Goal: Task Accomplishment & Management: Use online tool/utility

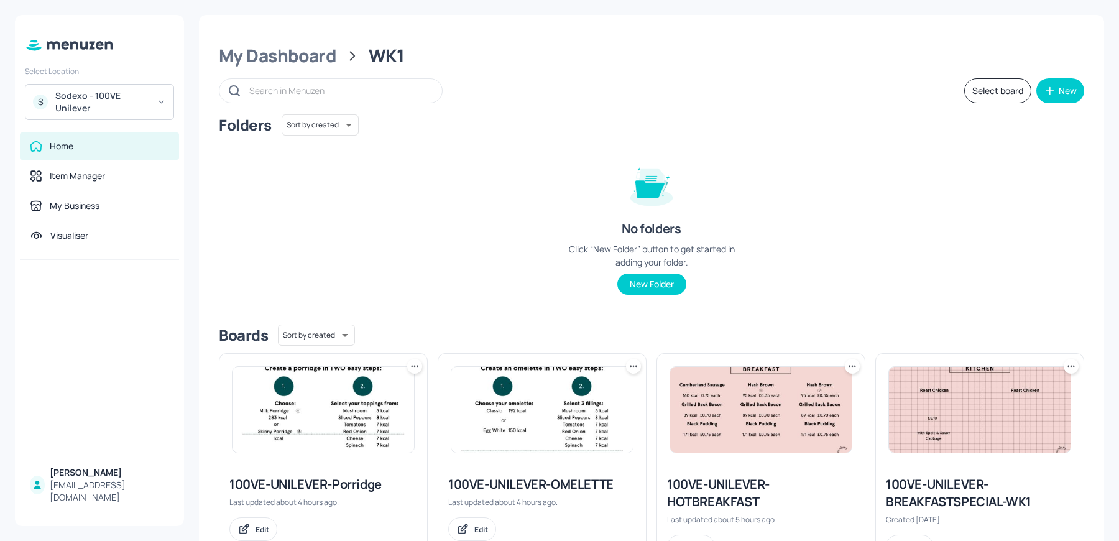
click at [489, 246] on div "Folders Sort by created id ​ No folders Click “New Folder” button to get starte…" at bounding box center [652, 214] width 866 height 200
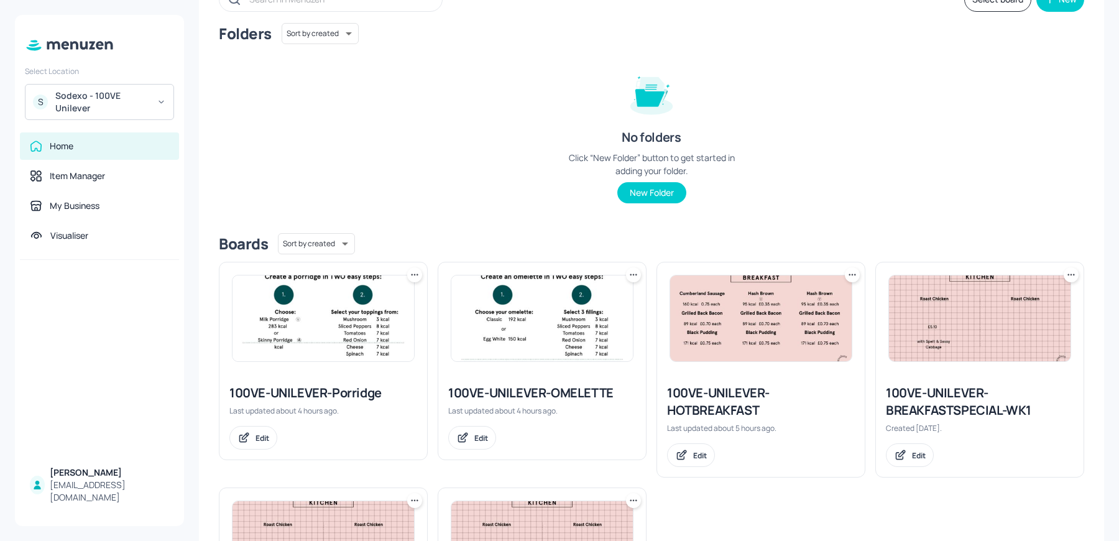
scroll to position [141, 0]
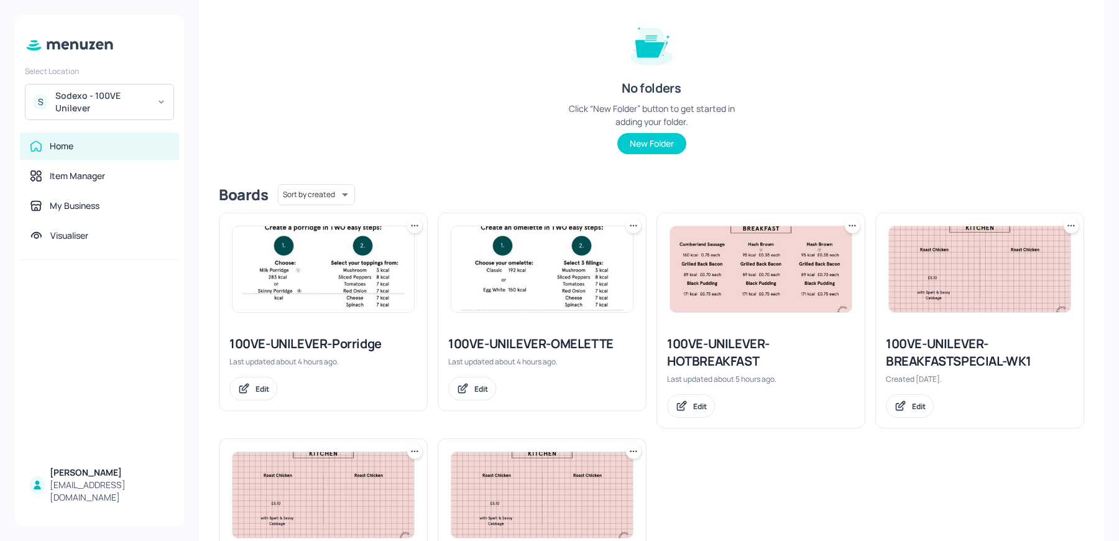
click at [411, 227] on icon at bounding box center [415, 225] width 12 height 12
click at [372, 270] on div "Duplicate" at bounding box center [366, 271] width 99 height 21
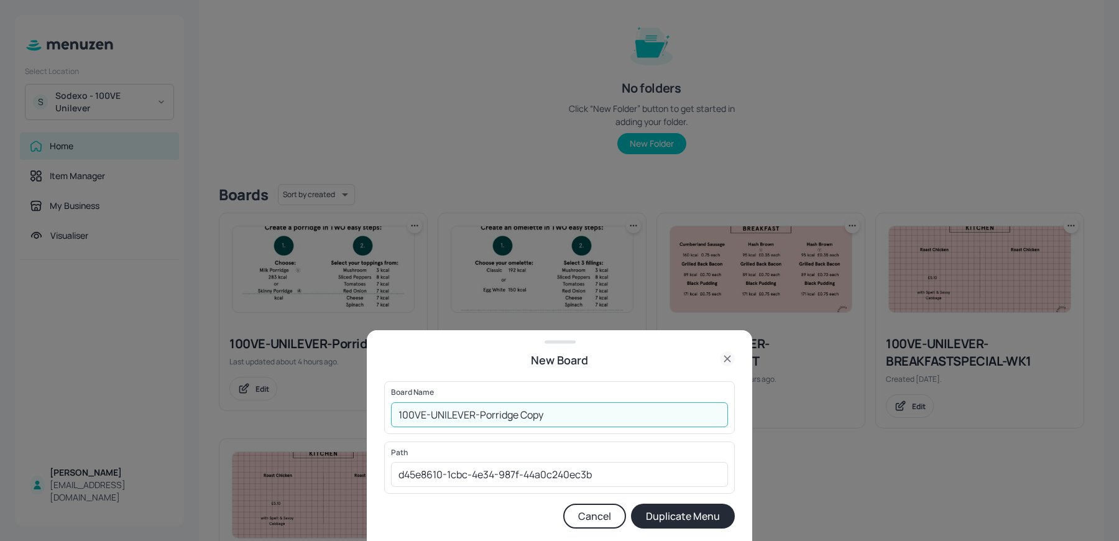
drag, startPoint x: 480, startPoint y: 414, endPoint x: 616, endPoint y: 420, distance: 135.7
click at [616, 420] on input "100VE-UNILEVER-Porridge Copy" at bounding box center [559, 414] width 337 height 25
type input "100VE-UNILEVER-Salad"
click at [631, 504] on button "Duplicate Menu" at bounding box center [683, 516] width 104 height 25
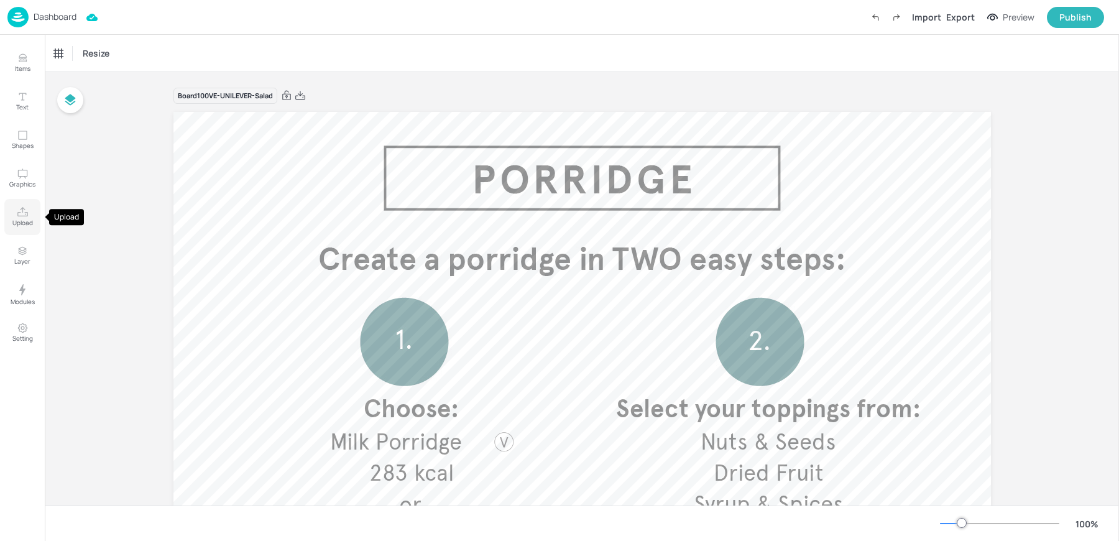
click at [18, 220] on p "Upload" at bounding box center [22, 222] width 21 height 9
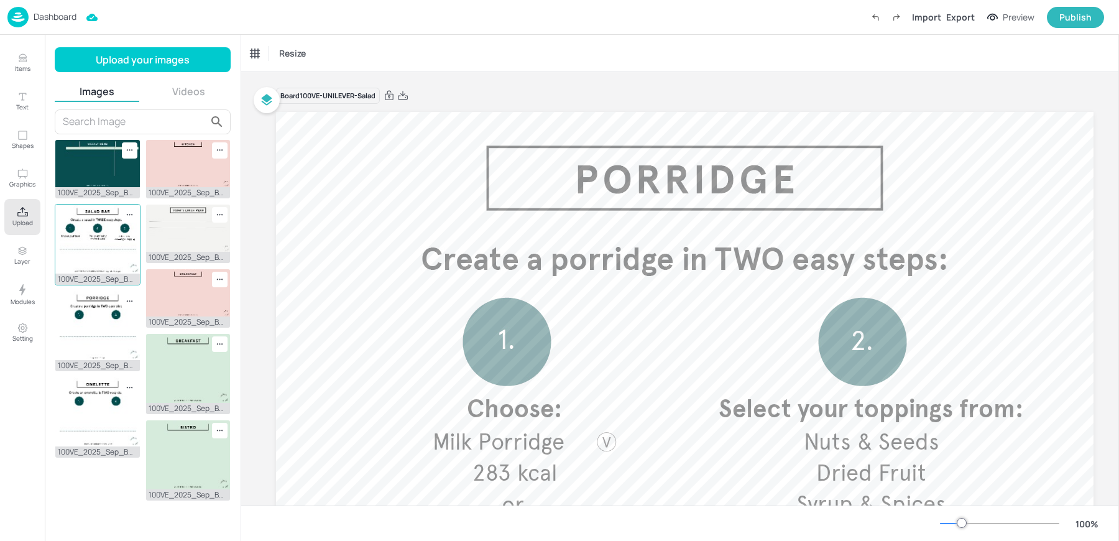
click at [80, 247] on img at bounding box center [97, 239] width 85 height 69
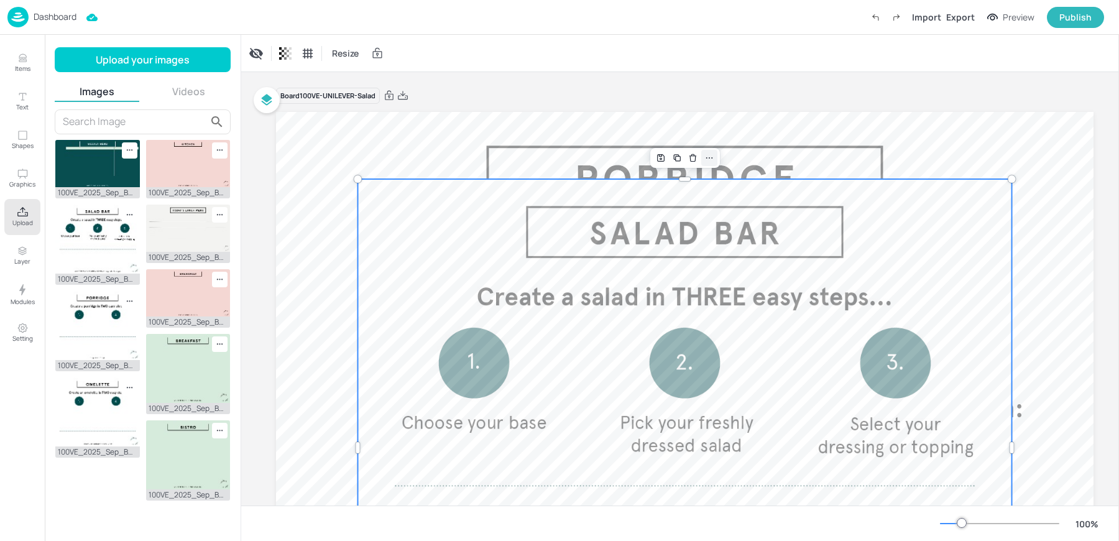
click at [711, 159] on icon at bounding box center [710, 158] width 10 height 10
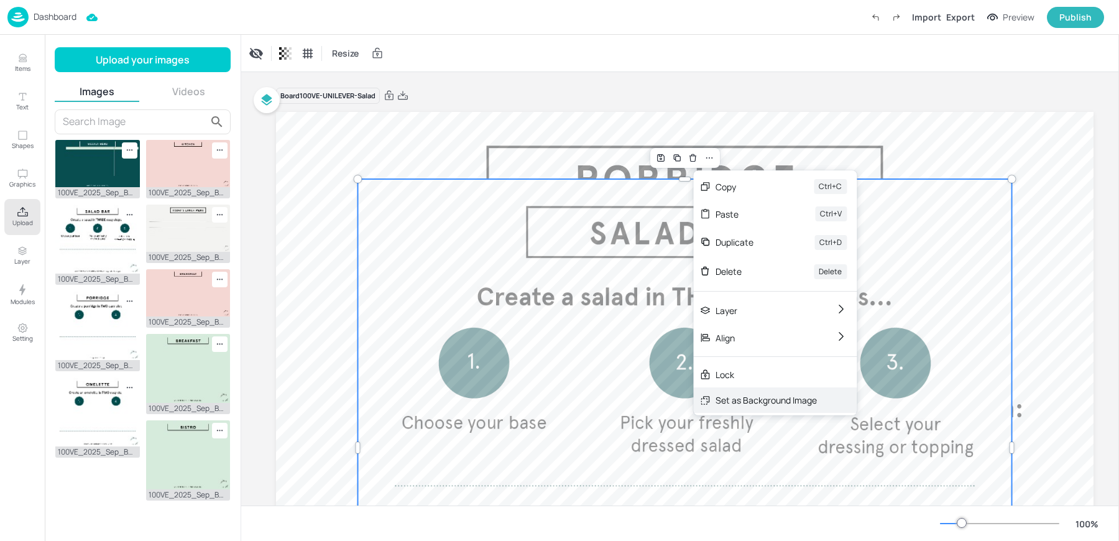
click at [736, 392] on div "Set as Background Image" at bounding box center [775, 399] width 164 height 25
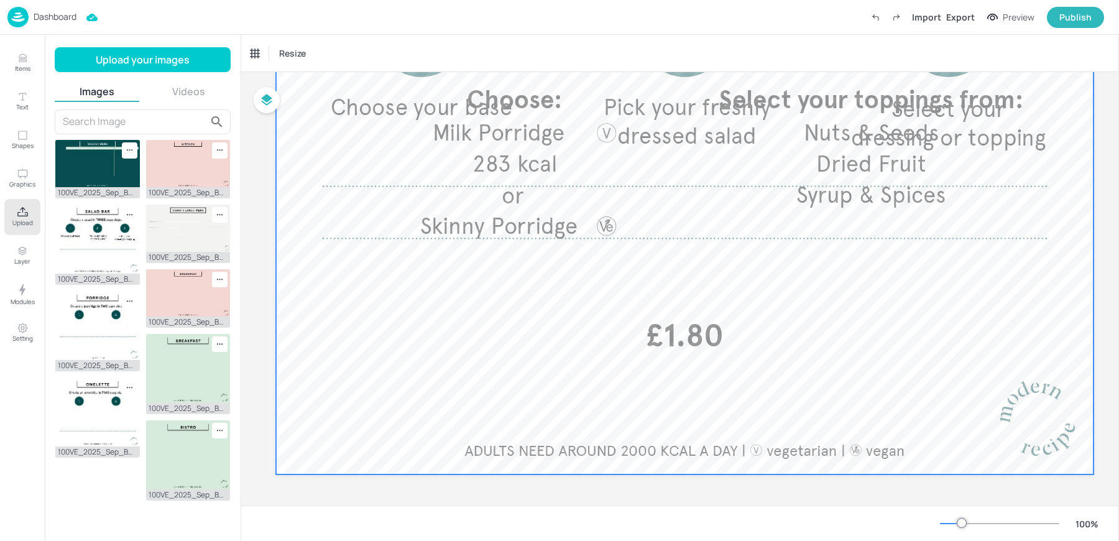
scroll to position [312, 0]
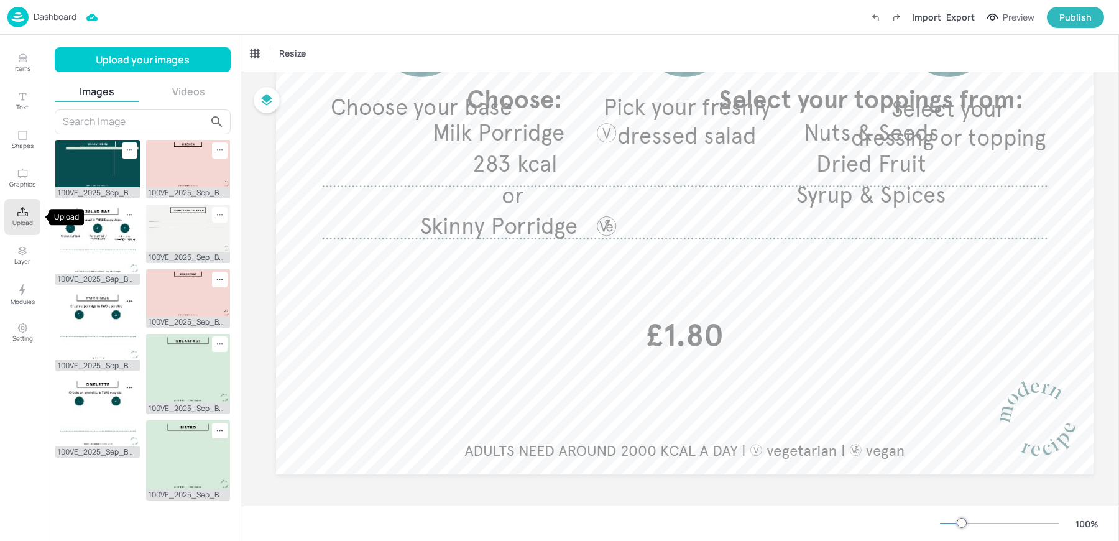
click at [33, 226] on button "Upload" at bounding box center [22, 217] width 36 height 36
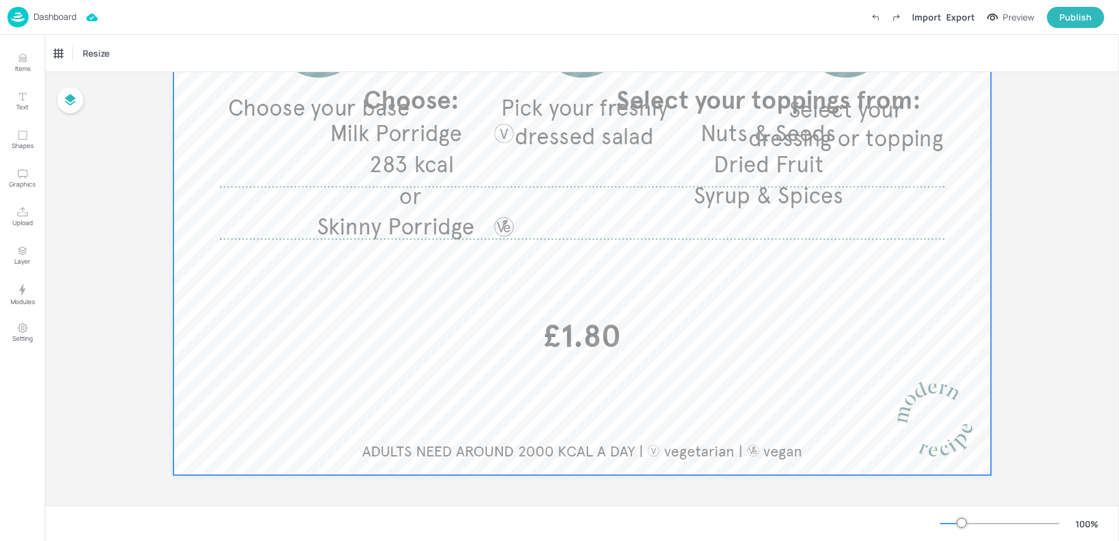
scroll to position [132, 0]
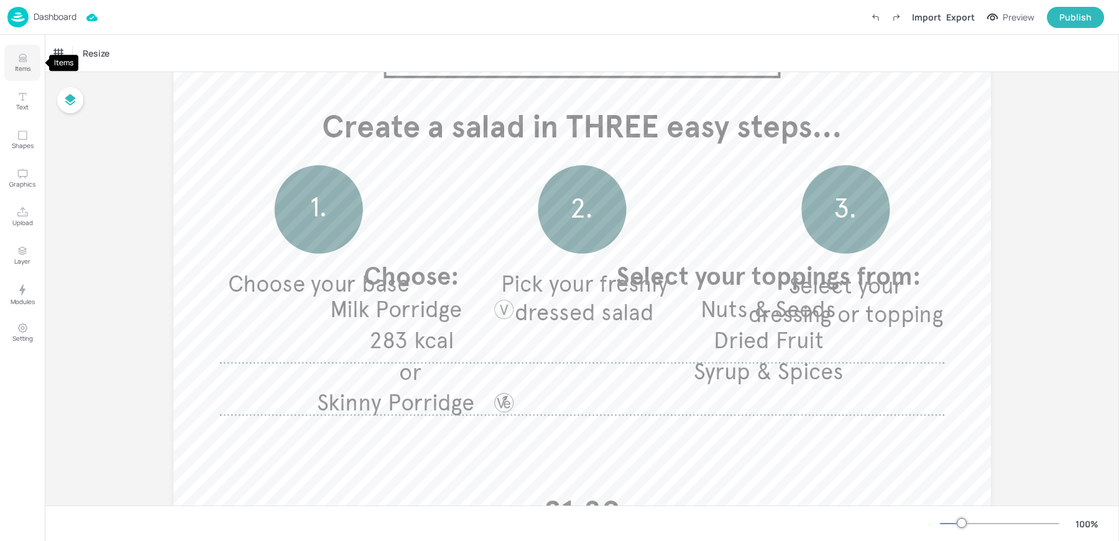
click at [30, 63] on button "Items" at bounding box center [22, 63] width 36 height 36
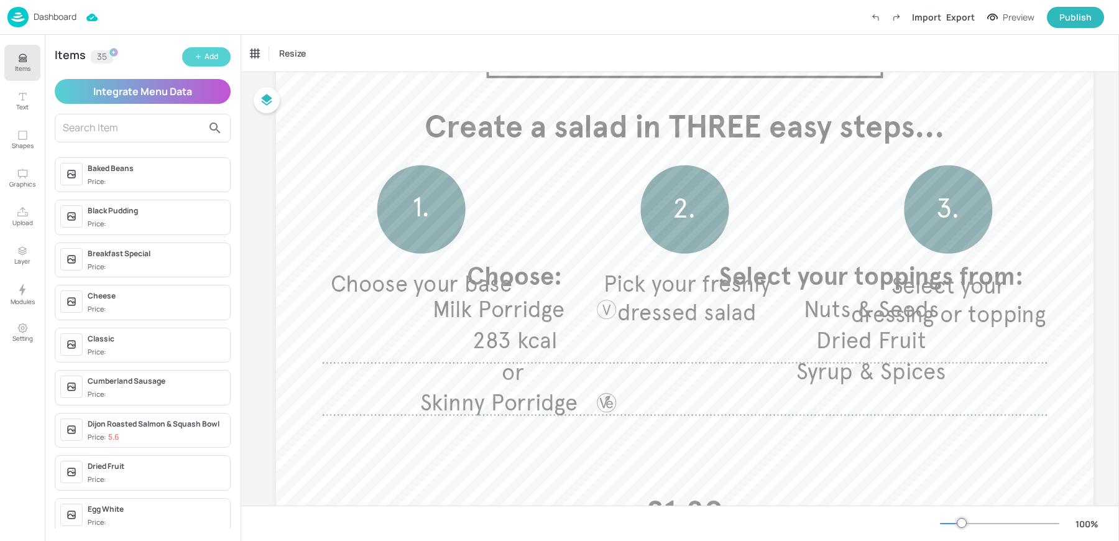
click at [215, 62] on div "Add" at bounding box center [212, 57] width 14 height 12
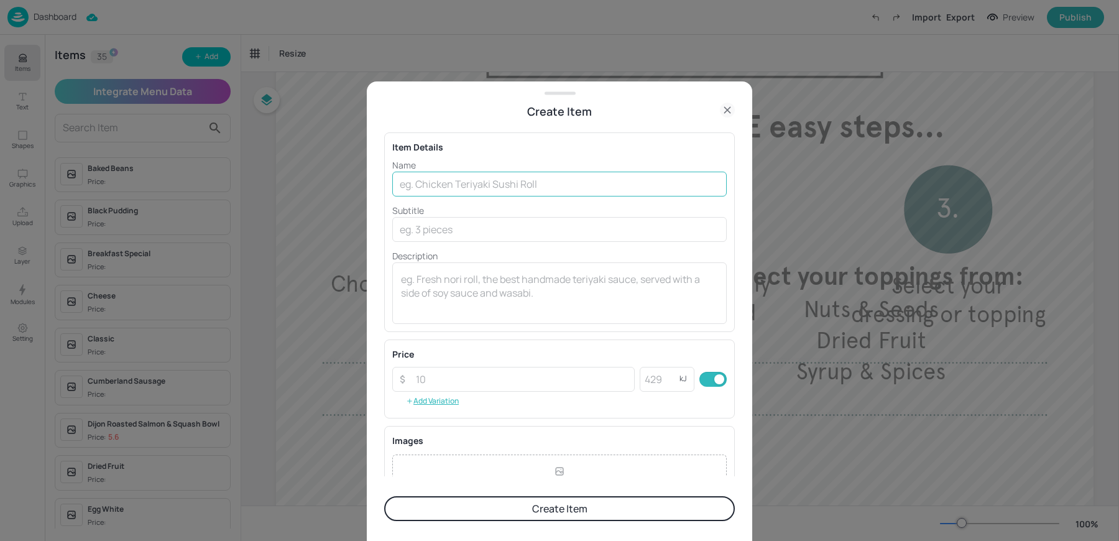
click at [452, 185] on input "text" at bounding box center [559, 184] width 335 height 25
paste input "Salad Bowl Large £3.15"
drag, startPoint x: 479, startPoint y: 185, endPoint x: 560, endPoint y: 187, distance: 80.9
click at [557, 187] on input "Salad Bowl Large £3.15" at bounding box center [559, 184] width 335 height 25
type input "Salad Bowl Large"
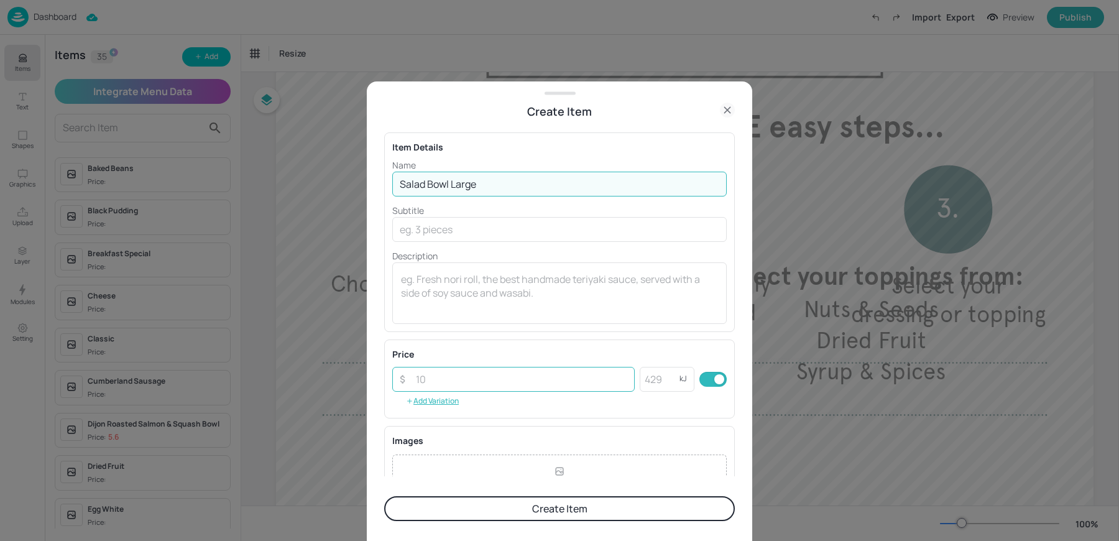
click at [462, 369] on input "number" at bounding box center [522, 379] width 226 height 25
paste input "3.15"
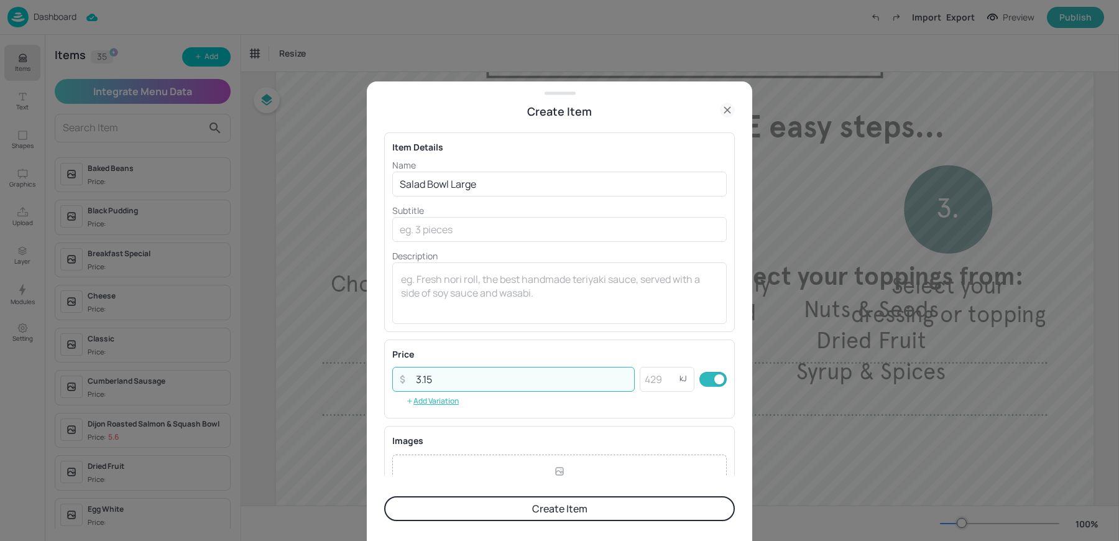
type input "3.15"
click at [453, 517] on button "Create Item" at bounding box center [559, 508] width 351 height 25
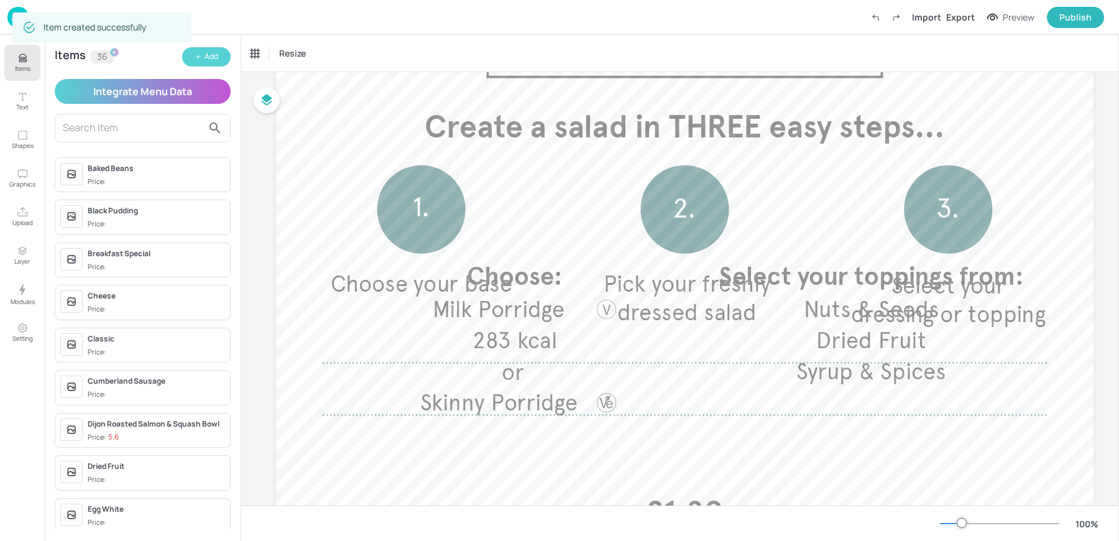
click at [213, 53] on div "Add" at bounding box center [212, 57] width 14 height 12
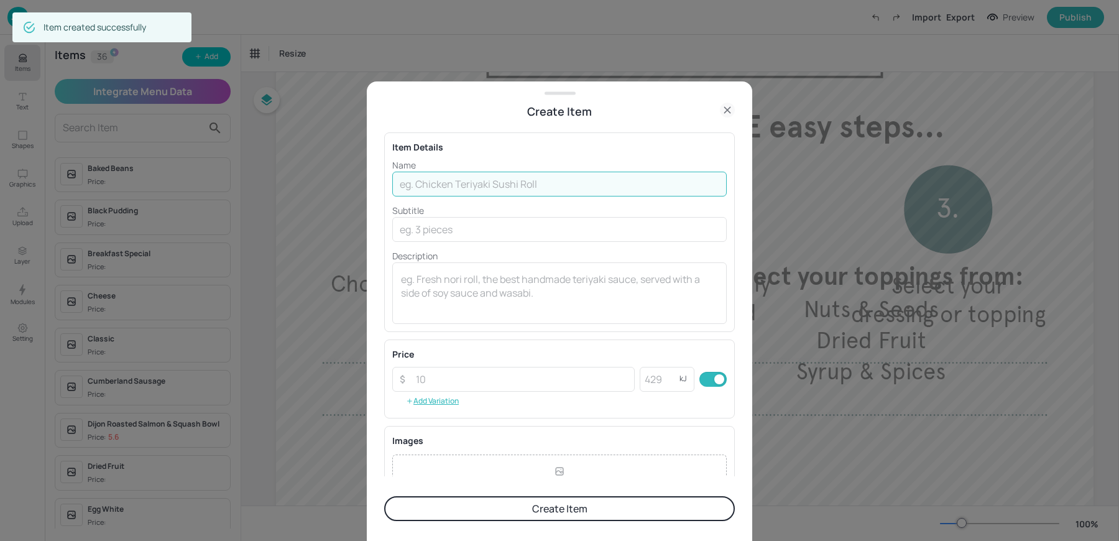
click at [487, 191] on input "text" at bounding box center [559, 184] width 335 height 25
paste input "Cajun Chicken & Pineapple Salsa £1.60 per bowl"
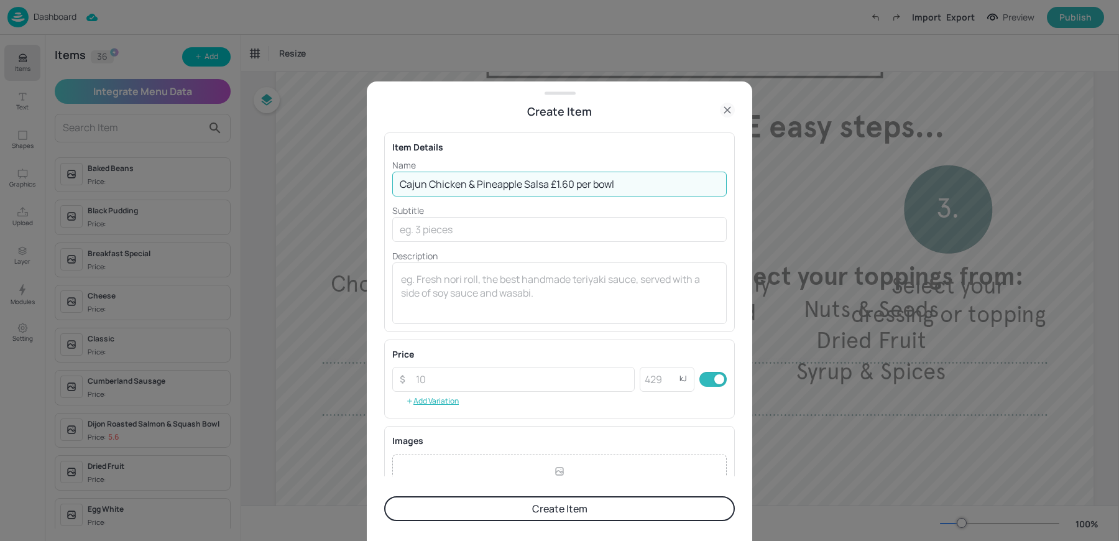
click at [550, 183] on input "Cajun Chicken & Pineapple Salsa £1.60 per bowl" at bounding box center [559, 184] width 335 height 25
type input "Cajun Chicken & Pineapple Salsa"
click at [485, 288] on textarea at bounding box center [559, 292] width 317 height 41
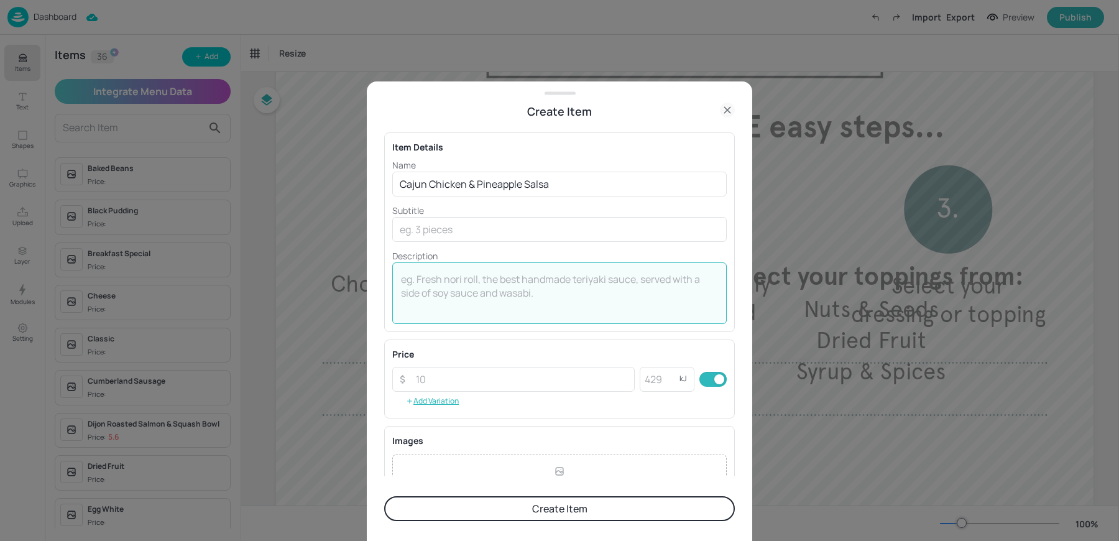
paste textarea "£1.60 per bowl"
type textarea "£1.60 per bowl"
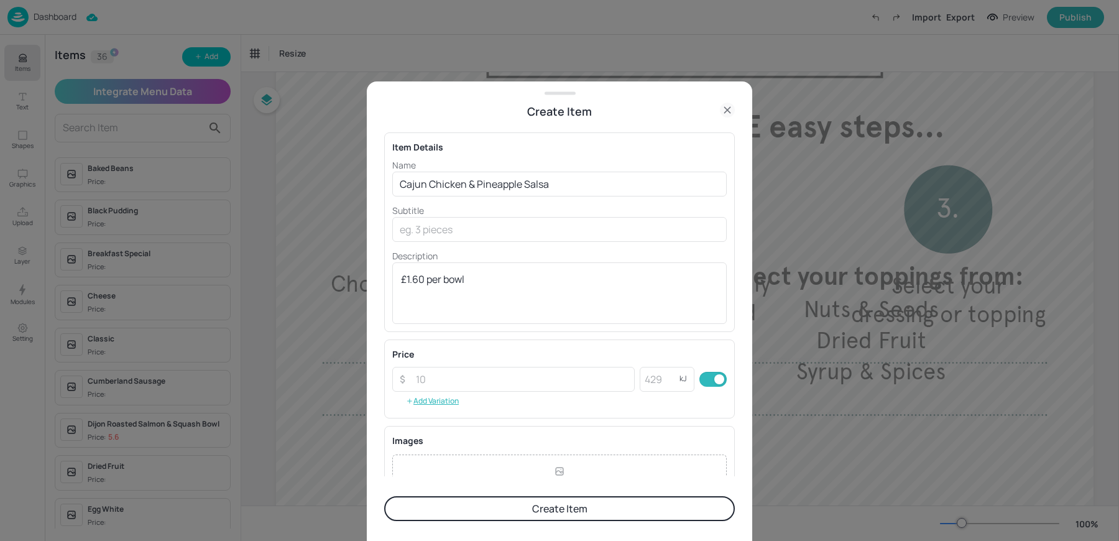
click at [460, 511] on button "Create Item" at bounding box center [559, 508] width 351 height 25
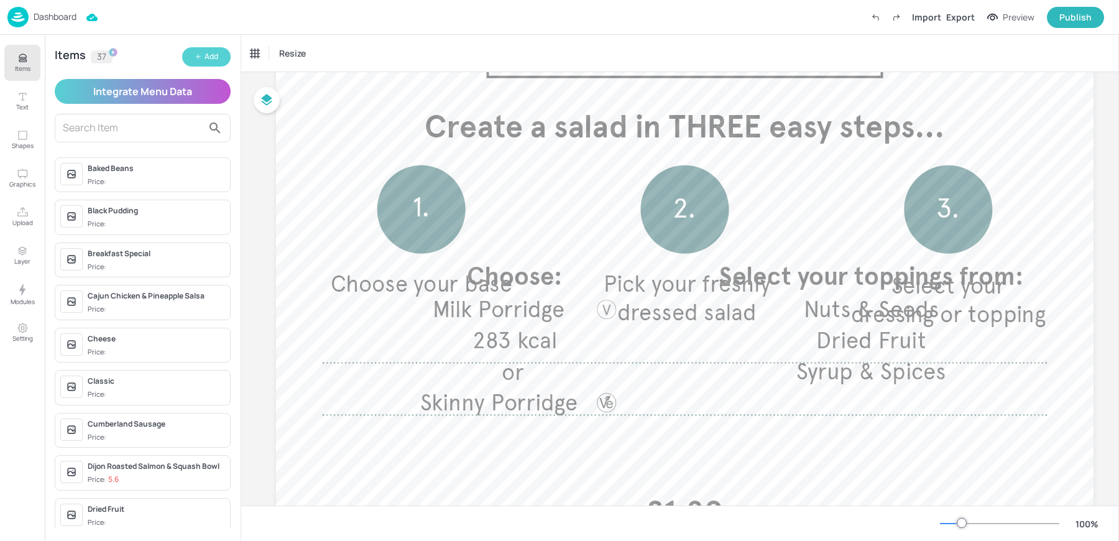
click at [208, 50] on button "Add" at bounding box center [206, 56] width 49 height 19
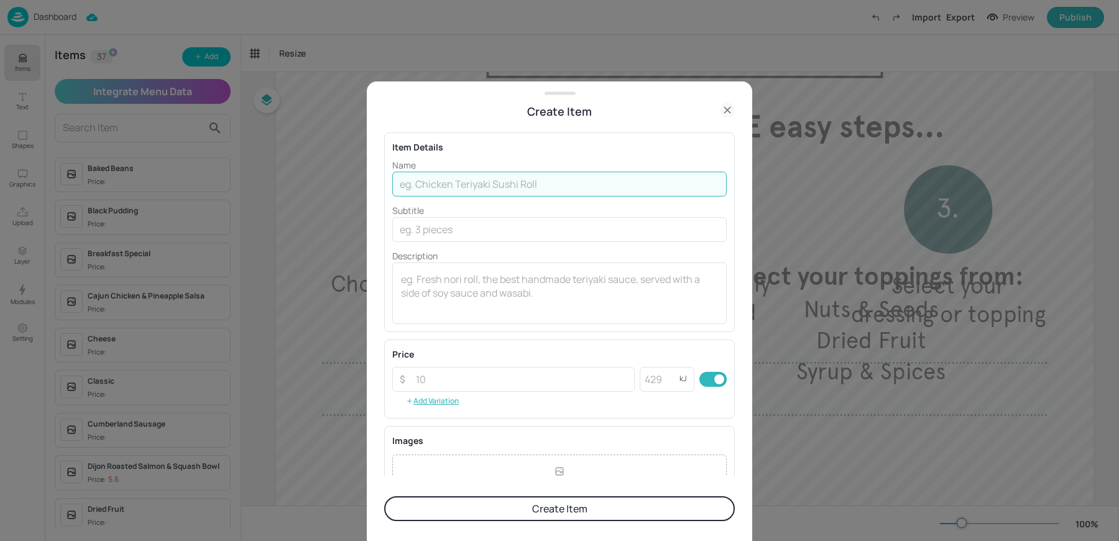
click at [453, 182] on input "text" at bounding box center [559, 184] width 335 height 25
paste input "Beetroot Capaccio with Whipped Goats Cheese V £1.60 per bowl"
click at [627, 183] on input "Beetroot Capaccio with Whipped Goats Cheese V £1.60 per bowl" at bounding box center [559, 184] width 335 height 25
type input "Beetroot Capaccio with Whipped Goats Cheese V"
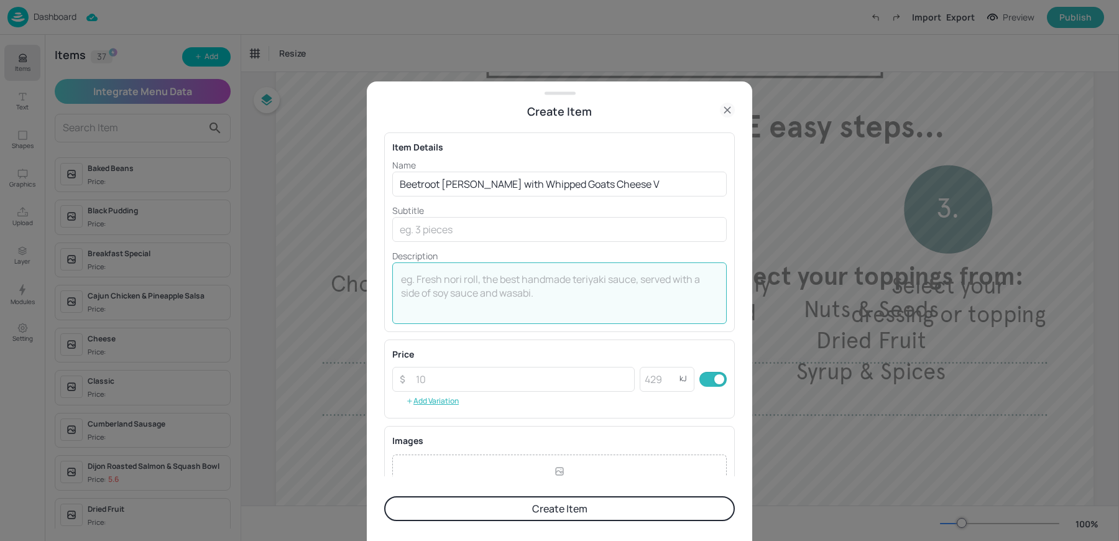
click at [450, 308] on textarea at bounding box center [559, 292] width 317 height 41
paste textarea "£1.60 per bowl"
type textarea "£1.60 per bowl"
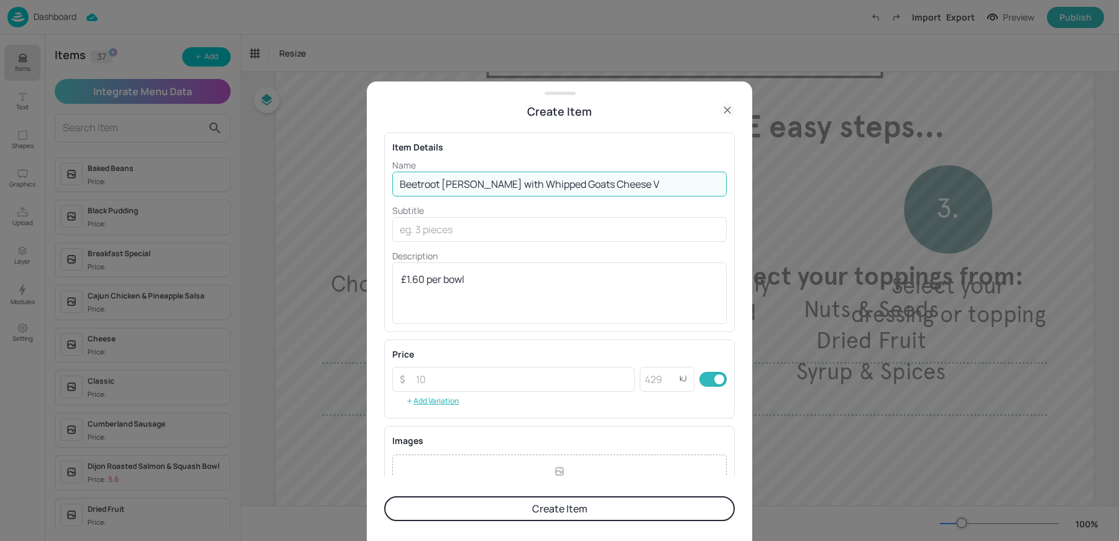
click at [648, 175] on input "Beetroot Capaccio with Whipped Goats Cheese V" at bounding box center [559, 184] width 335 height 25
click at [647, 177] on input "Beetroot Capaccio with Whipped Goats Cheese V" at bounding box center [559, 184] width 335 height 25
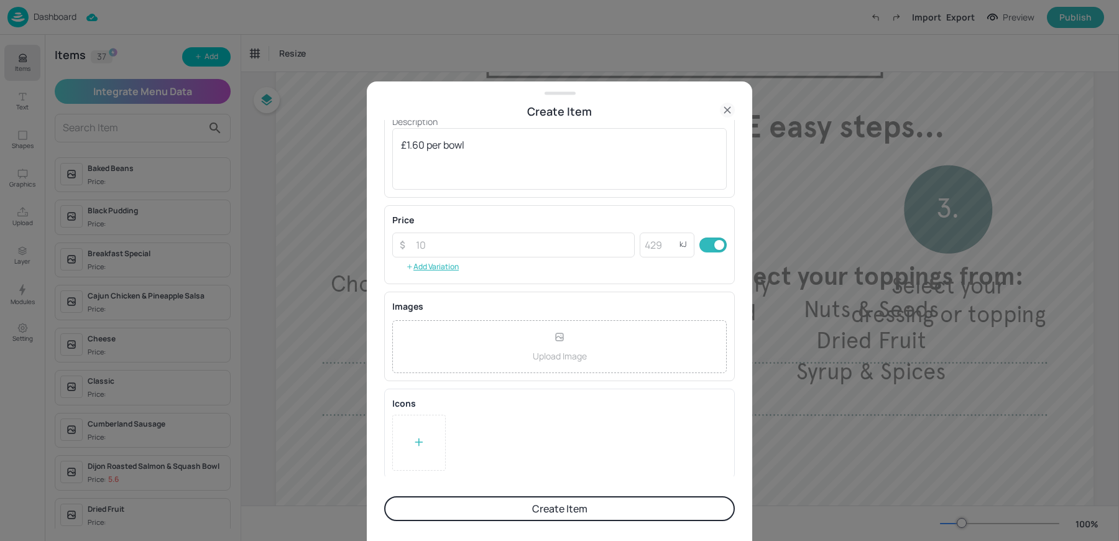
type input "Beetroot [PERSON_NAME] with Whipped Goats Cheese"
click at [407, 484] on form "Item Details Name Beetroot Capaccio with Whipped Goats Cheese ​ Subtitle ​ Desc…" at bounding box center [559, 331] width 351 height 422
click at [413, 446] on div at bounding box center [419, 442] width 12 height 19
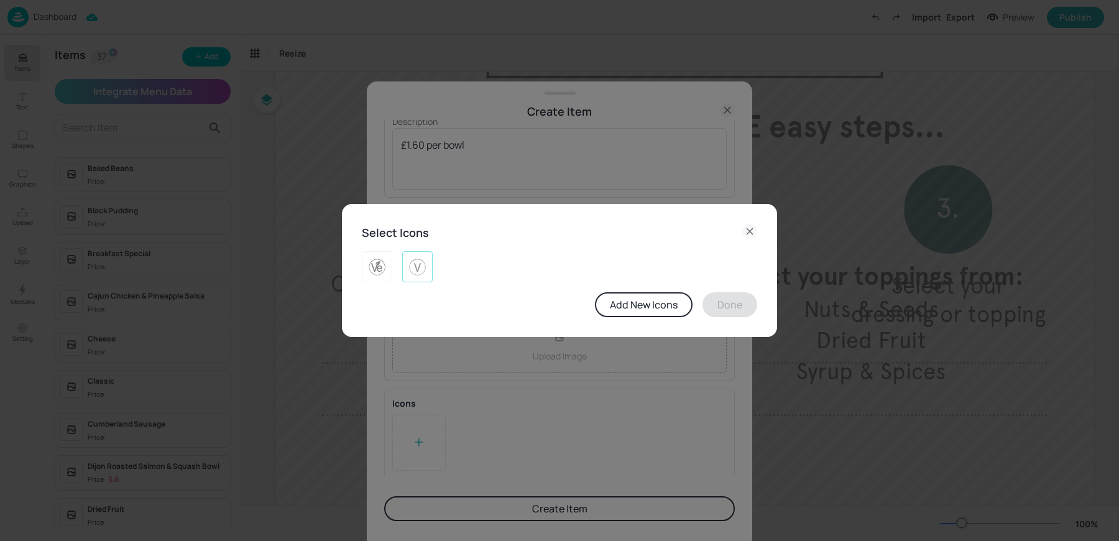
click at [414, 271] on img at bounding box center [417, 267] width 19 height 20
click at [741, 305] on button "Done" at bounding box center [730, 304] width 55 height 25
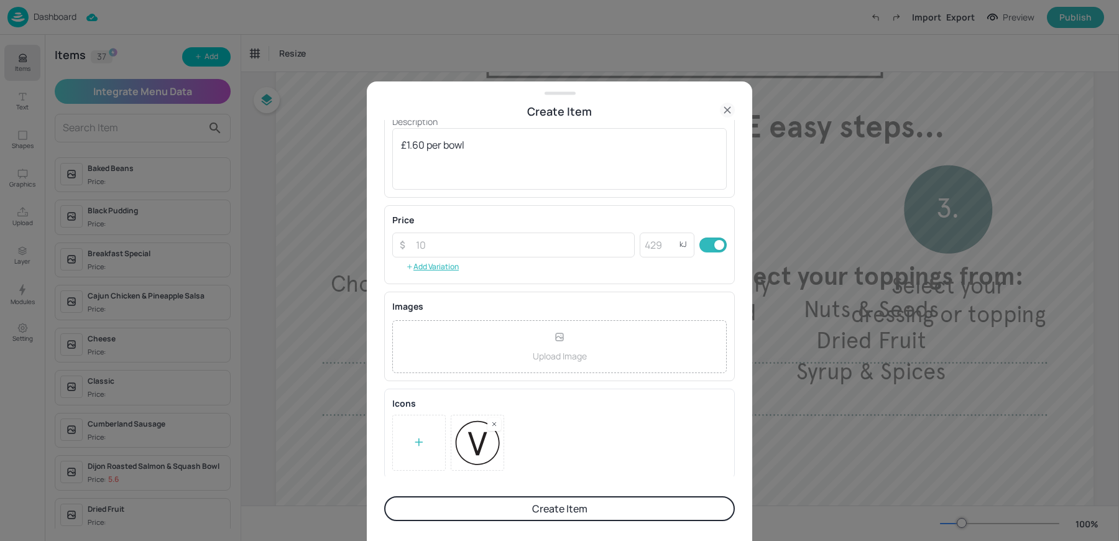
click at [580, 509] on button "Create Item" at bounding box center [559, 508] width 351 height 25
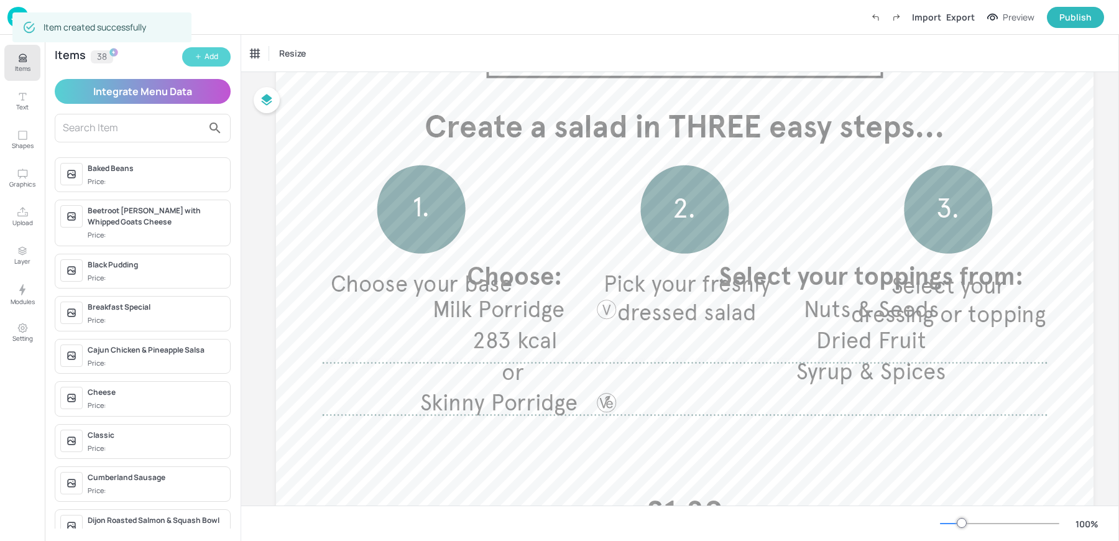
click at [220, 65] on button "Add" at bounding box center [206, 56] width 49 height 19
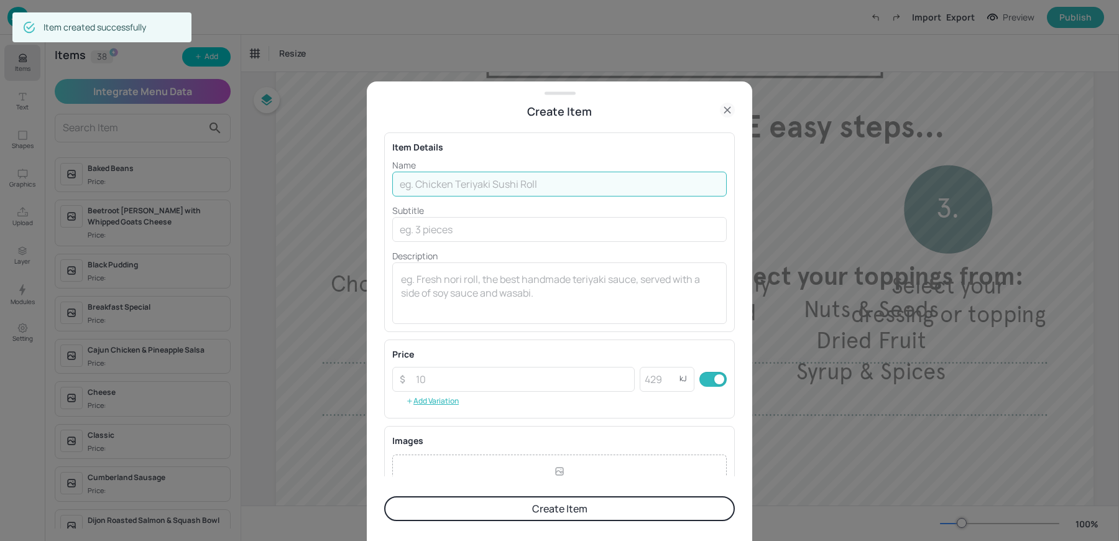
click at [481, 172] on input "text" at bounding box center [559, 184] width 335 height 25
paste input "Peppered Smoked Mackerel & Horseradish £2.50 per bowl"
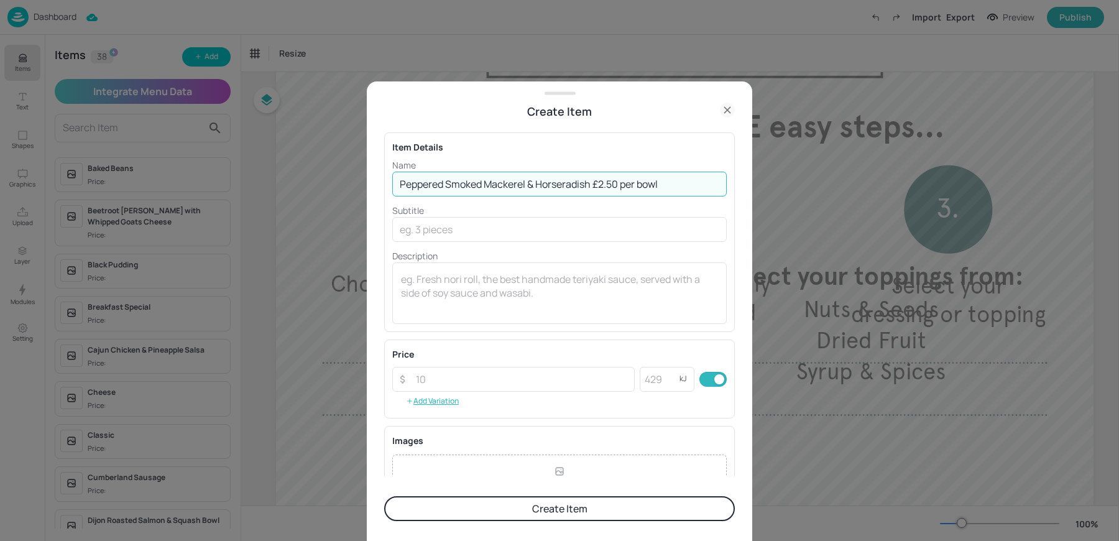
click at [593, 183] on input "Peppered Smoked Mackerel & Horseradish £2.50 per bowl" at bounding box center [559, 184] width 335 height 25
type input "Peppered Smoked Mackerel & Horseradish"
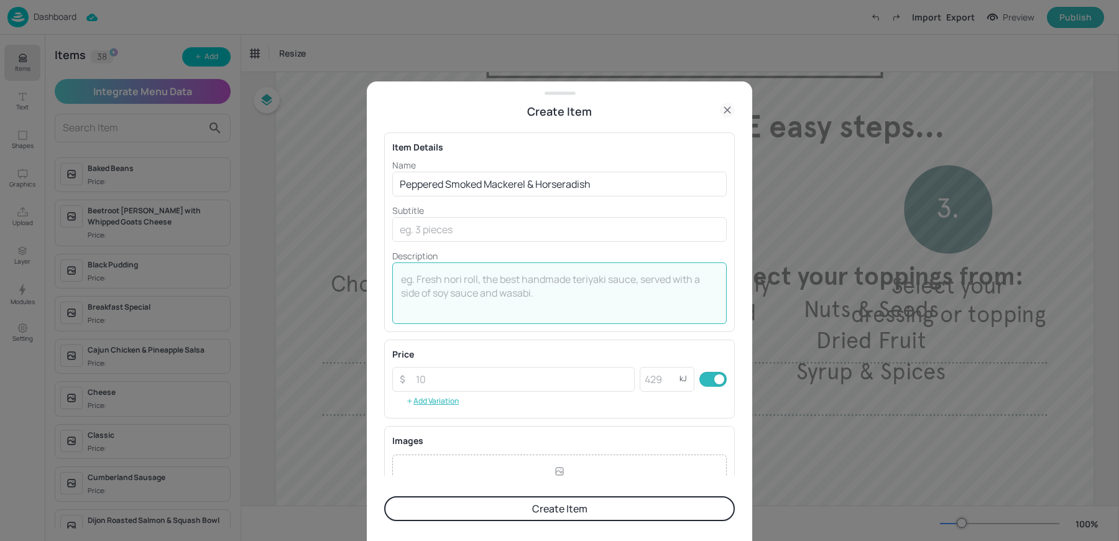
click at [457, 312] on textarea at bounding box center [559, 292] width 317 height 41
type textarea "v"
paste textarea "£2.50 per bowl"
type textarea "£2.50 per bowl"
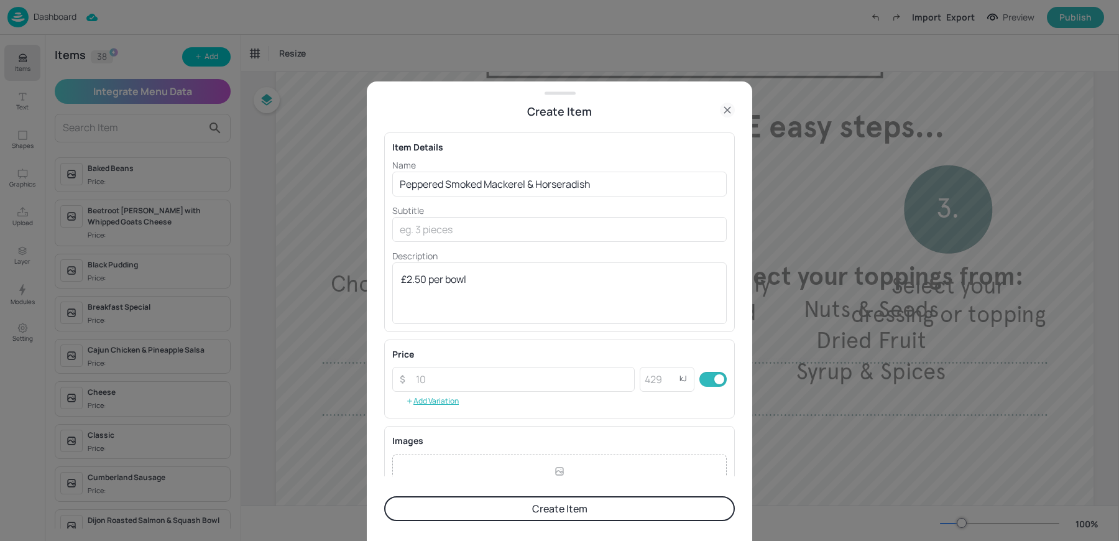
click at [474, 507] on button "Create Item" at bounding box center [559, 508] width 351 height 25
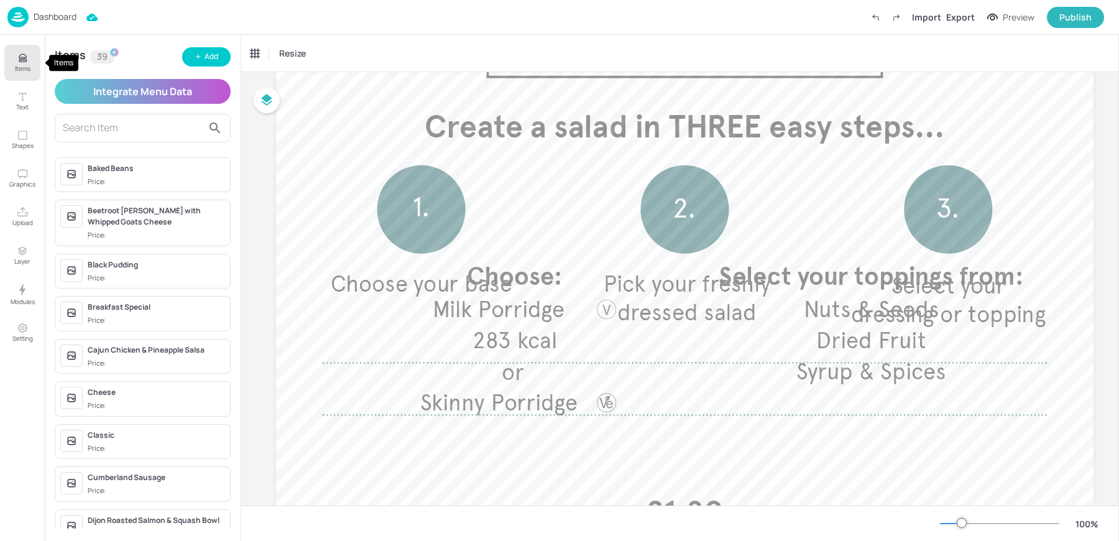
click at [24, 66] on p "Items" at bounding box center [23, 68] width 16 height 9
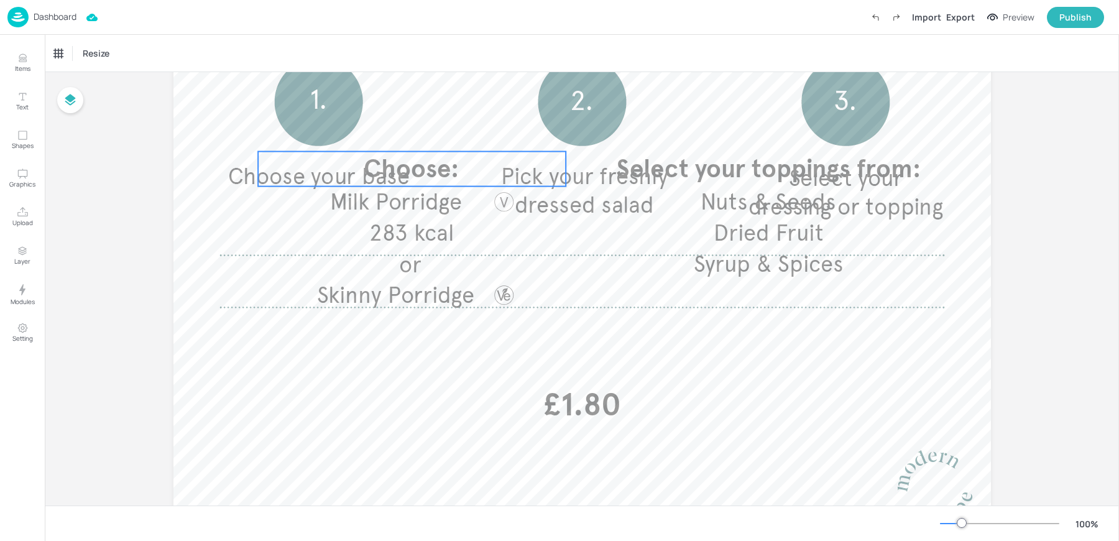
scroll to position [261, 0]
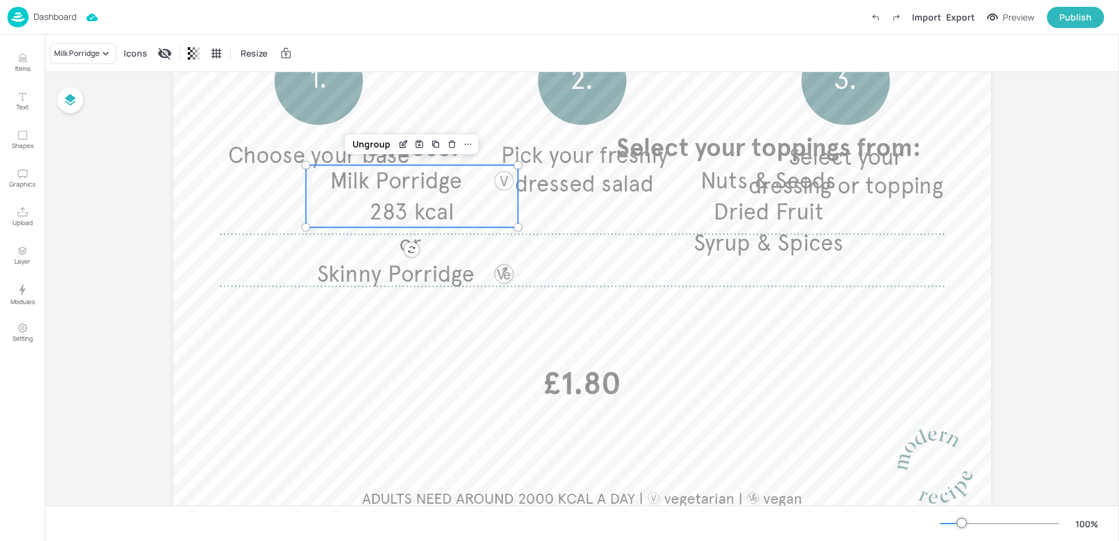
click at [384, 204] on span "283 kcal" at bounding box center [411, 211] width 85 height 27
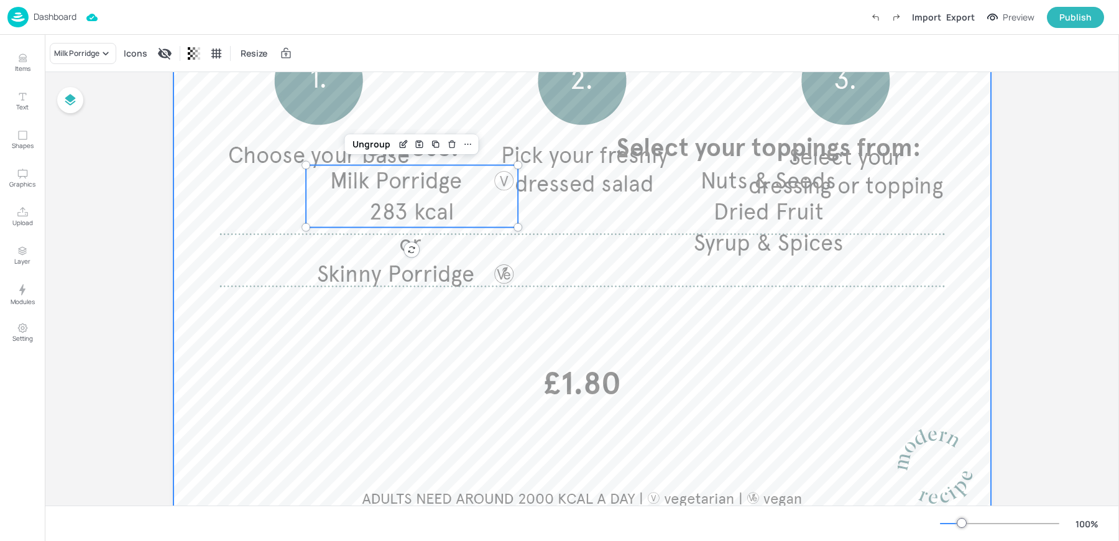
click at [275, 110] on div at bounding box center [582, 187] width 818 height 672
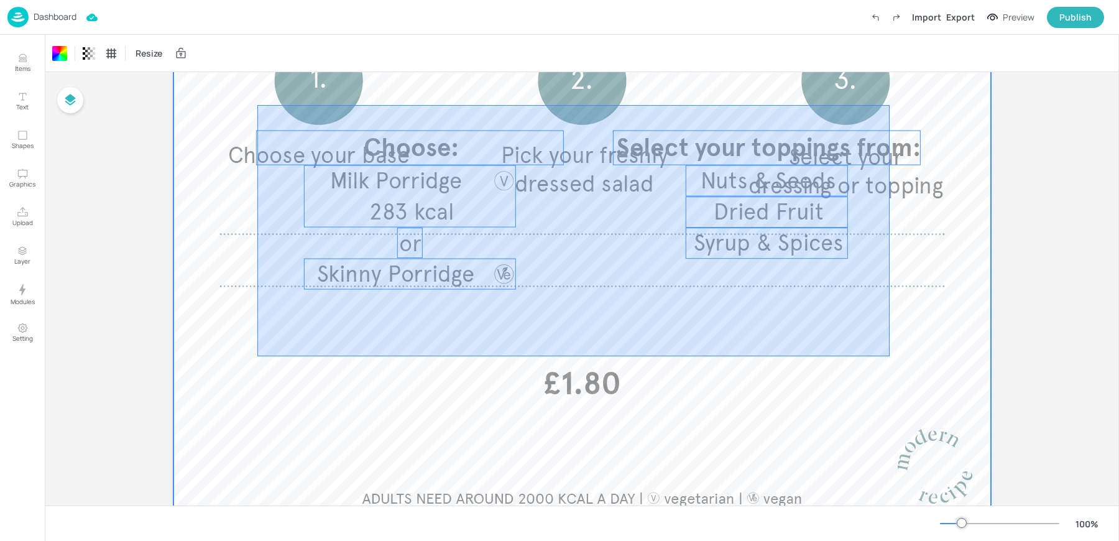
drag, startPoint x: 257, startPoint y: 105, endPoint x: 891, endPoint y: 358, distance: 682.1
click at [891, 358] on div at bounding box center [582, 187] width 818 height 672
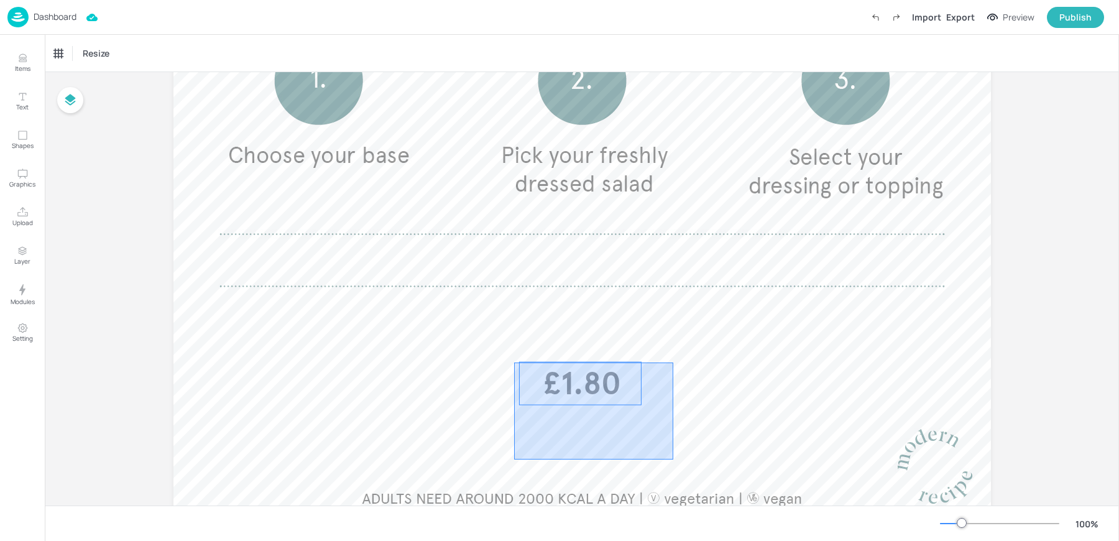
drag, startPoint x: 673, startPoint y: 460, endPoint x: 514, endPoint y: 363, distance: 186.1
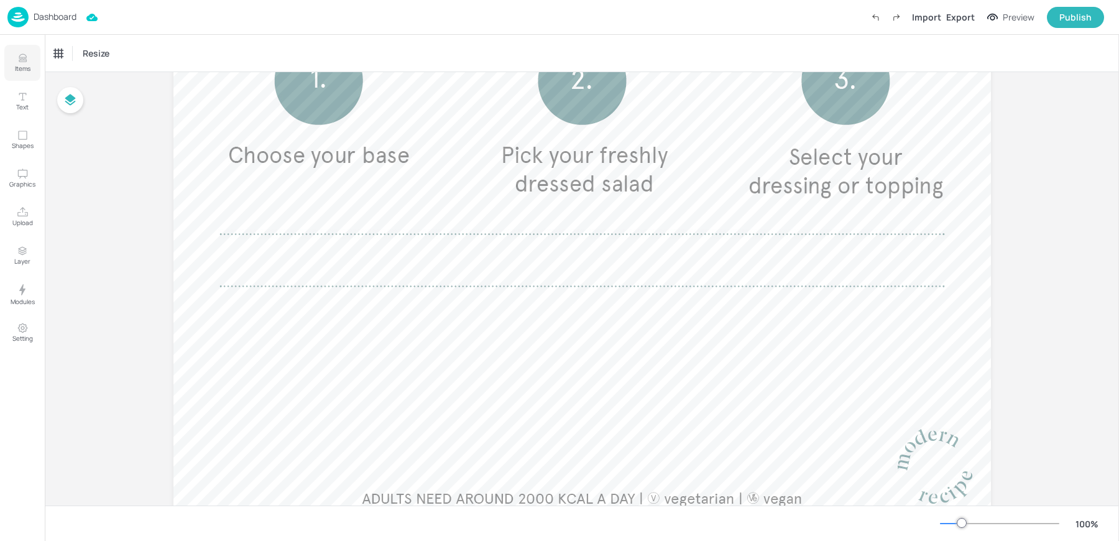
click at [26, 58] on icon "Items" at bounding box center [23, 58] width 12 height 12
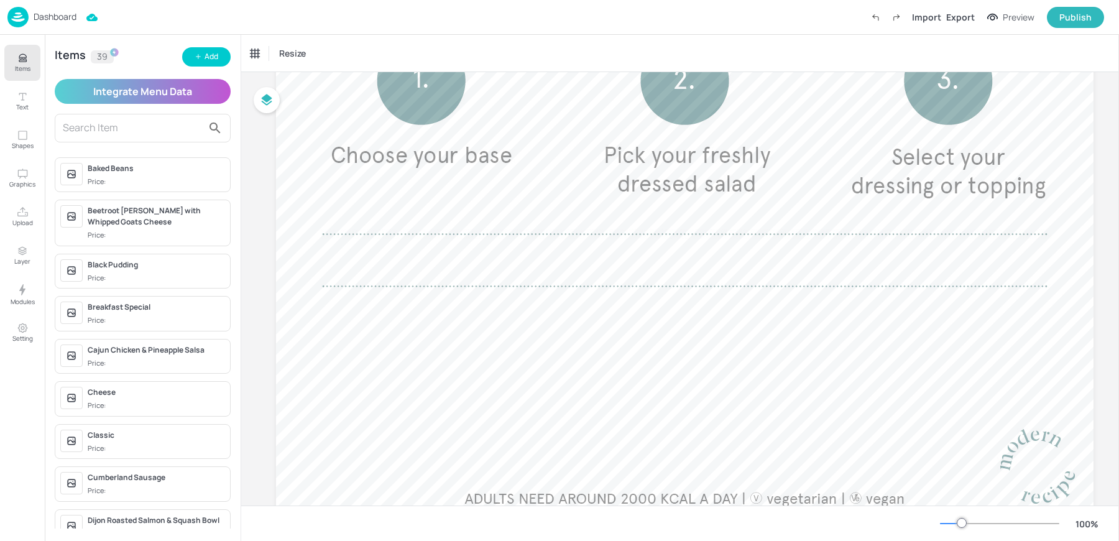
click at [124, 126] on input "text" at bounding box center [133, 128] width 140 height 20
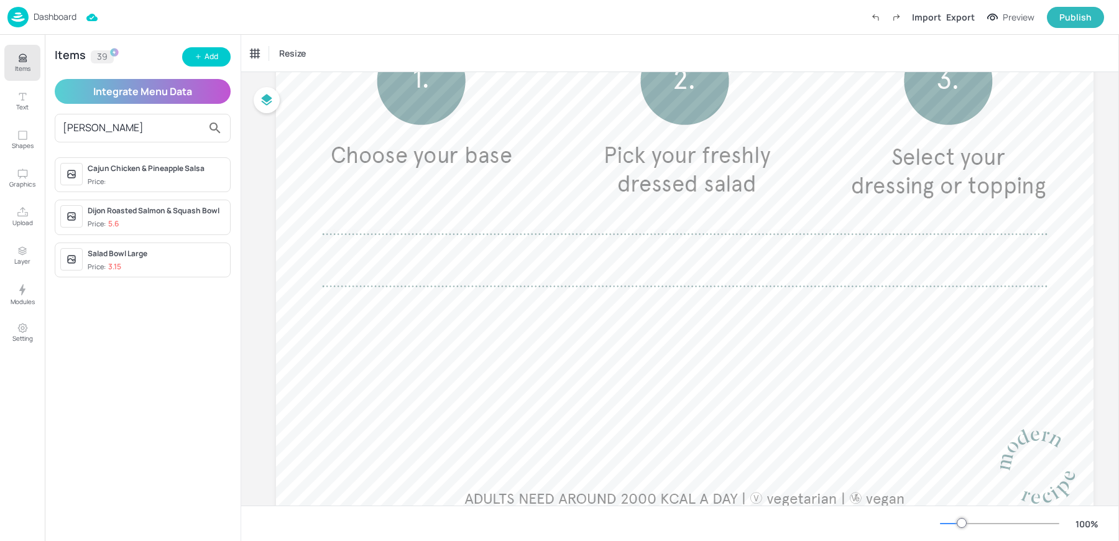
type input "sal"
click at [177, 267] on span "Price: 3.15" at bounding box center [156, 267] width 137 height 11
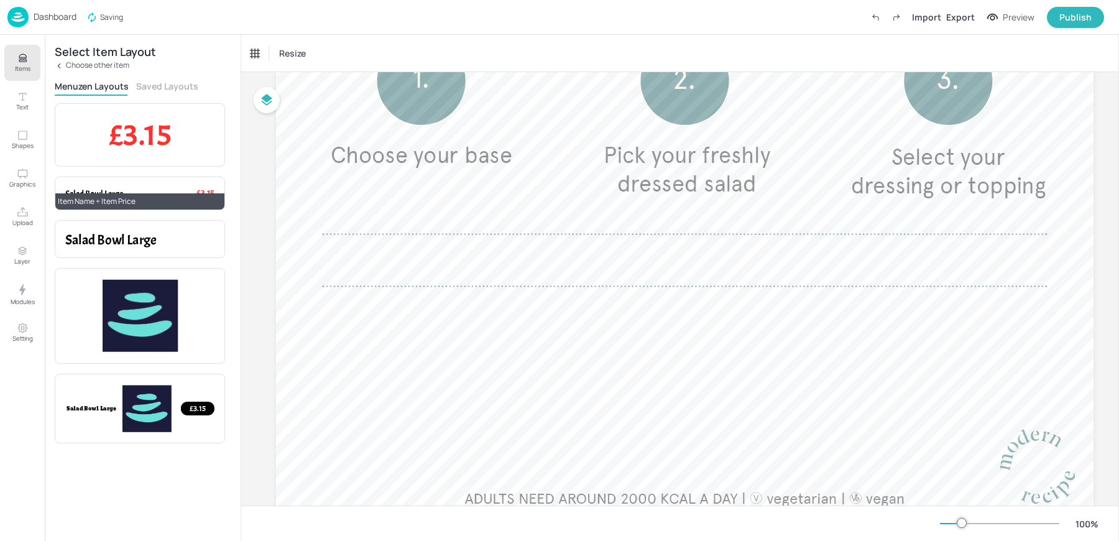
click at [157, 189] on p "Salad Bowl Large" at bounding box center [119, 194] width 108 height 12
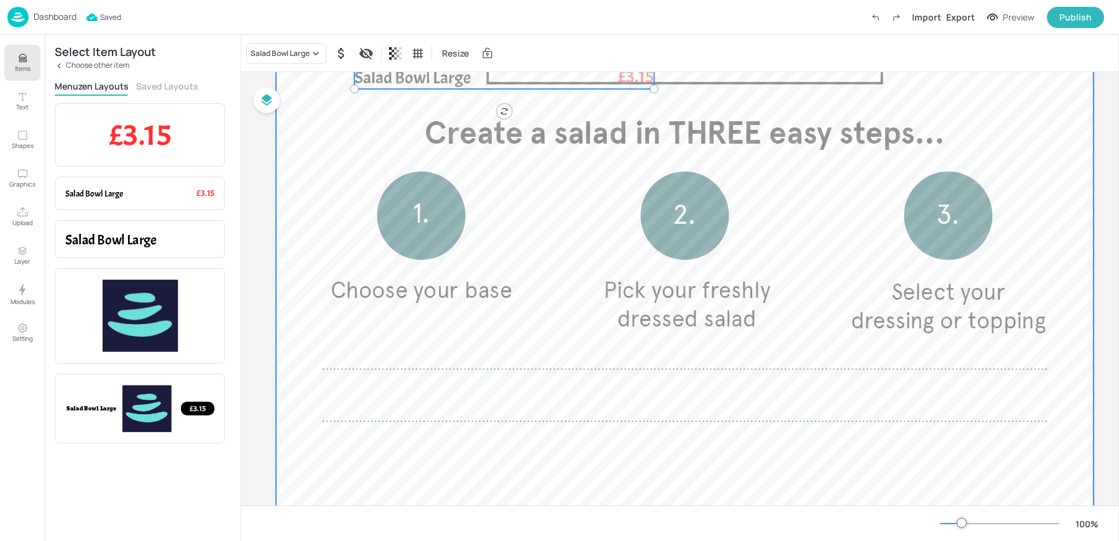
scroll to position [93, 0]
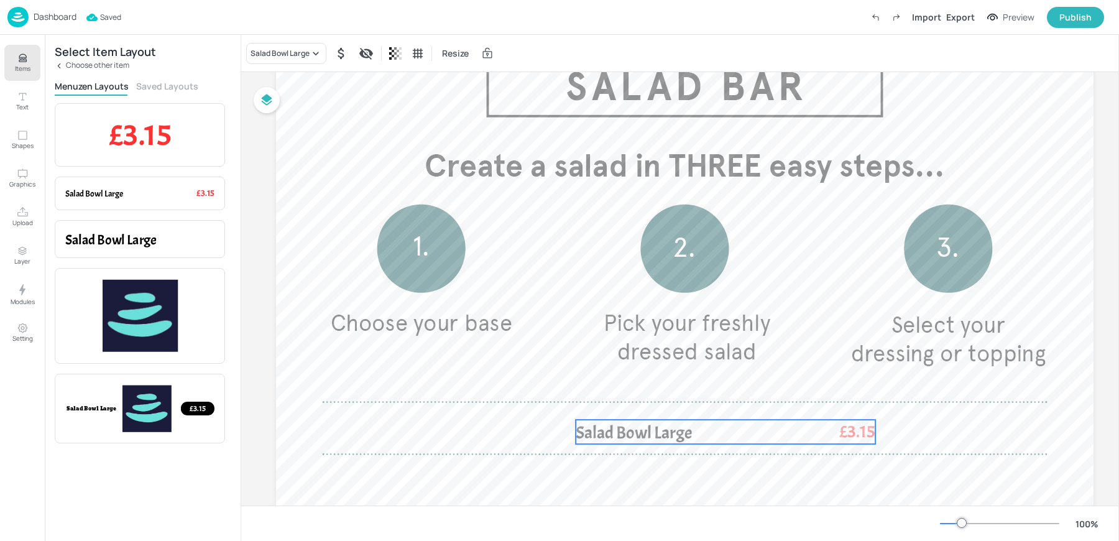
drag, startPoint x: 399, startPoint y: 108, endPoint x: 612, endPoint y: 427, distance: 382.9
click at [612, 427] on span "Salad Bowl Large" at bounding box center [634, 433] width 116 height 22
click at [677, 395] on div "Ungroup" at bounding box center [677, 395] width 48 height 16
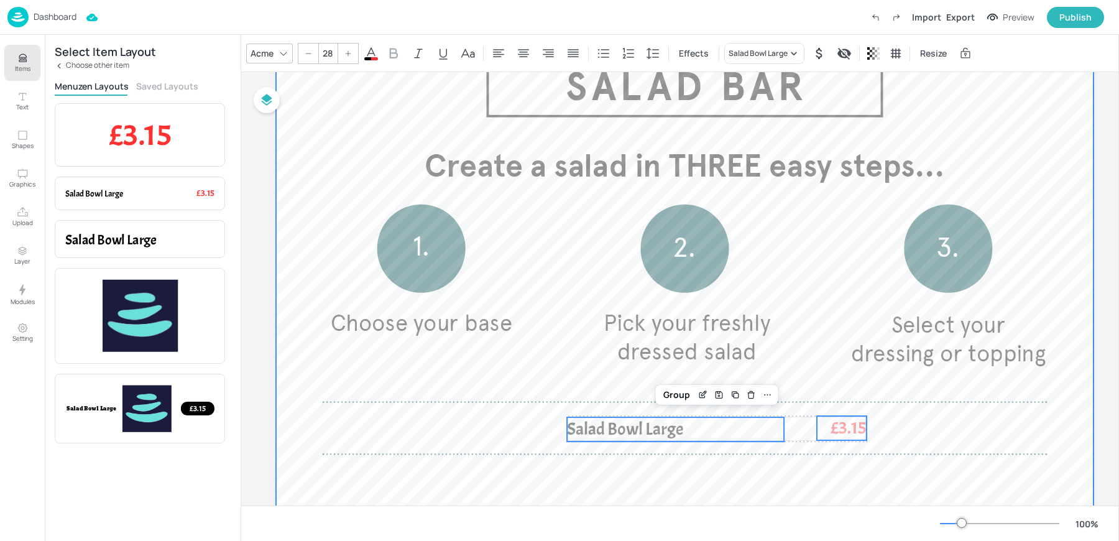
click at [557, 371] on div at bounding box center [685, 355] width 818 height 672
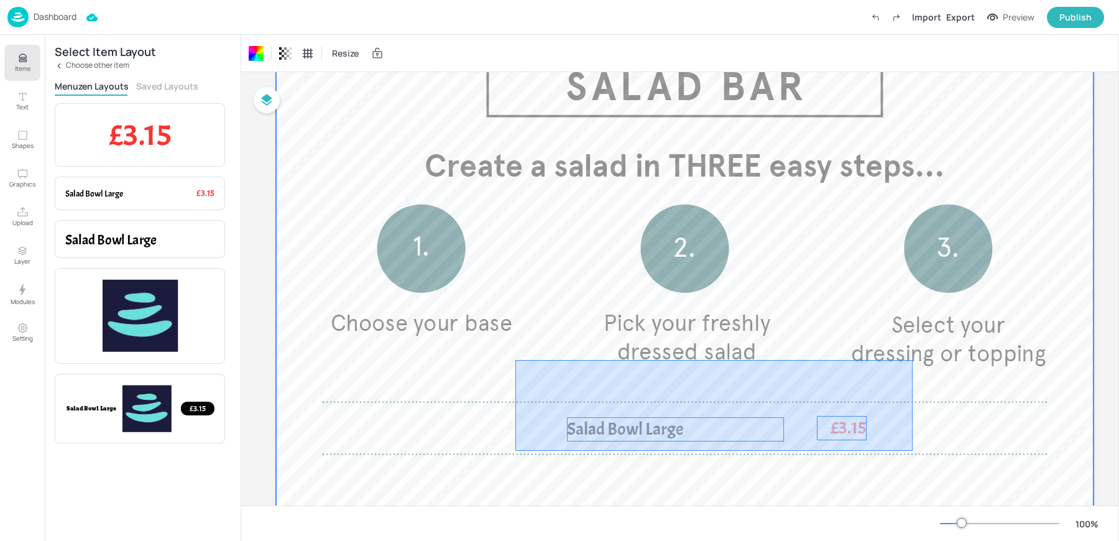
drag, startPoint x: 515, startPoint y: 360, endPoint x: 928, endPoint y: 466, distance: 426.2
click at [928, 466] on div at bounding box center [685, 355] width 818 height 672
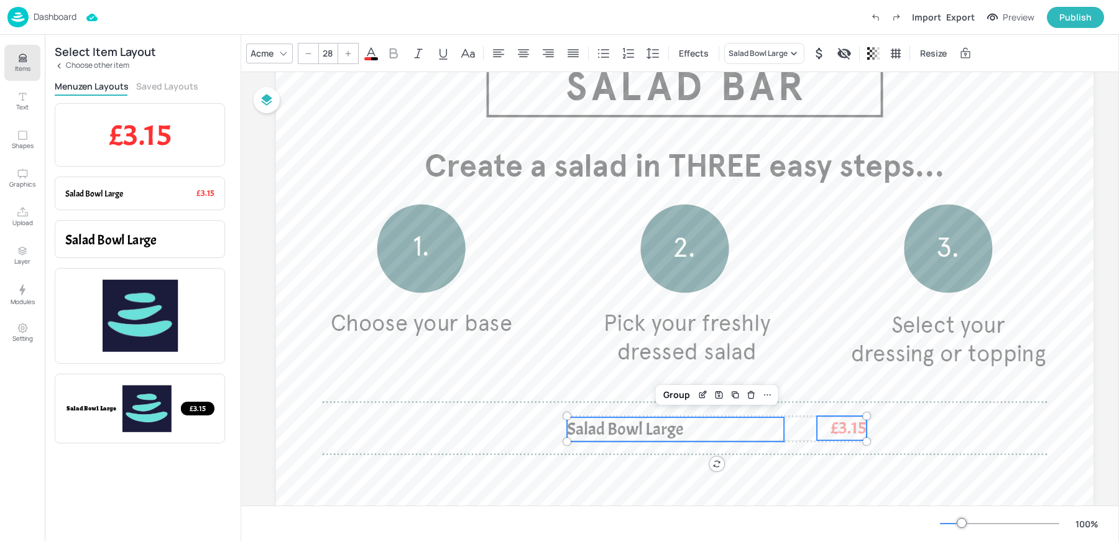
click at [262, 53] on div "Acme" at bounding box center [262, 53] width 28 height 18
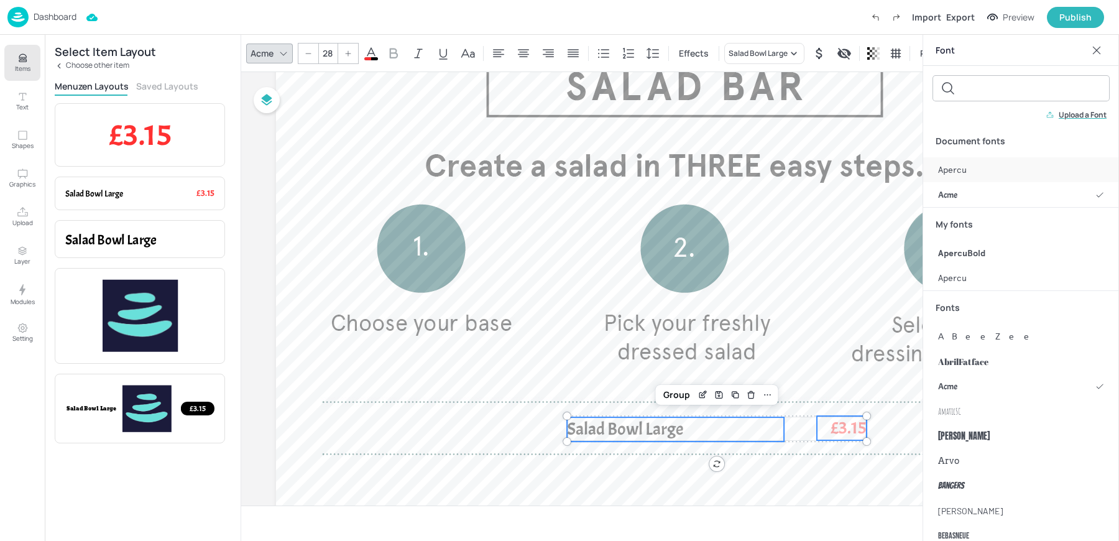
click at [942, 167] on span "Apercu" at bounding box center [952, 170] width 29 height 13
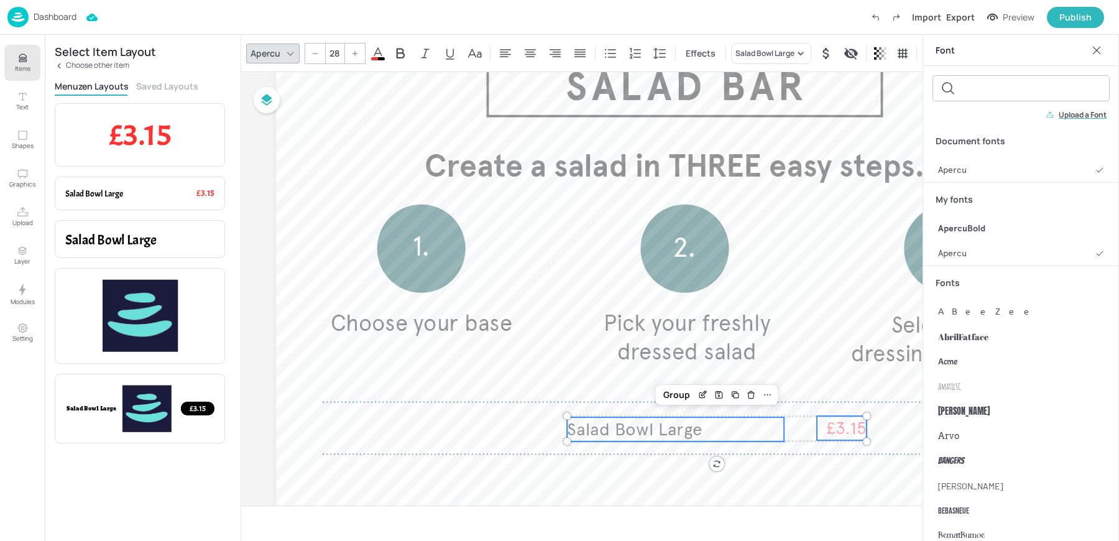
click at [331, 50] on input "28" at bounding box center [334, 54] width 17 height 20
type input "36"
click at [382, 55] on icon at bounding box center [378, 53] width 15 height 15
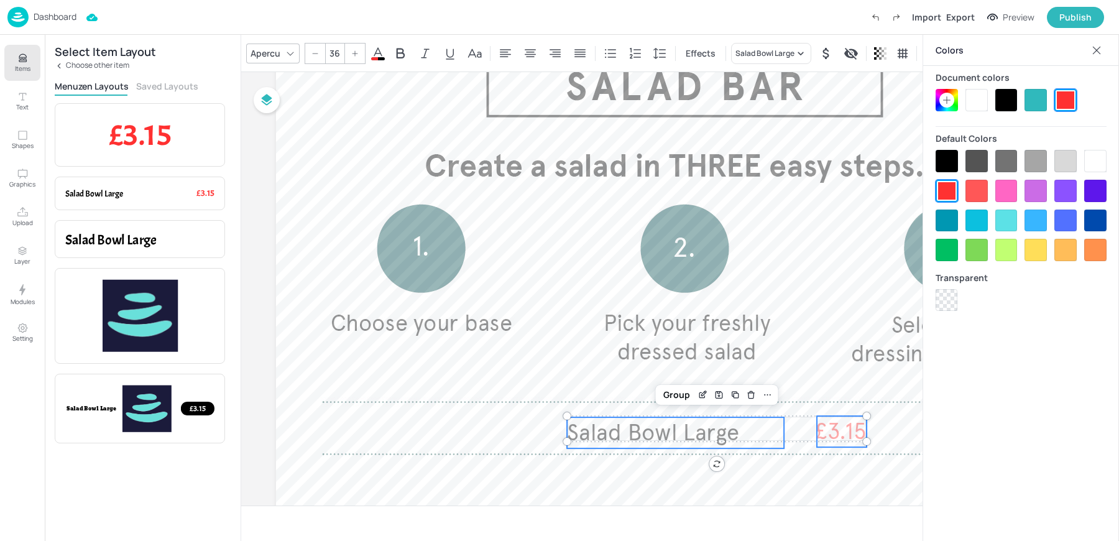
click at [1013, 106] on div at bounding box center [1007, 100] width 22 height 22
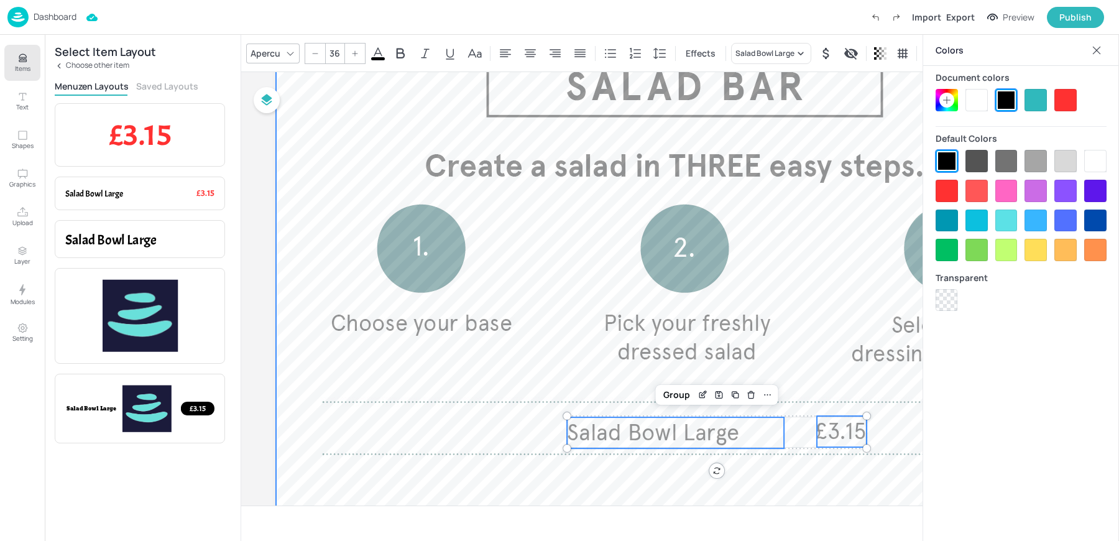
click at [544, 270] on div at bounding box center [685, 355] width 818 height 672
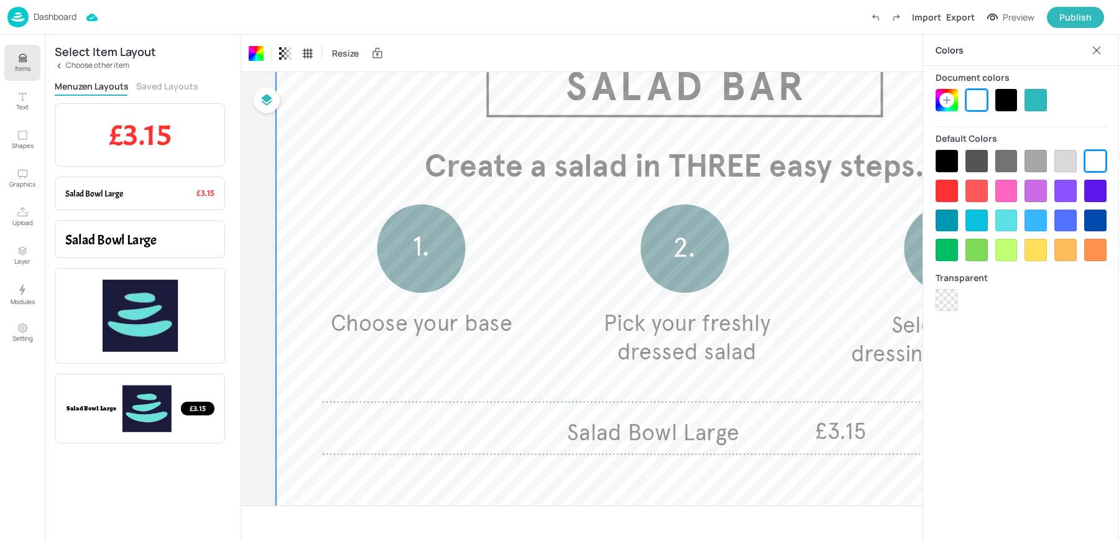
click at [21, 62] on icon "Items" at bounding box center [23, 58] width 12 height 12
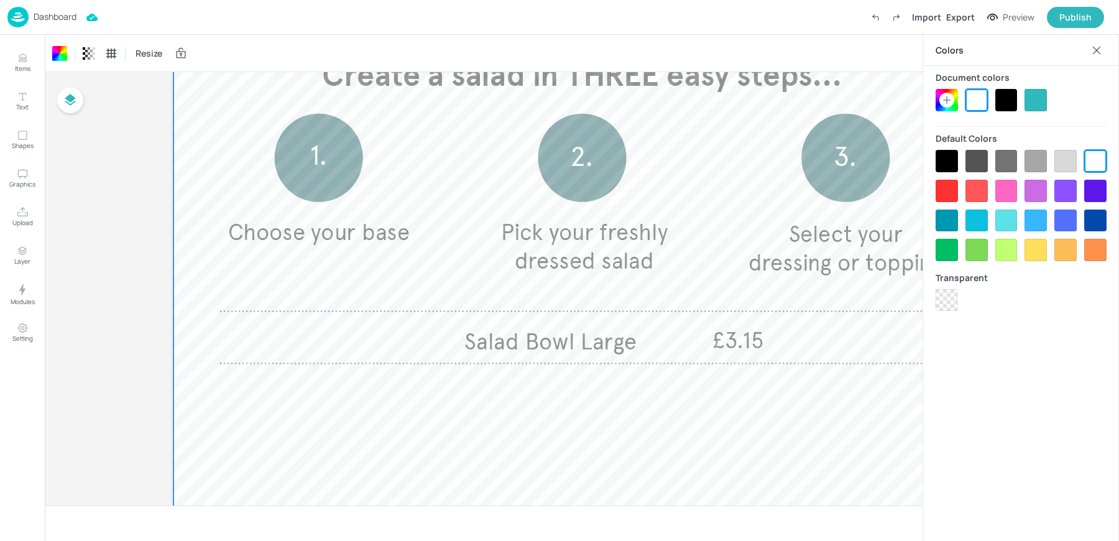
scroll to position [212, 0]
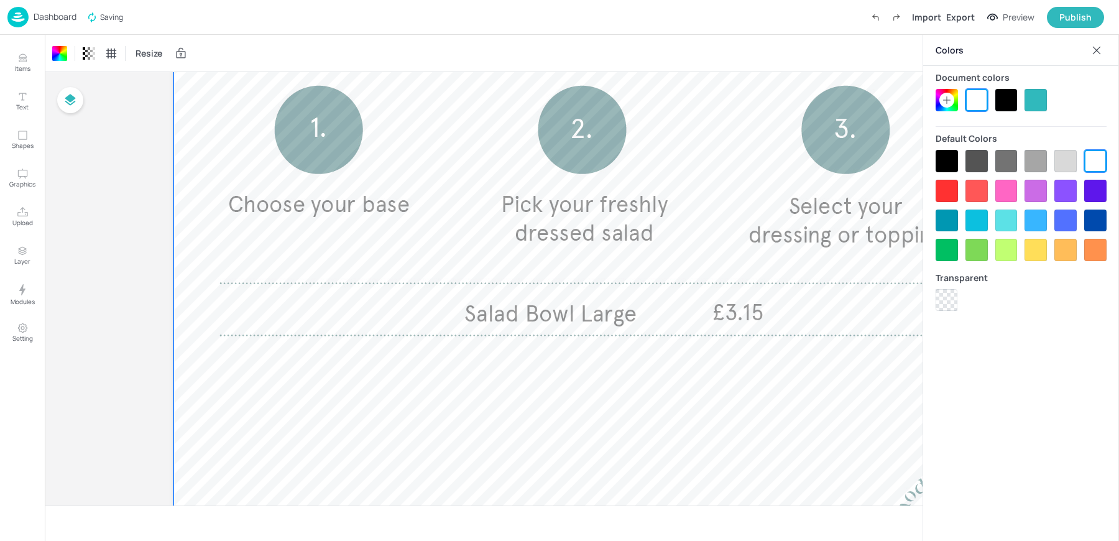
click at [1097, 47] on icon at bounding box center [1097, 50] width 12 height 12
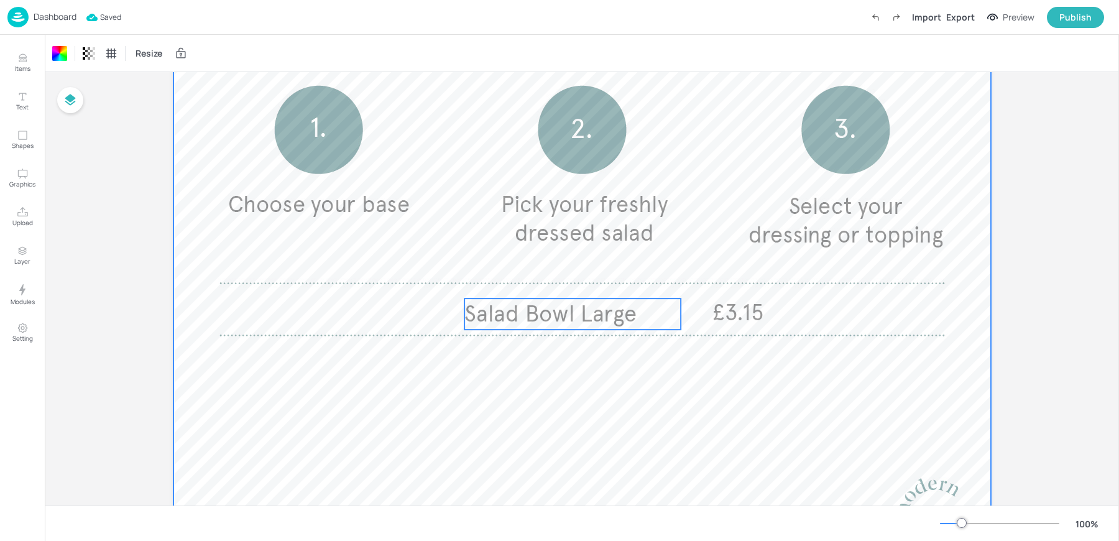
click at [586, 313] on span "Salad Bowl Large" at bounding box center [550, 313] width 172 height 27
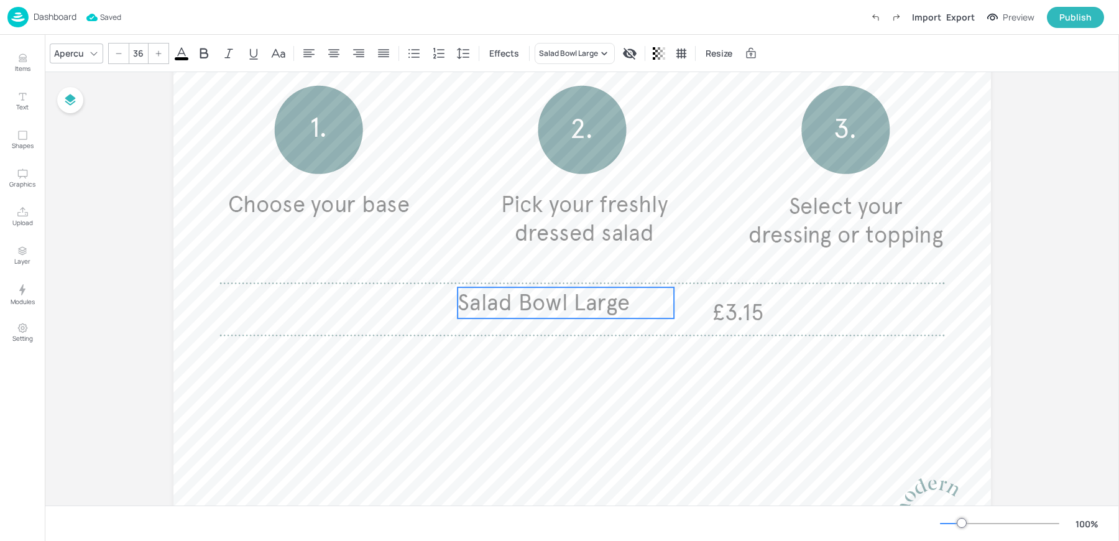
drag, startPoint x: 561, startPoint y: 313, endPoint x: 554, endPoint y: 302, distance: 13.1
click at [554, 302] on span "Salad Bowl Large" at bounding box center [544, 302] width 172 height 27
click at [326, 56] on icon at bounding box center [333, 53] width 15 height 15
click at [737, 315] on span "£3.15" at bounding box center [739, 312] width 52 height 31
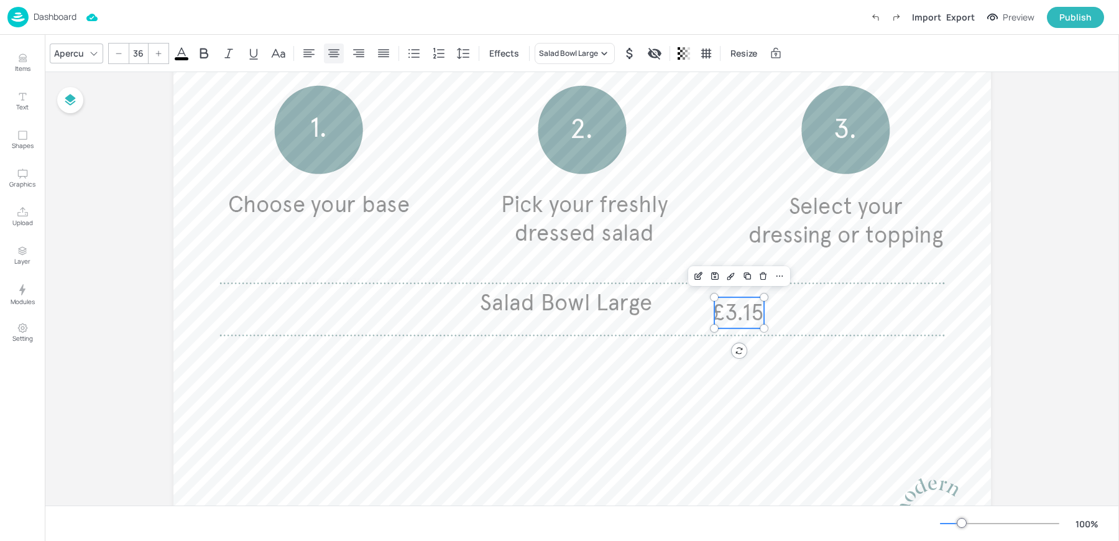
click at [337, 50] on icon at bounding box center [333, 53] width 15 height 15
drag, startPoint x: 713, startPoint y: 313, endPoint x: 692, endPoint y: 313, distance: 20.5
click at [692, 313] on div at bounding box center [694, 312] width 10 height 31
drag, startPoint x: 713, startPoint y: 310, endPoint x: 689, endPoint y: 300, distance: 26.2
click at [689, 300] on span "£3.15" at bounding box center [705, 302] width 52 height 27
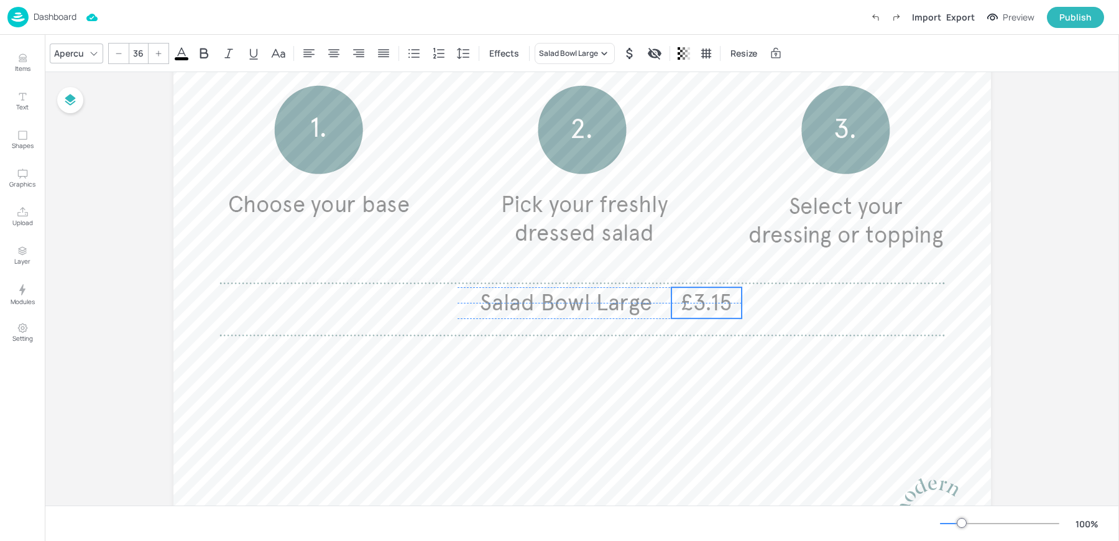
click at [686, 301] on span "£3.15" at bounding box center [707, 302] width 52 height 27
click at [637, 301] on span "Salad Bowl Large" at bounding box center [566, 302] width 172 height 27
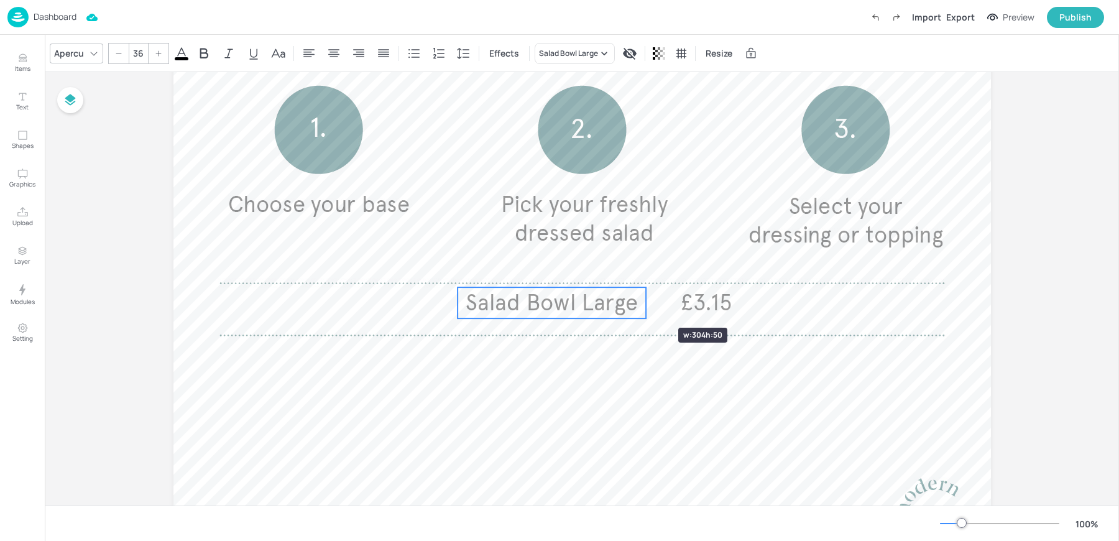
drag, startPoint x: 669, startPoint y: 302, endPoint x: 641, endPoint y: 305, distance: 28.2
click at [641, 305] on div at bounding box center [646, 302] width 10 height 31
type input "36"
drag, startPoint x: 691, startPoint y: 300, endPoint x: 667, endPoint y: 300, distance: 24.3
click at [667, 300] on span "£3.15" at bounding box center [681, 302] width 52 height 27
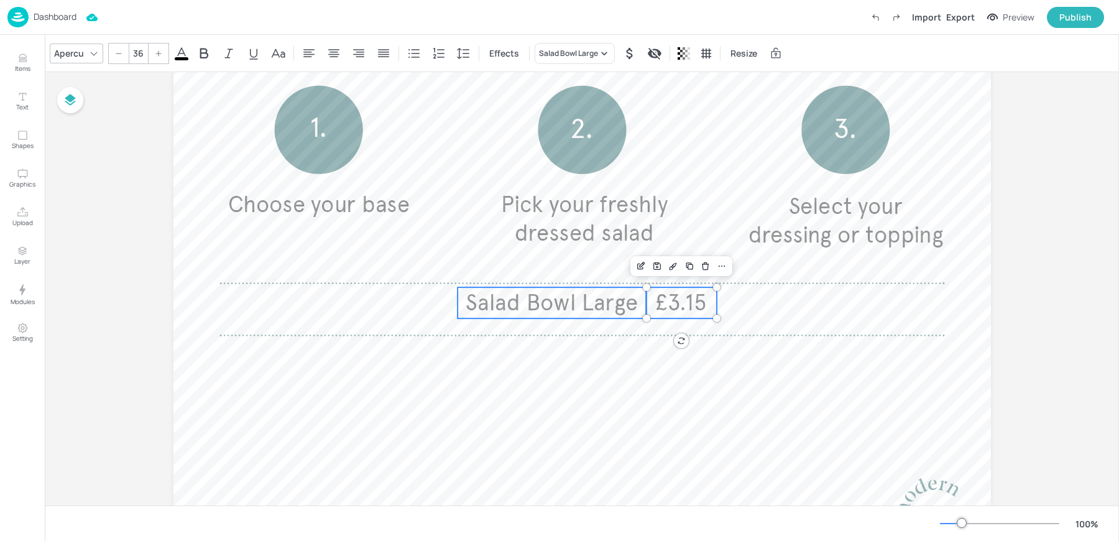
click at [611, 300] on span "Salad Bowl Large" at bounding box center [552, 302] width 172 height 27
click at [545, 269] on div "Group" at bounding box center [547, 266] width 37 height 16
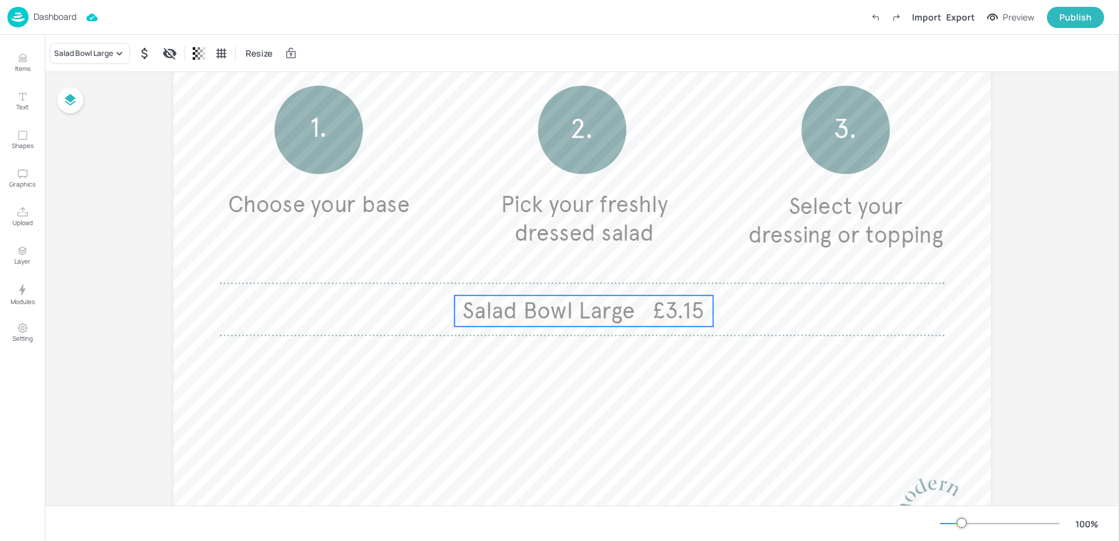
drag, startPoint x: 555, startPoint y: 304, endPoint x: 552, endPoint y: 312, distance: 8.7
click at [552, 312] on span "Salad Bowl Large" at bounding box center [549, 310] width 172 height 27
click at [643, 269] on div at bounding box center [640, 274] width 16 height 16
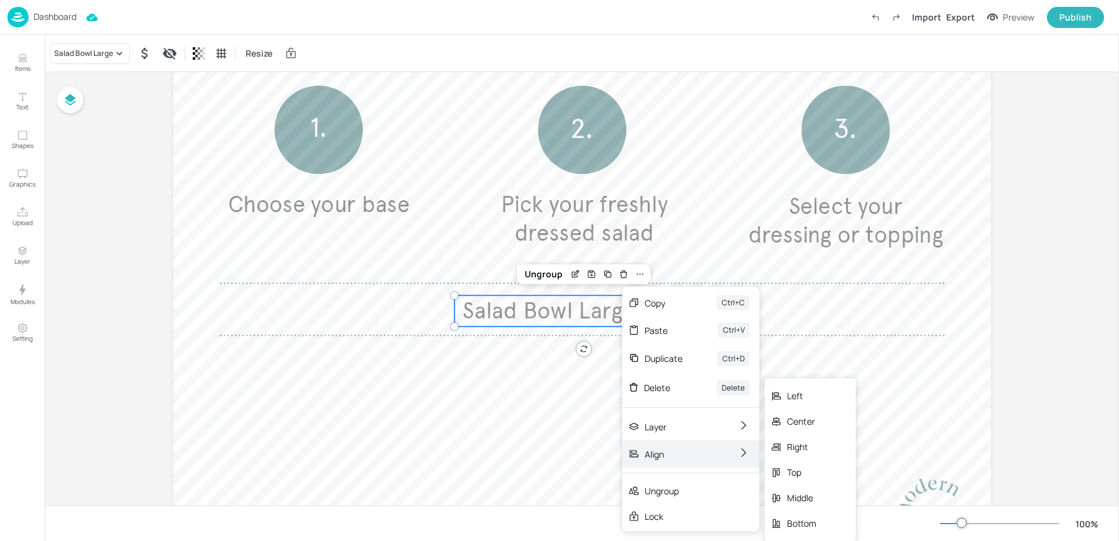
click at [818, 426] on div "Center" at bounding box center [810, 421] width 91 height 25
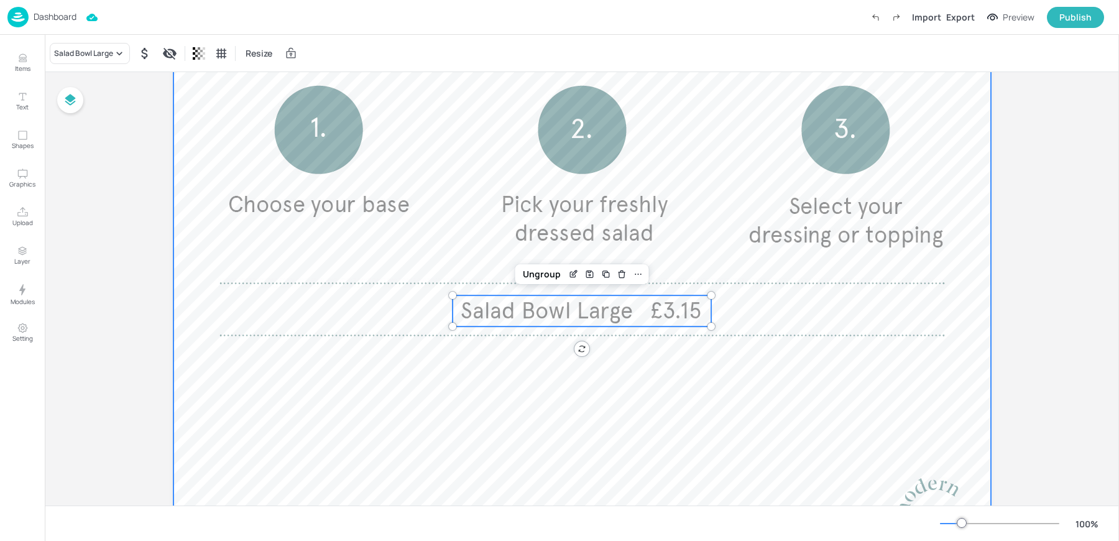
scroll to position [308, 0]
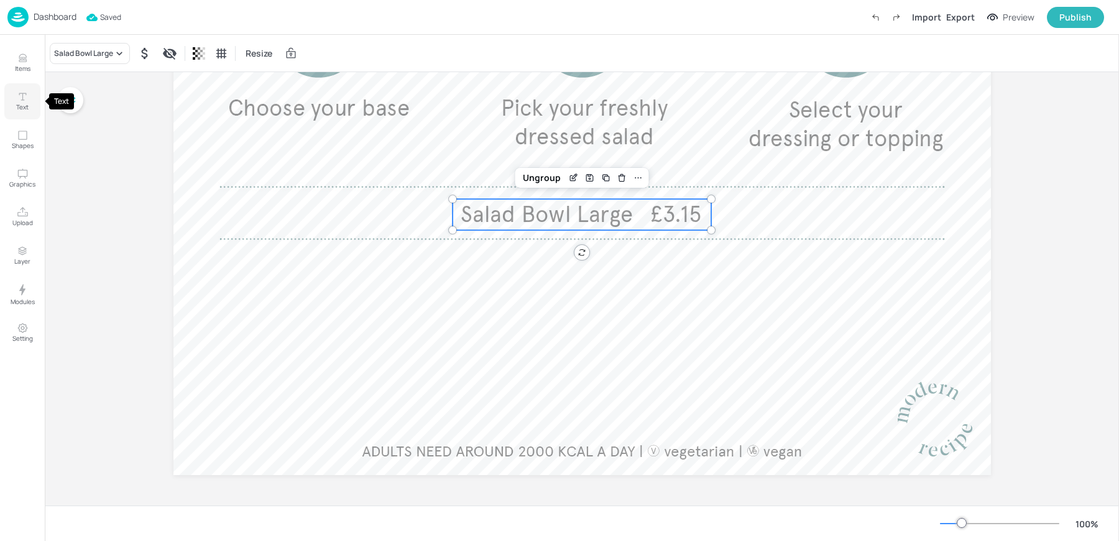
click at [29, 101] on button "Text" at bounding box center [22, 101] width 36 height 36
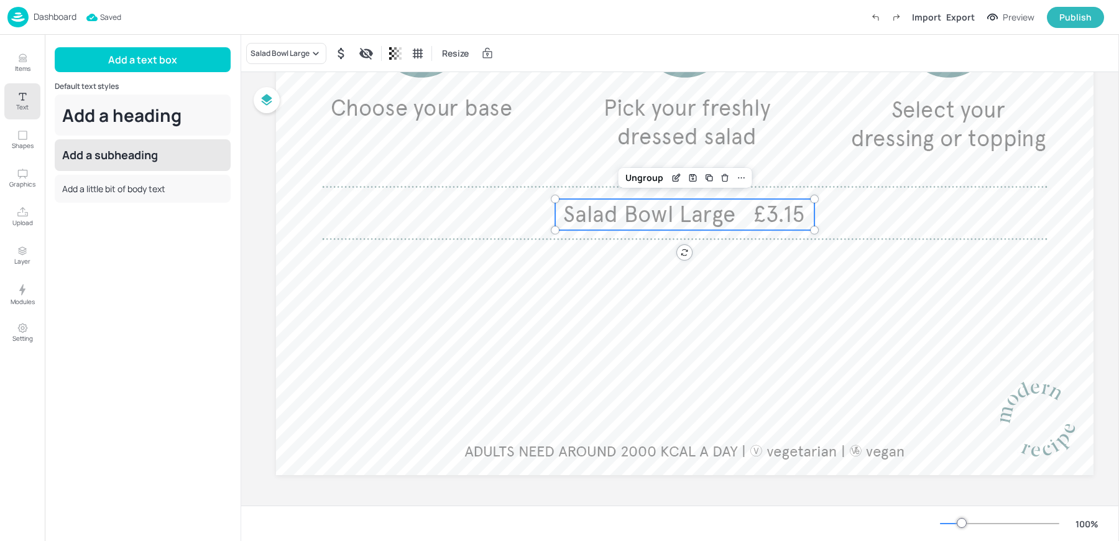
click at [152, 150] on div "Add a subheading" at bounding box center [143, 155] width 176 height 32
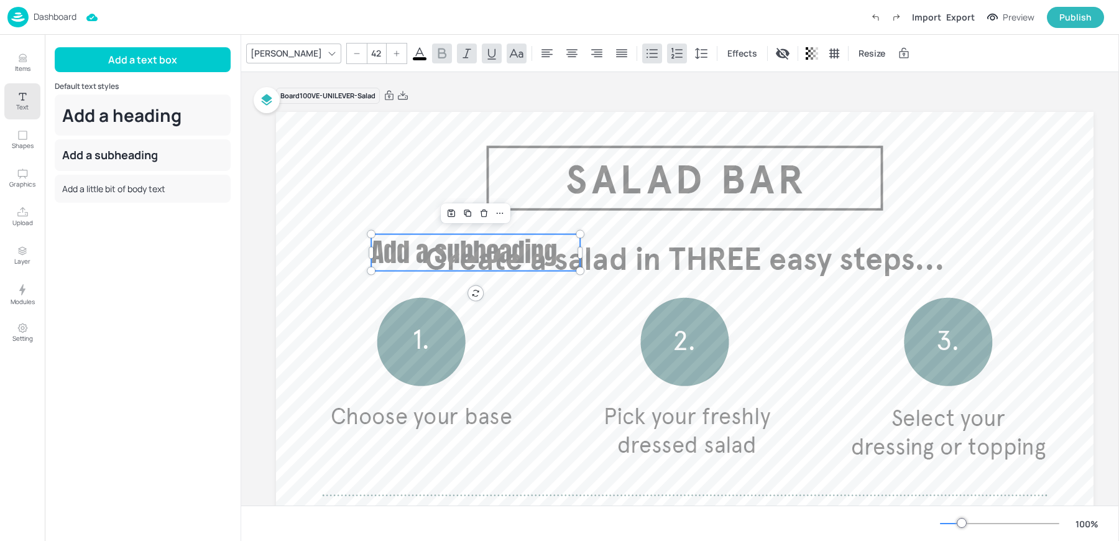
click at [433, 250] on span "Add a subheading" at bounding box center [464, 252] width 186 height 39
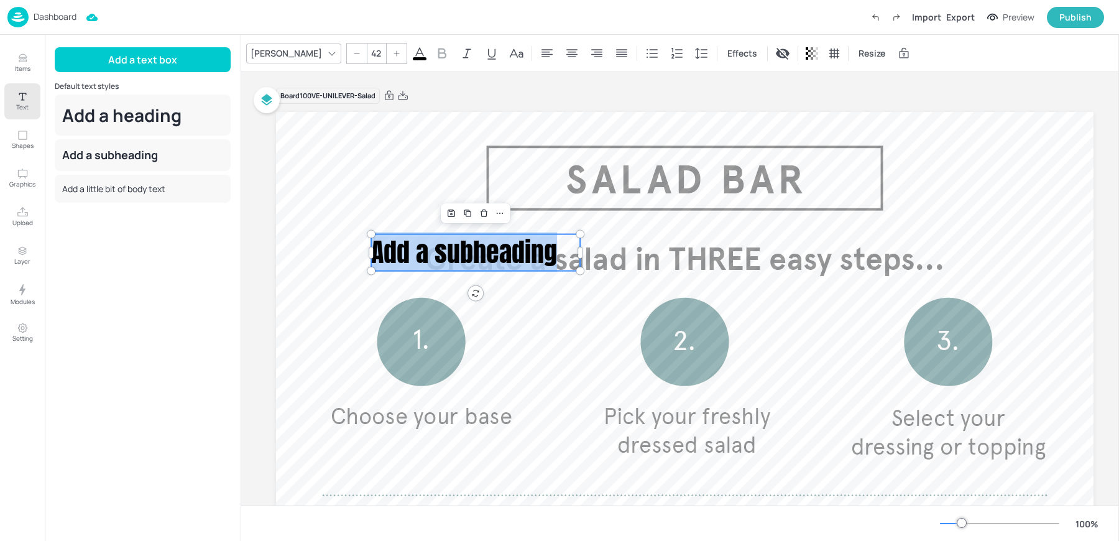
click at [433, 250] on span "Add a subheading" at bounding box center [464, 252] width 186 height 39
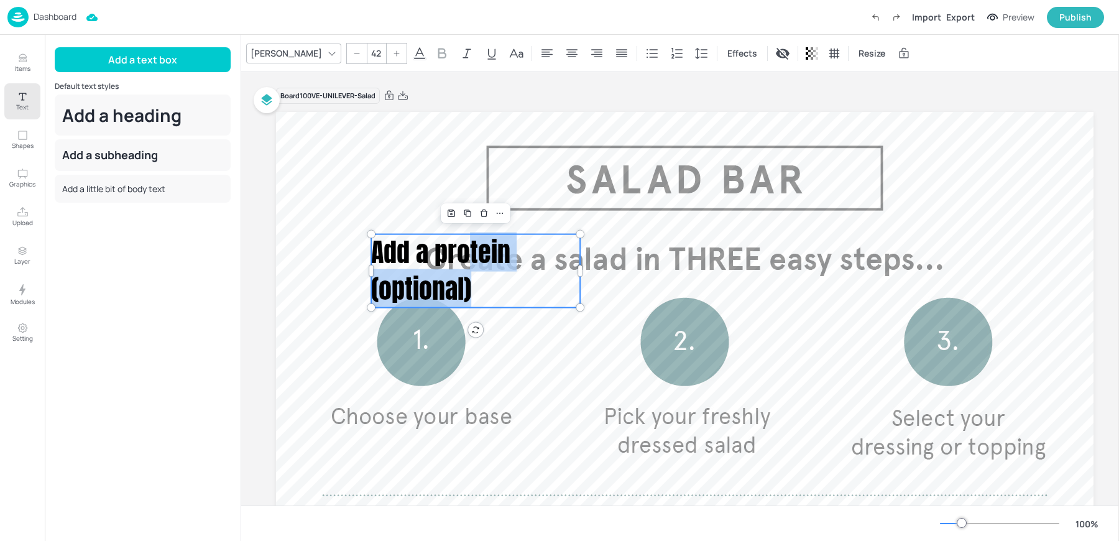
drag, startPoint x: 464, startPoint y: 253, endPoint x: 494, endPoint y: 317, distance: 70.7
click at [494, 317] on div "Salad Bowl Large £3.15 Add a protein (optional) Add a protein (optional)" at bounding box center [685, 448] width 818 height 672
click at [533, 321] on div at bounding box center [685, 448] width 818 height 672
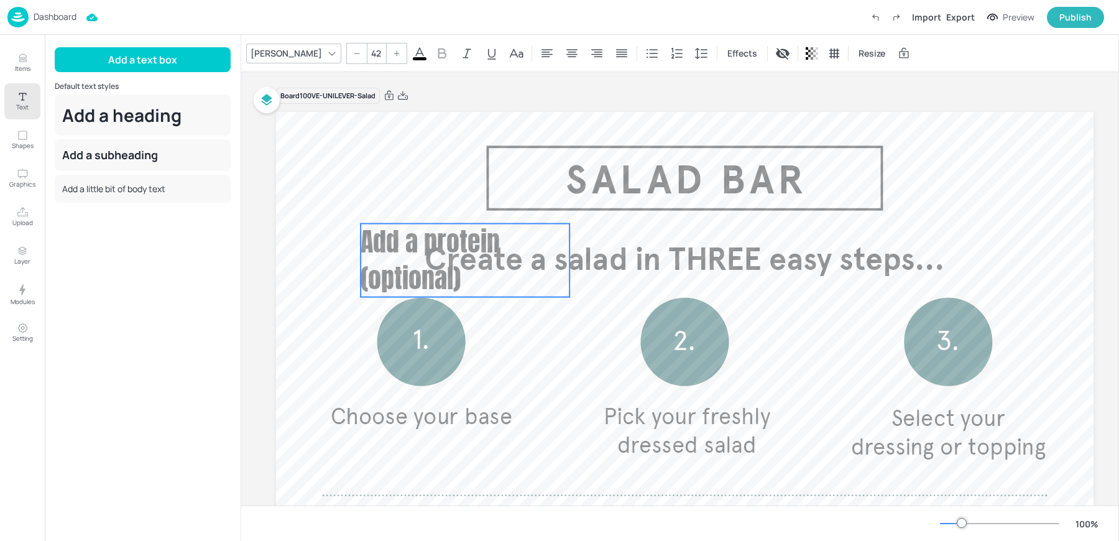
drag, startPoint x: 463, startPoint y: 255, endPoint x: 392, endPoint y: 187, distance: 98.5
click at [392, 224] on p "Add a protein (optional)" at bounding box center [465, 260] width 209 height 73
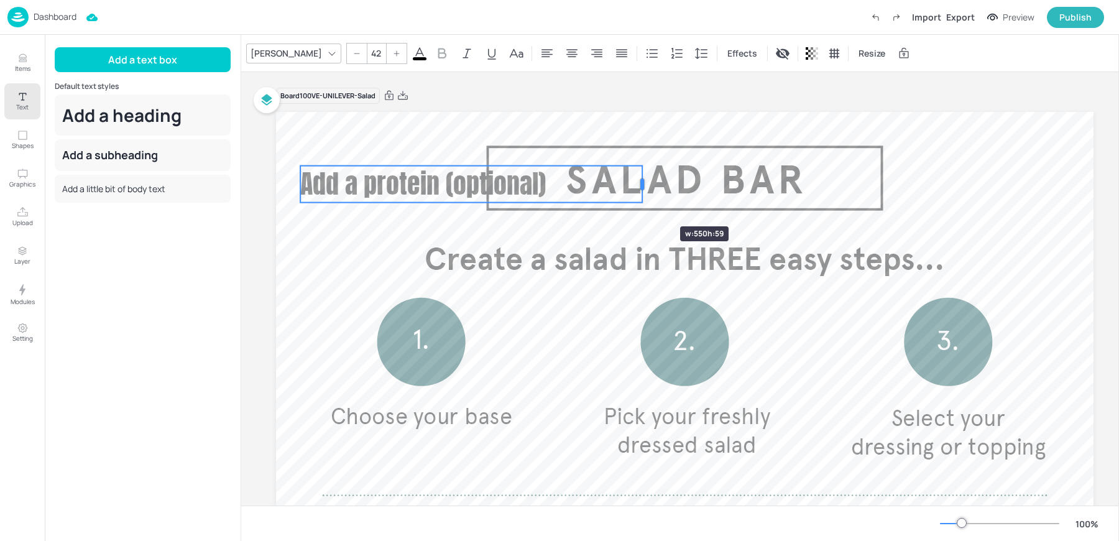
drag, startPoint x: 510, startPoint y: 205, endPoint x: 664, endPoint y: 204, distance: 154.2
click at [664, 204] on div "Salad Bowl Large £3.15 Add a protein (optional)" at bounding box center [685, 448] width 818 height 672
click at [367, 56] on input "42" at bounding box center [375, 54] width 17 height 20
type input "40"
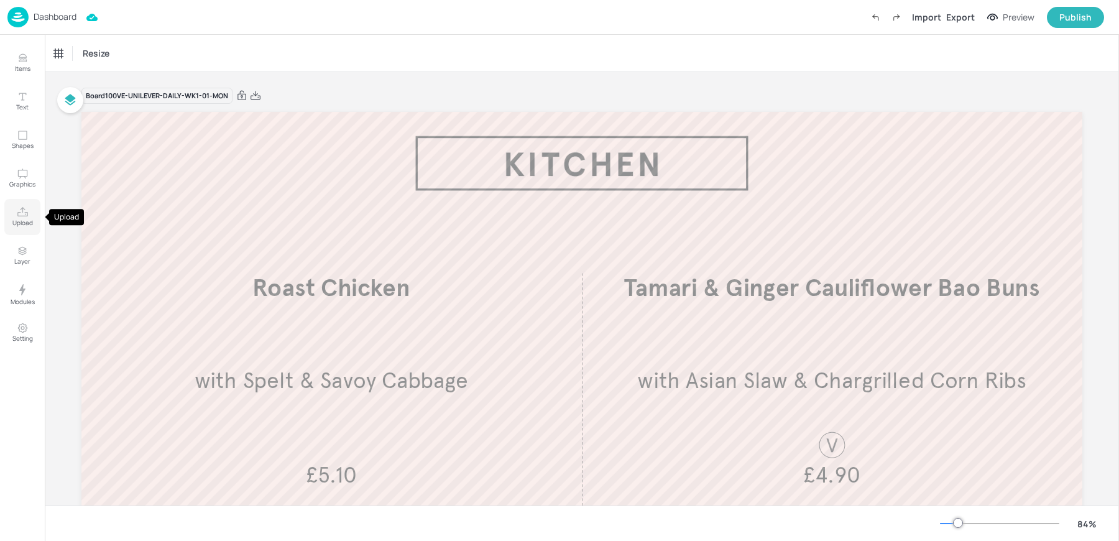
click at [24, 221] on p "Upload" at bounding box center [22, 222] width 21 height 9
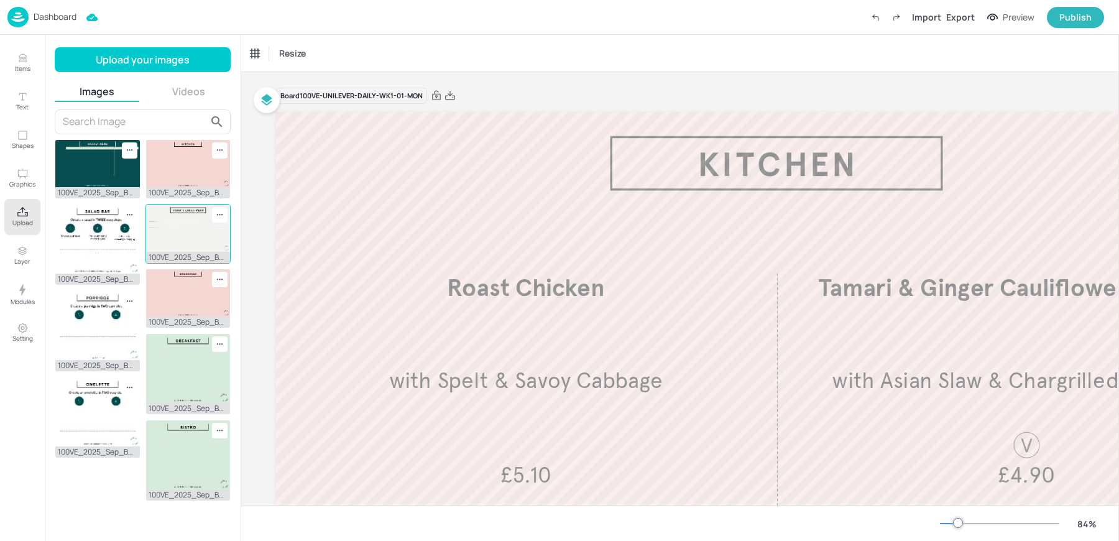
click at [165, 239] on img at bounding box center [188, 228] width 85 height 47
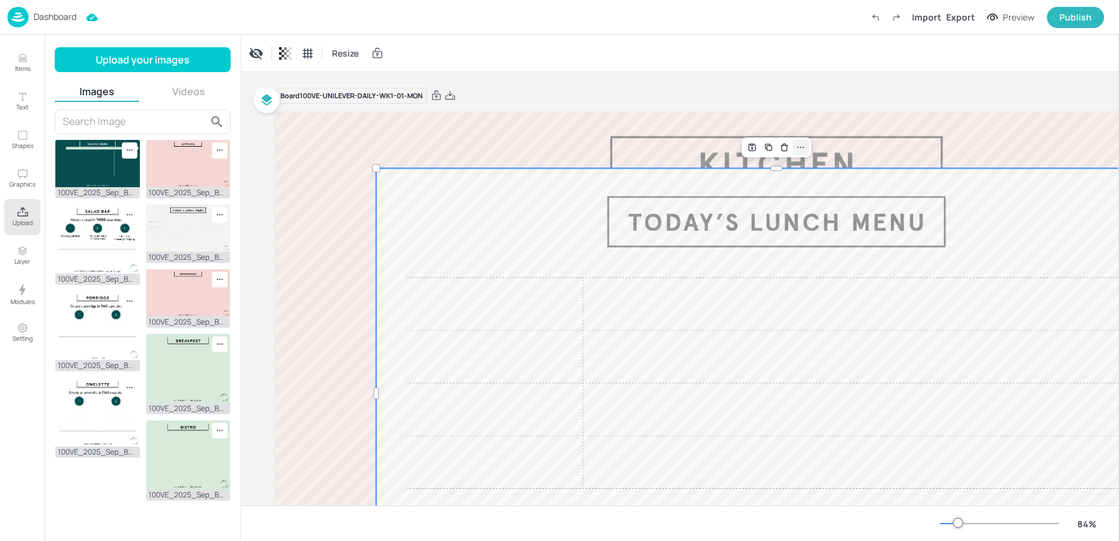
click at [799, 147] on icon at bounding box center [801, 147] width 10 height 10
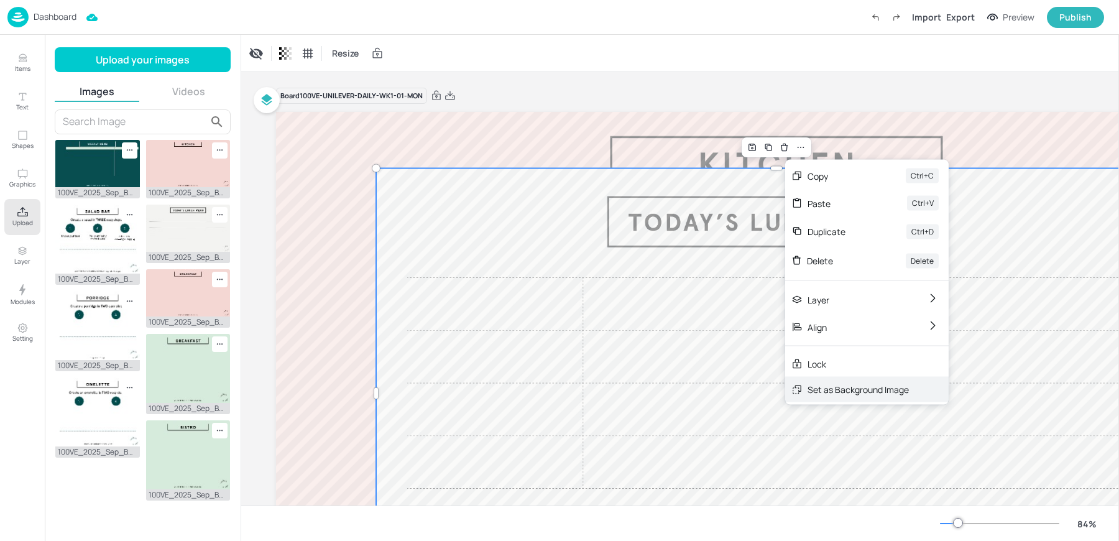
click at [839, 389] on div "Set as Background Image" at bounding box center [858, 389] width 101 height 13
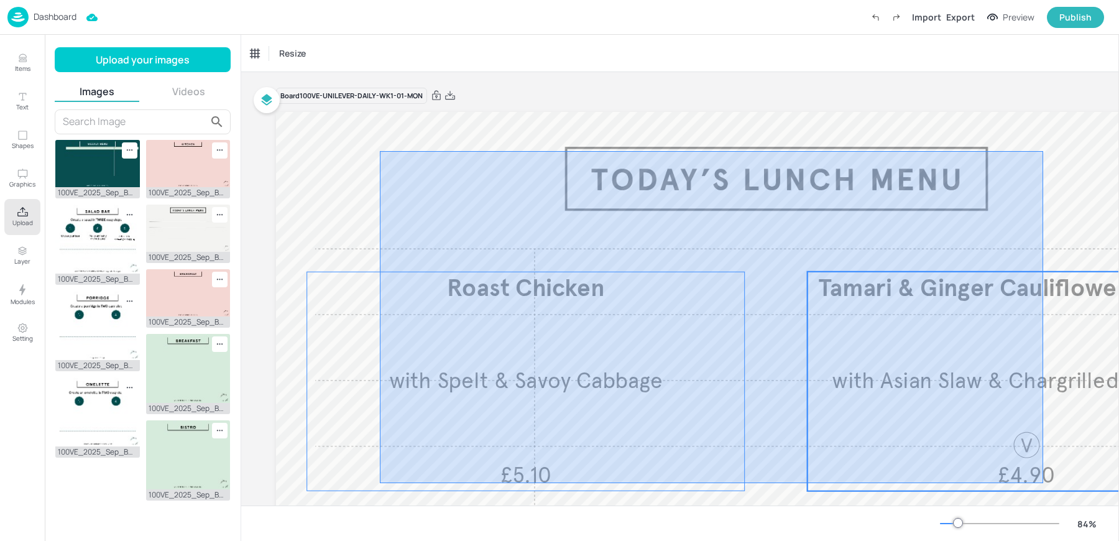
drag, startPoint x: 380, startPoint y: 151, endPoint x: 1043, endPoint y: 483, distance: 741.9
click at [1043, 112] on div "Roast Chicken with Spelt & Savoy Cabbage £5.10 Tamari & Ginger Cauliflower Bao …" at bounding box center [776, 112] width 1001 height 0
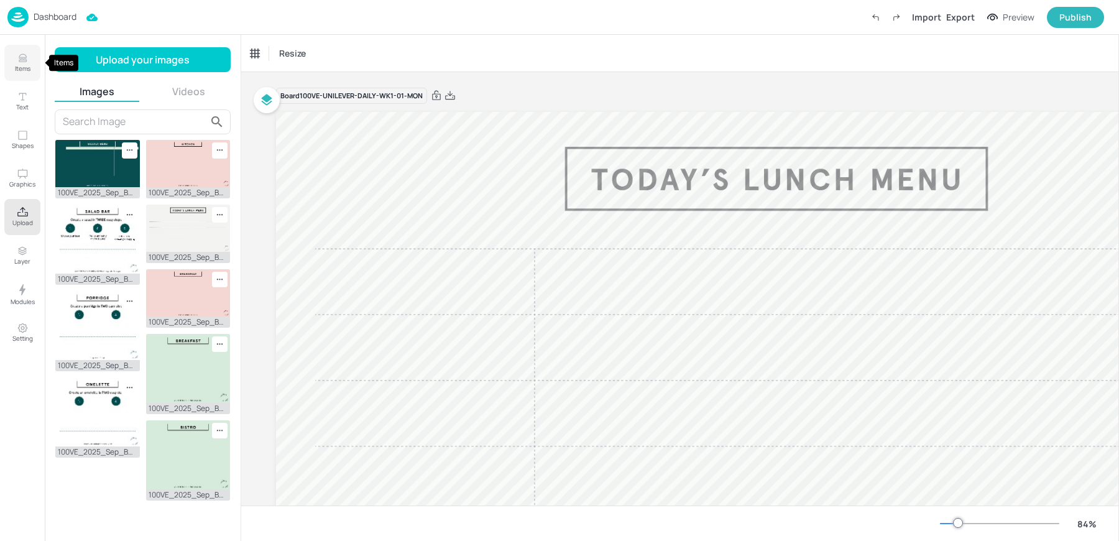
click at [19, 63] on icon "Items" at bounding box center [23, 58] width 12 height 12
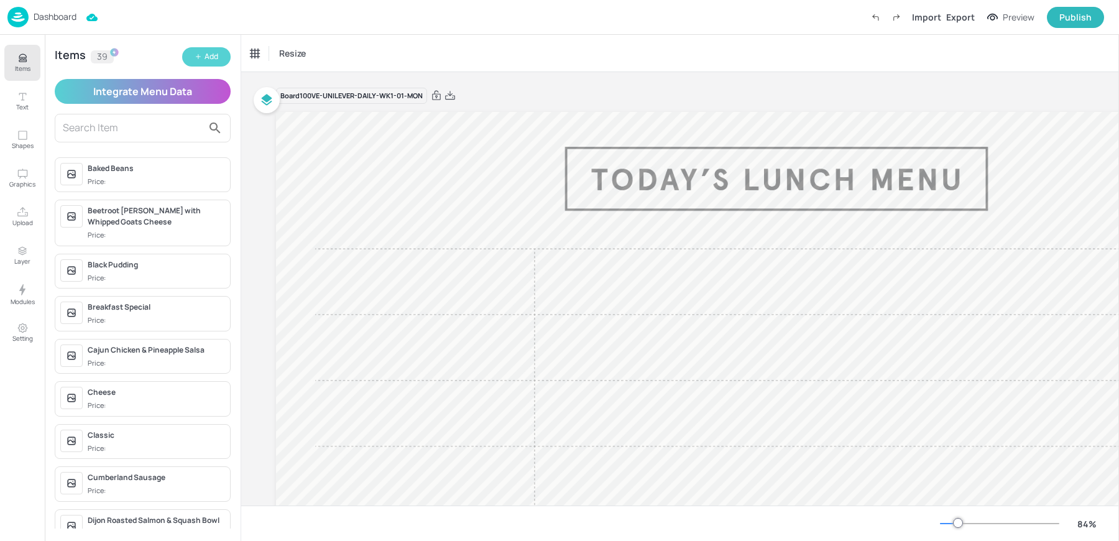
click at [209, 59] on div "Add" at bounding box center [212, 57] width 14 height 12
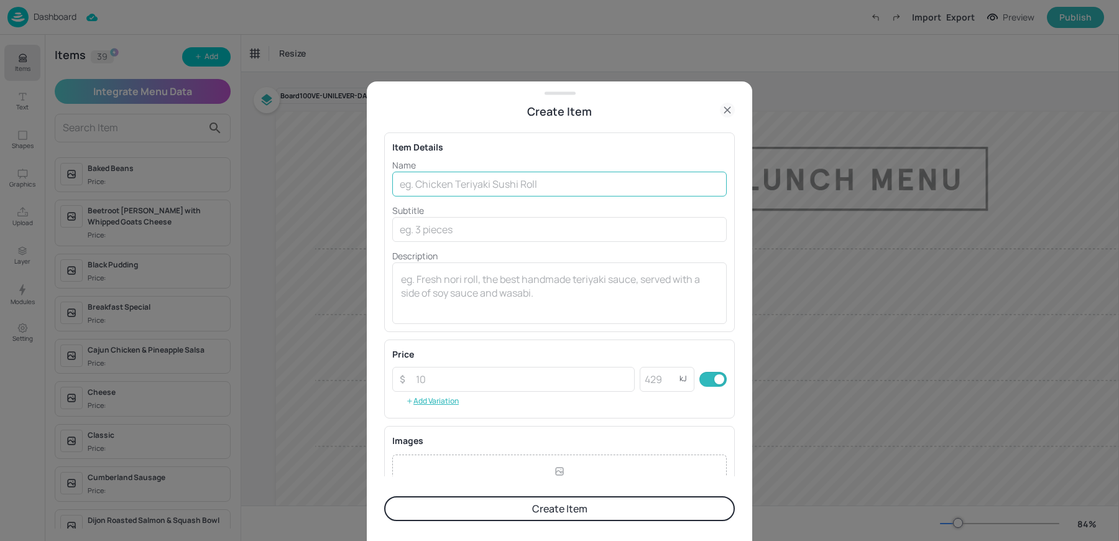
click at [529, 183] on input "text" at bounding box center [559, 184] width 335 height 25
type input "s"
type input "SOUP"
click at [384, 496] on button "Create Item" at bounding box center [559, 508] width 351 height 25
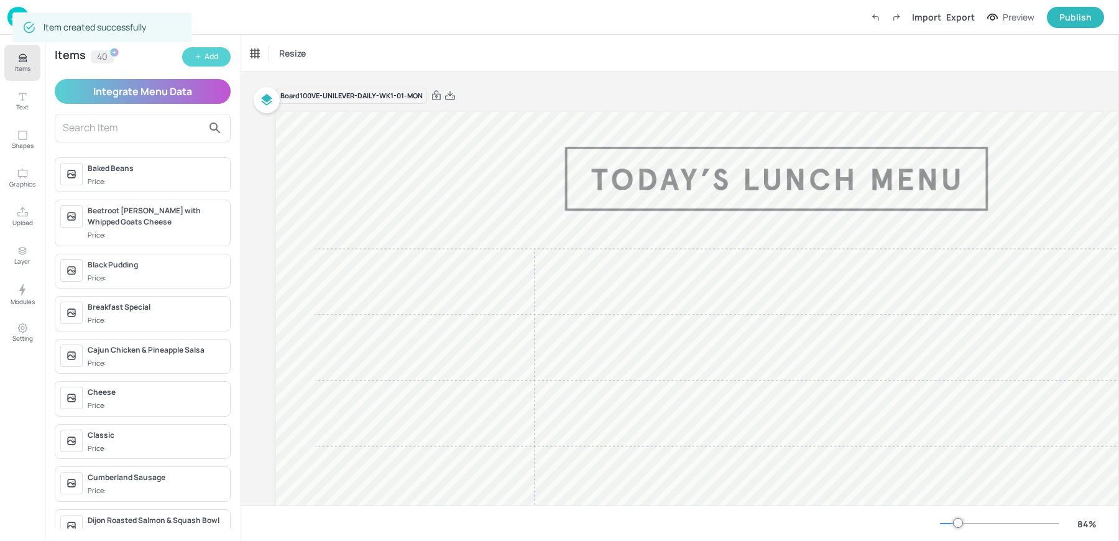
click at [211, 57] on div "Add" at bounding box center [212, 57] width 14 height 12
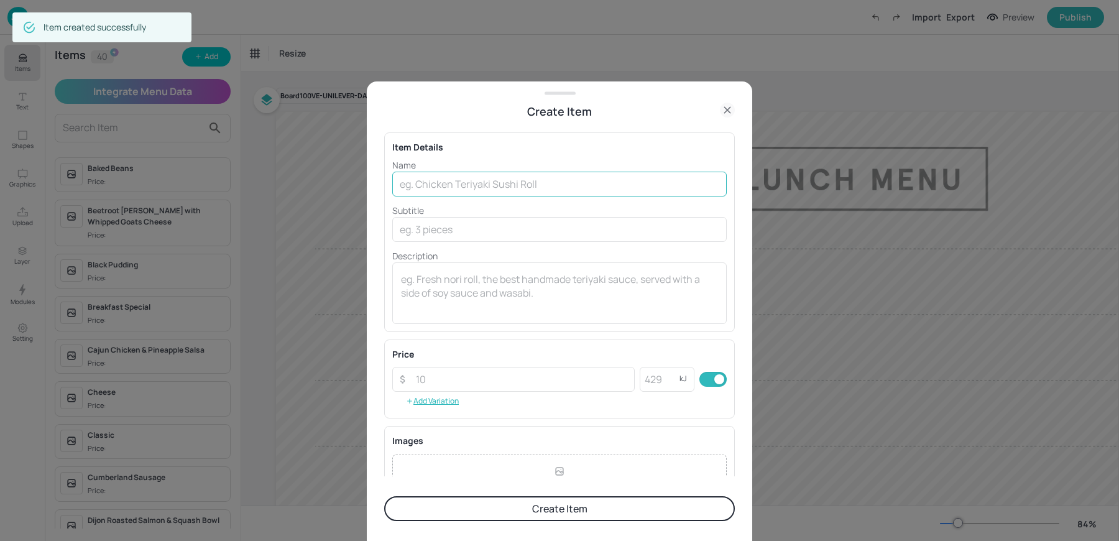
click at [430, 182] on input "text" at bounding box center [559, 184] width 335 height 25
type input "KITCHEN"
click at [384, 496] on button "Create Item" at bounding box center [559, 508] width 351 height 25
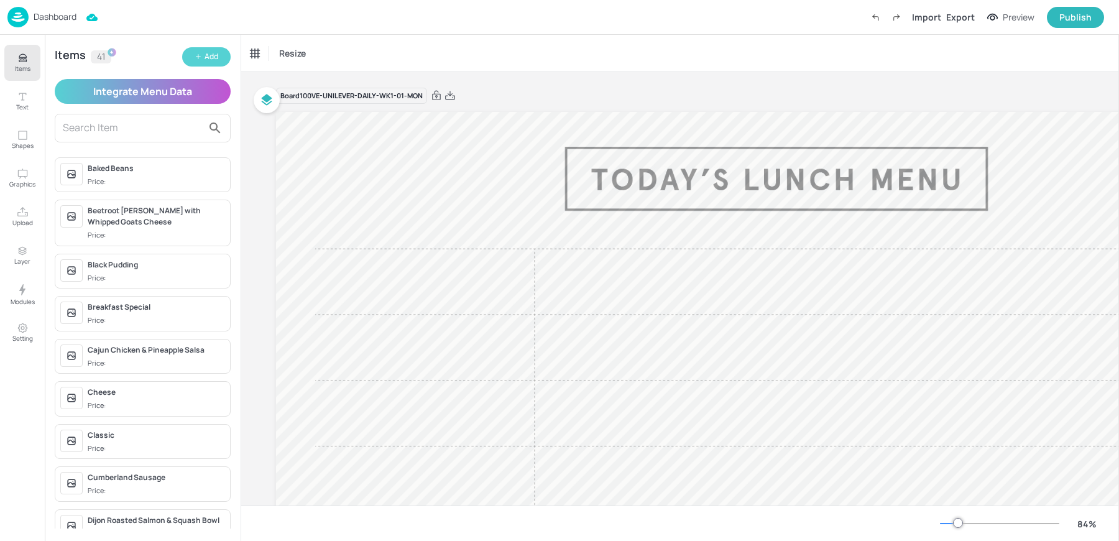
click at [206, 58] on div "Add" at bounding box center [212, 57] width 14 height 12
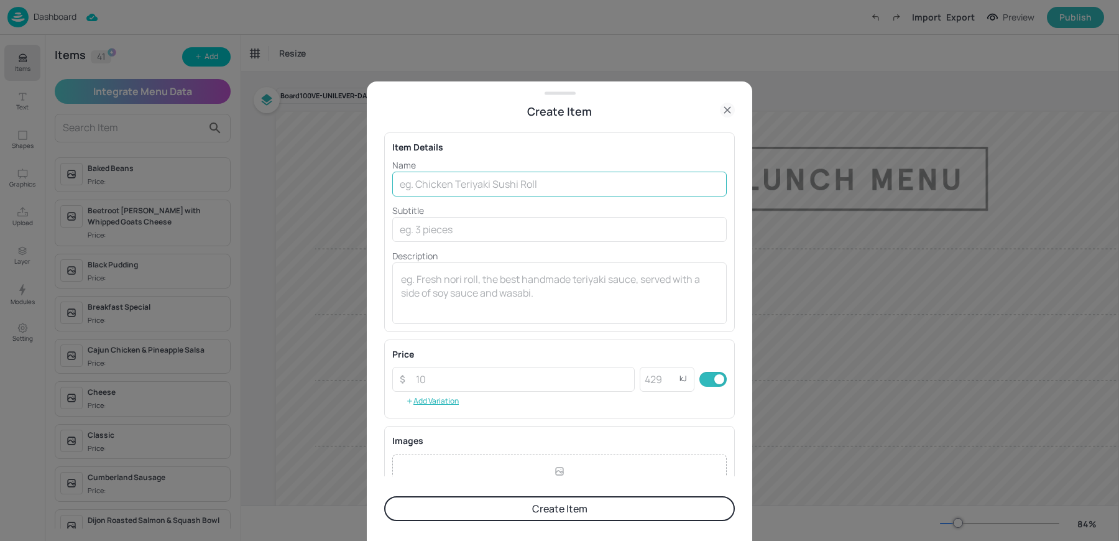
click at [520, 180] on input "text" at bounding box center [559, 184] width 335 height 25
type input "BISTRO"
click at [384, 496] on button "Create Item" at bounding box center [559, 508] width 351 height 25
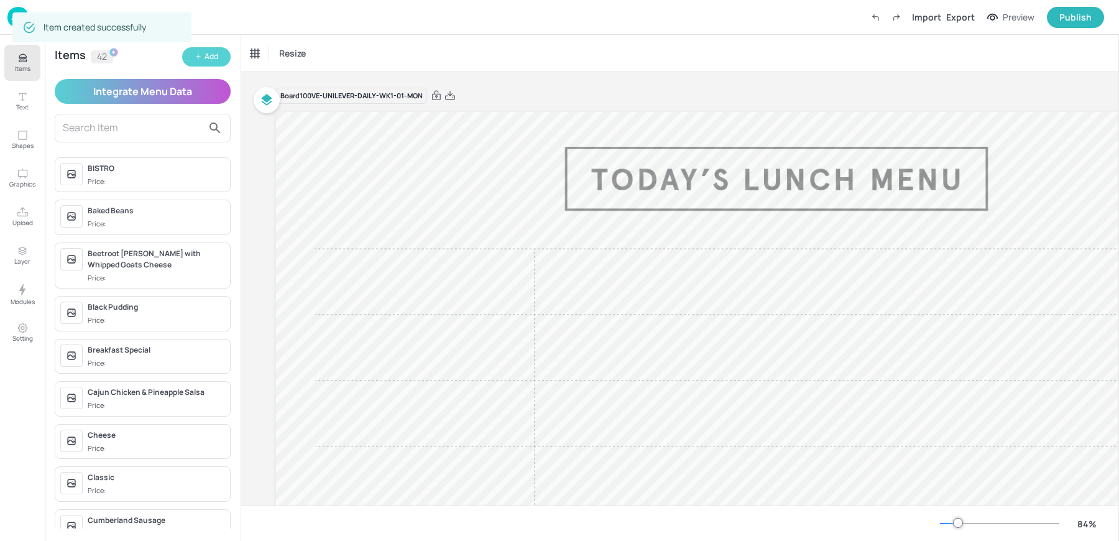
click at [196, 53] on icon "button" at bounding box center [198, 56] width 7 height 7
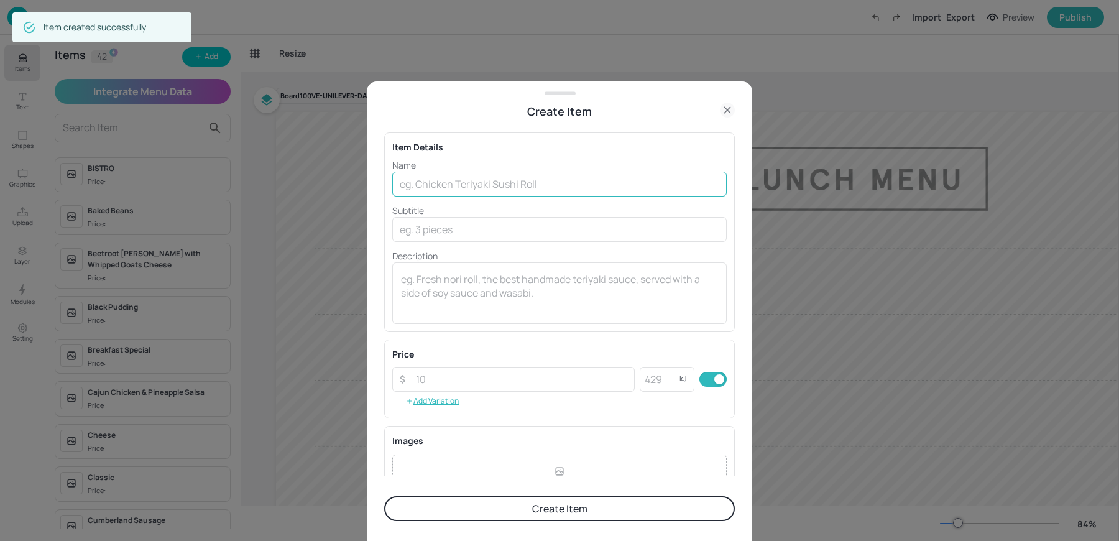
click at [431, 178] on input "text" at bounding box center [559, 184] width 335 height 25
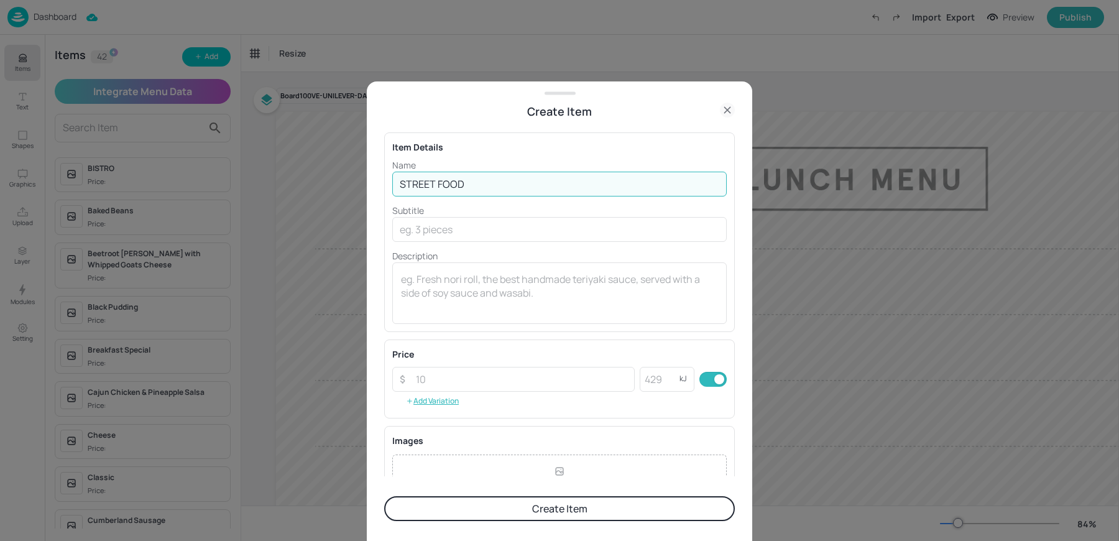
type input "STREET FOOD"
click at [384, 496] on button "Create Item" at bounding box center [559, 508] width 351 height 25
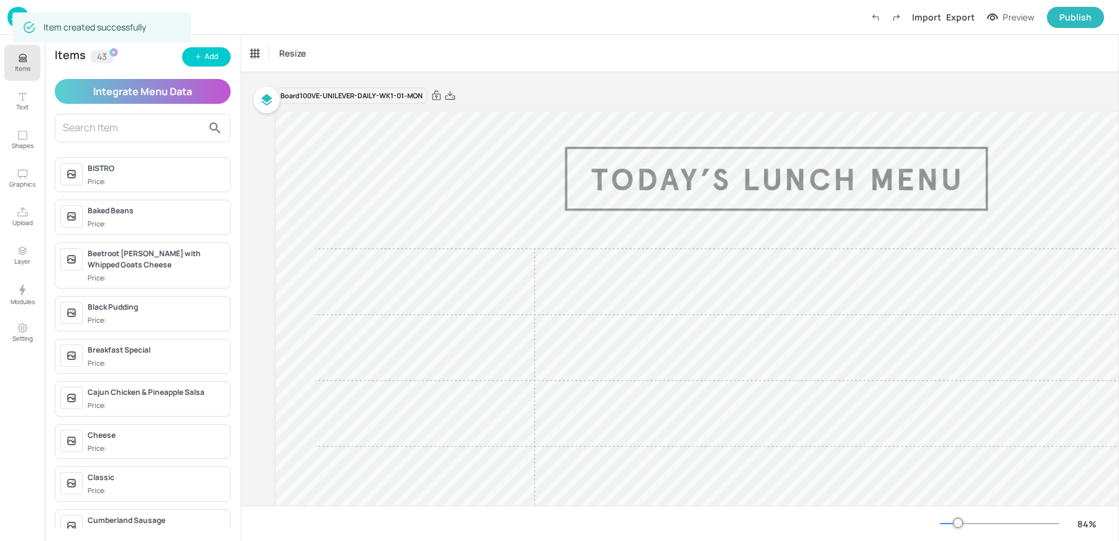
click at [104, 129] on input "text" at bounding box center [133, 128] width 140 height 20
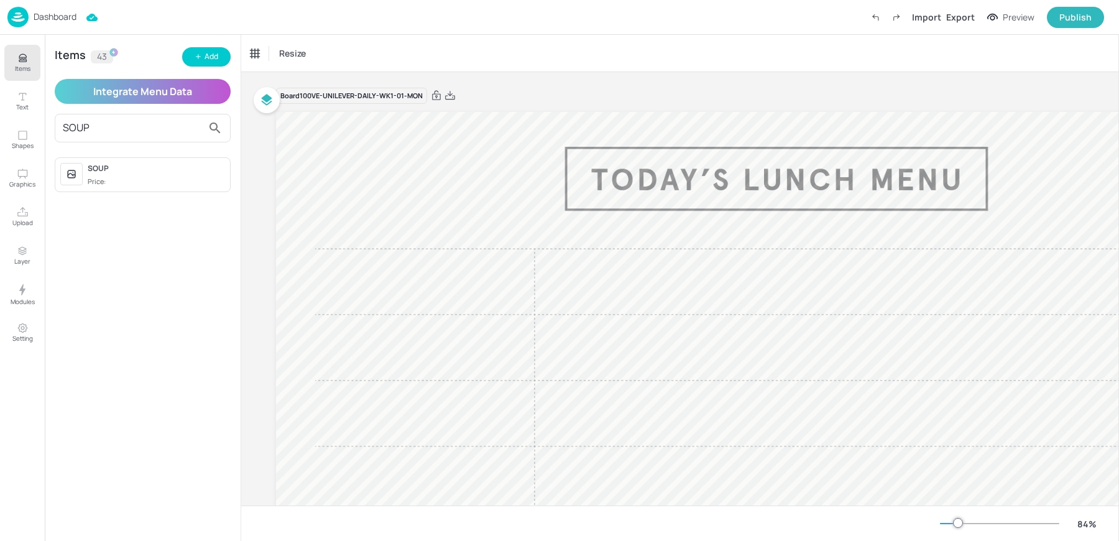
type input "SOUP"
click at [108, 177] on span "Price:" at bounding box center [156, 182] width 137 height 11
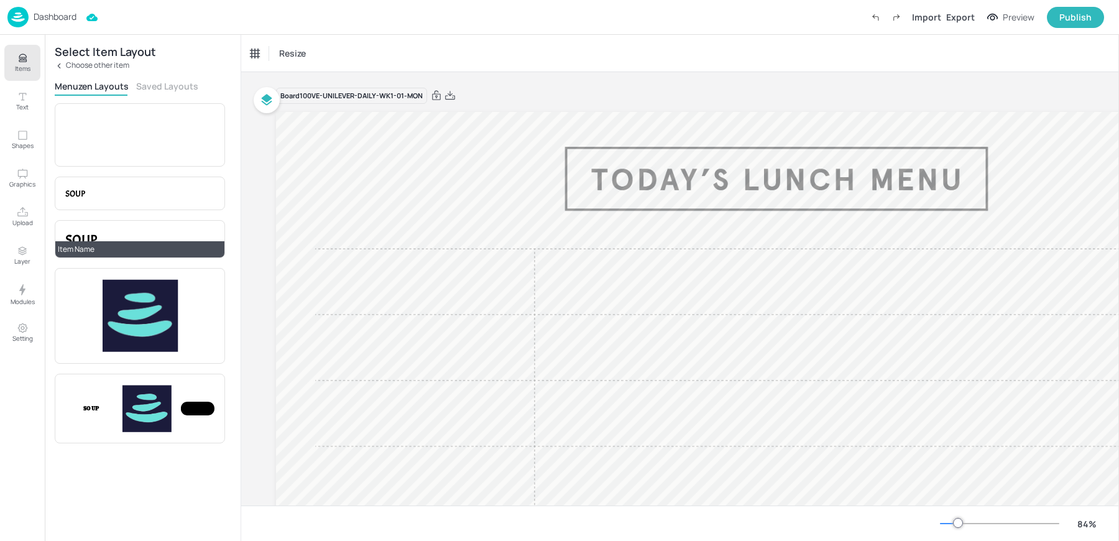
click at [94, 246] on div "Item Name" at bounding box center [139, 249] width 169 height 16
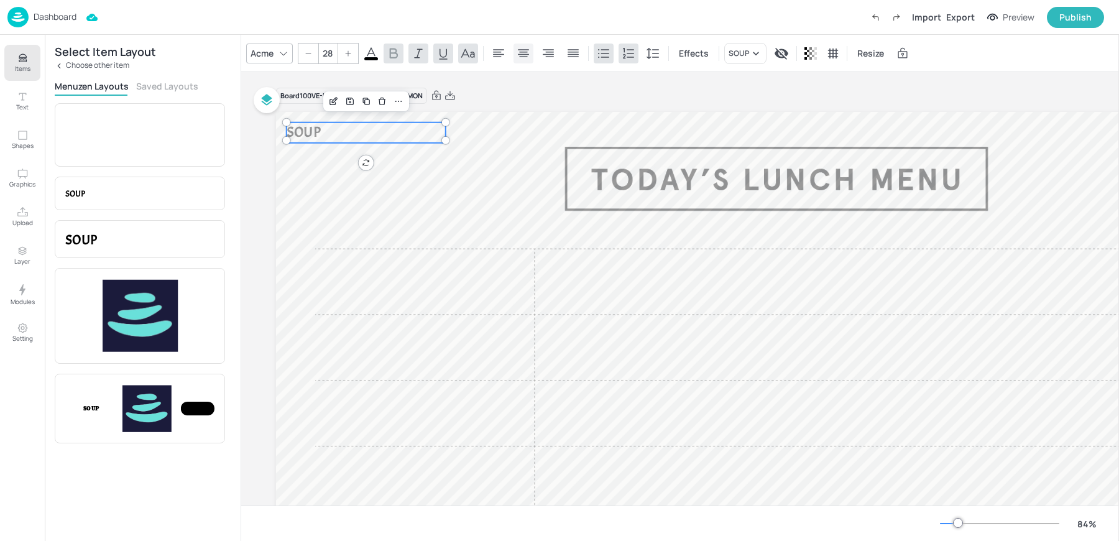
click at [524, 53] on icon at bounding box center [523, 53] width 11 height 8
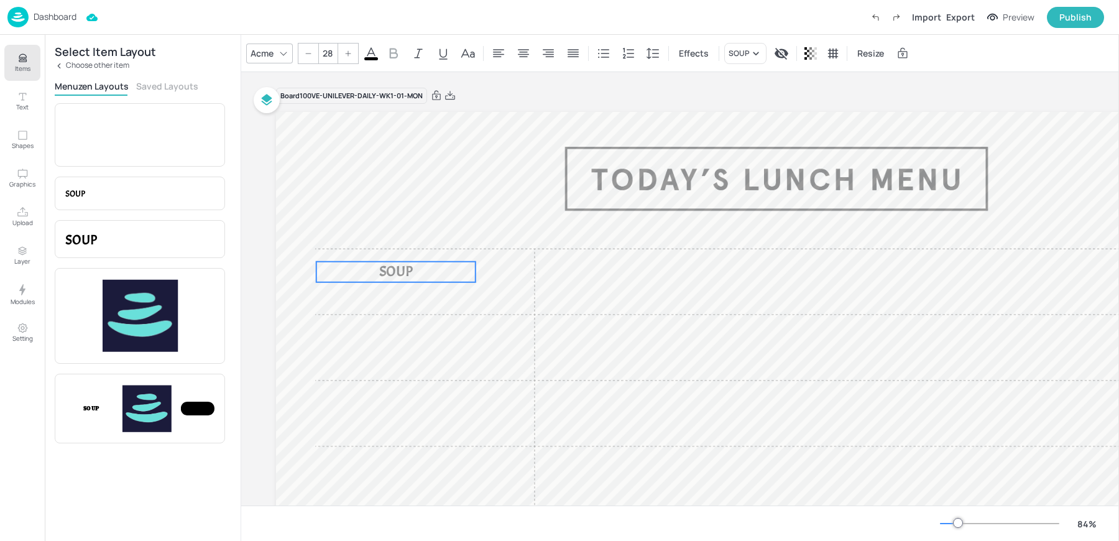
drag, startPoint x: 364, startPoint y: 131, endPoint x: 394, endPoint y: 272, distance: 144.3
click at [393, 270] on span "SOUP" at bounding box center [396, 271] width 34 height 19
click at [499, 55] on icon at bounding box center [498, 53] width 15 height 15
click at [270, 52] on div "Acme" at bounding box center [262, 53] width 28 height 18
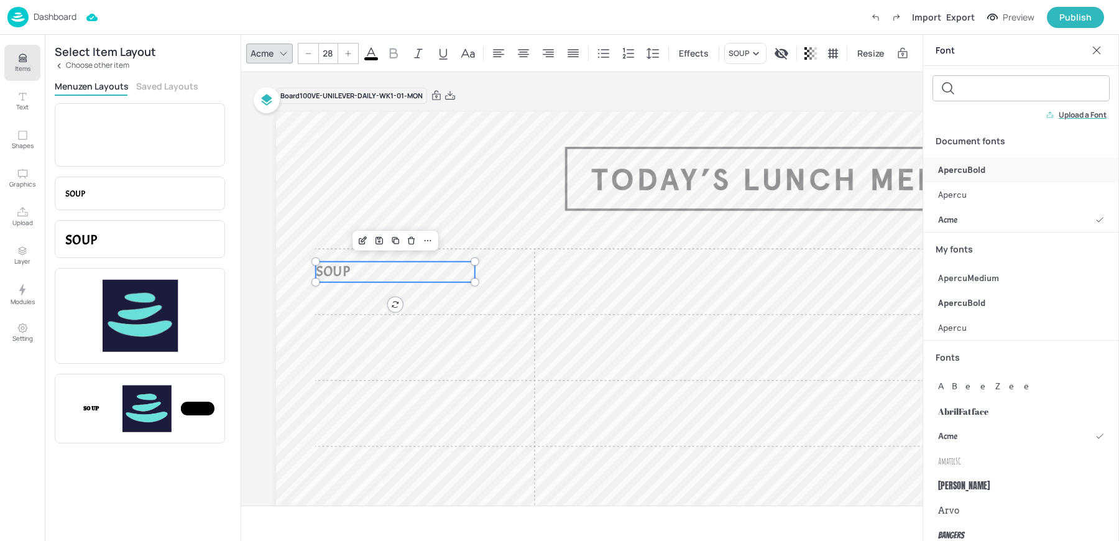
click at [989, 172] on div "ApercuBold" at bounding box center [1021, 169] width 196 height 25
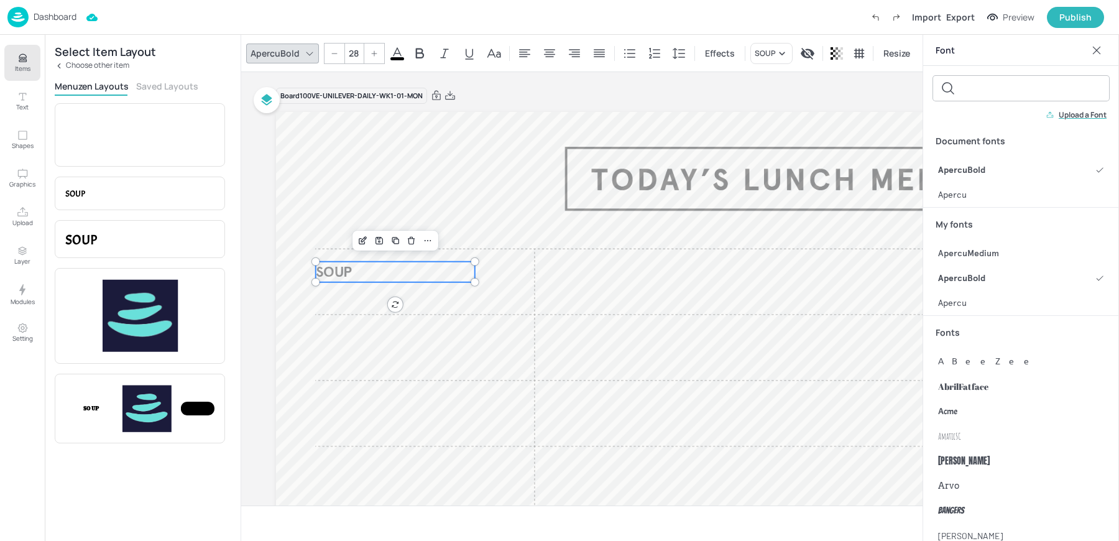
click at [352, 55] on input "28" at bounding box center [353, 54] width 17 height 20
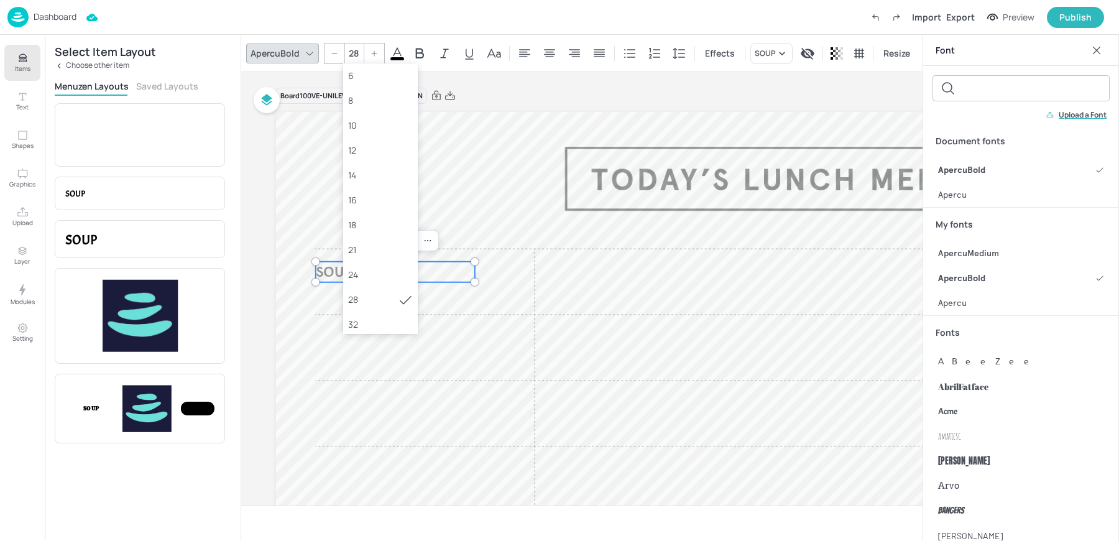
click at [352, 55] on input "28" at bounding box center [353, 54] width 17 height 20
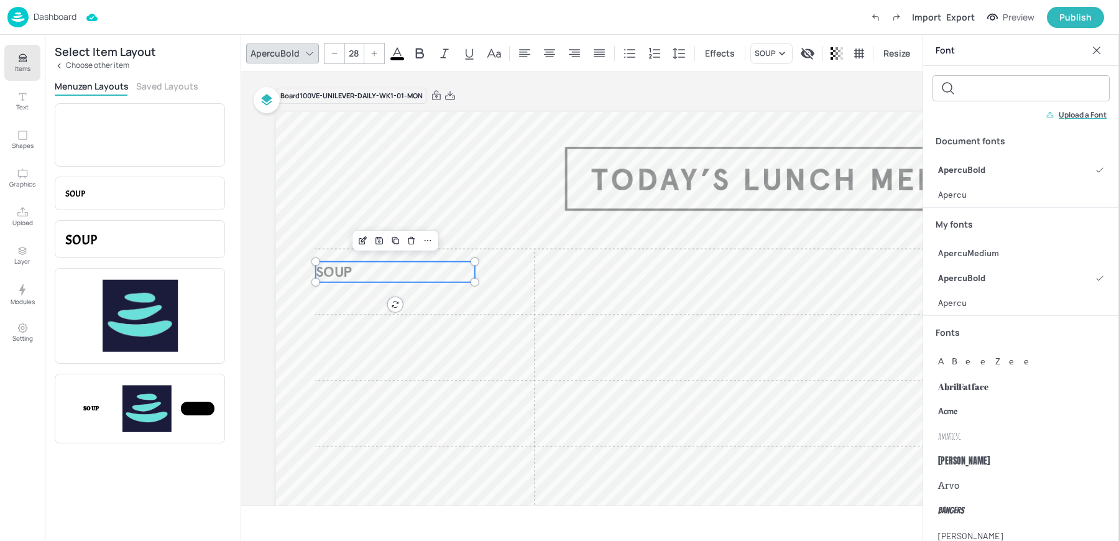
click at [352, 55] on input "28" at bounding box center [353, 54] width 17 height 20
drag, startPoint x: 473, startPoint y: 272, endPoint x: 497, endPoint y: 275, distance: 23.8
click at [497, 275] on div at bounding box center [499, 274] width 10 height 25
click at [409, 244] on icon "Duplicate" at bounding box center [407, 241] width 10 height 10
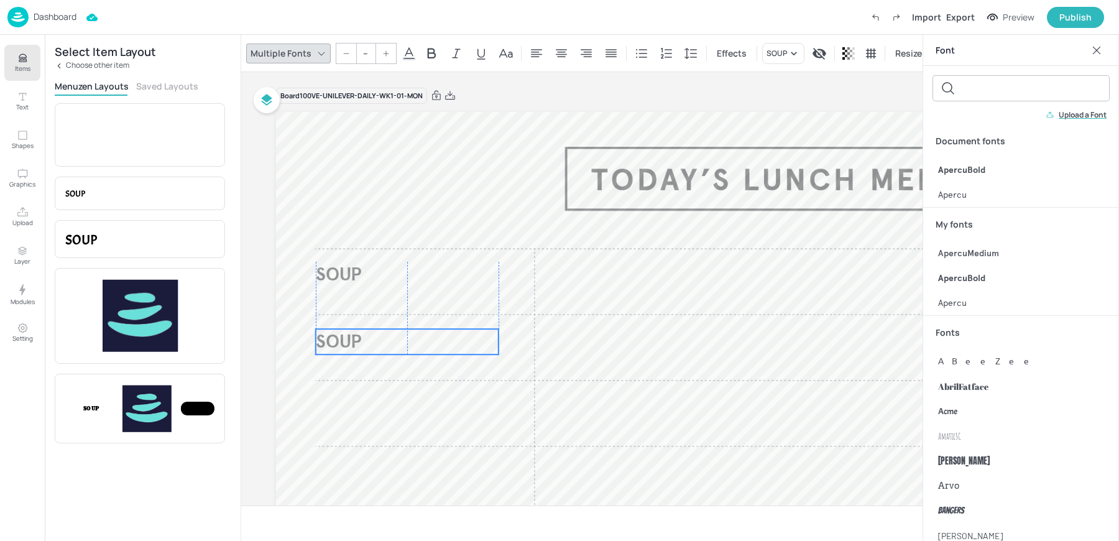
drag, startPoint x: 361, startPoint y: 276, endPoint x: 357, endPoint y: 338, distance: 62.3
click at [357, 338] on span "SOUP" at bounding box center [339, 341] width 46 height 23
click at [19, 62] on icon "Items" at bounding box center [22, 60] width 7 height 1
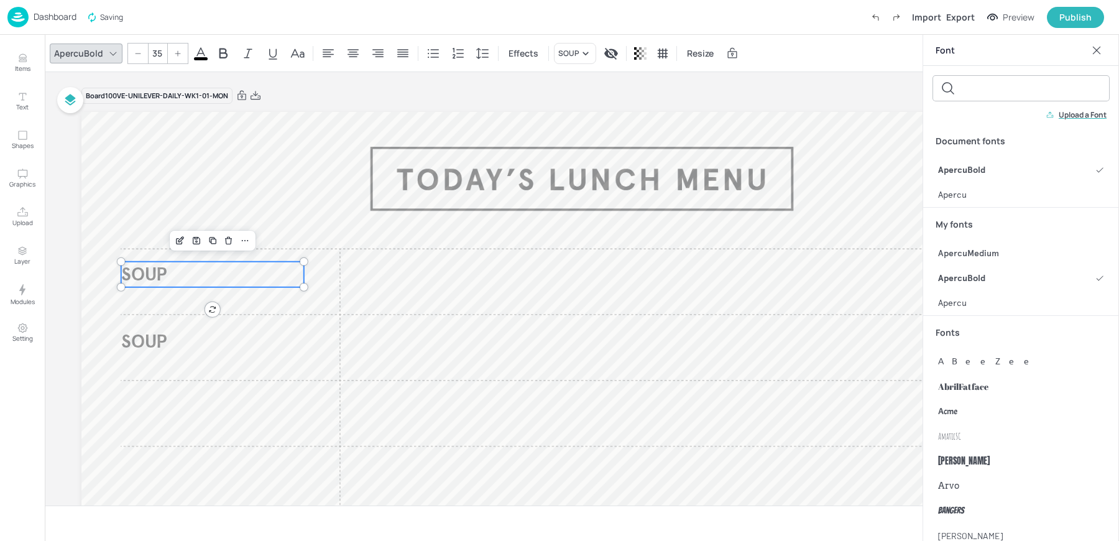
click at [154, 277] on span "SOUP" at bounding box center [144, 273] width 46 height 23
click at [139, 344] on span "SOUP" at bounding box center [144, 341] width 46 height 23
click at [127, 287] on p "SOUP" at bounding box center [212, 274] width 183 height 25
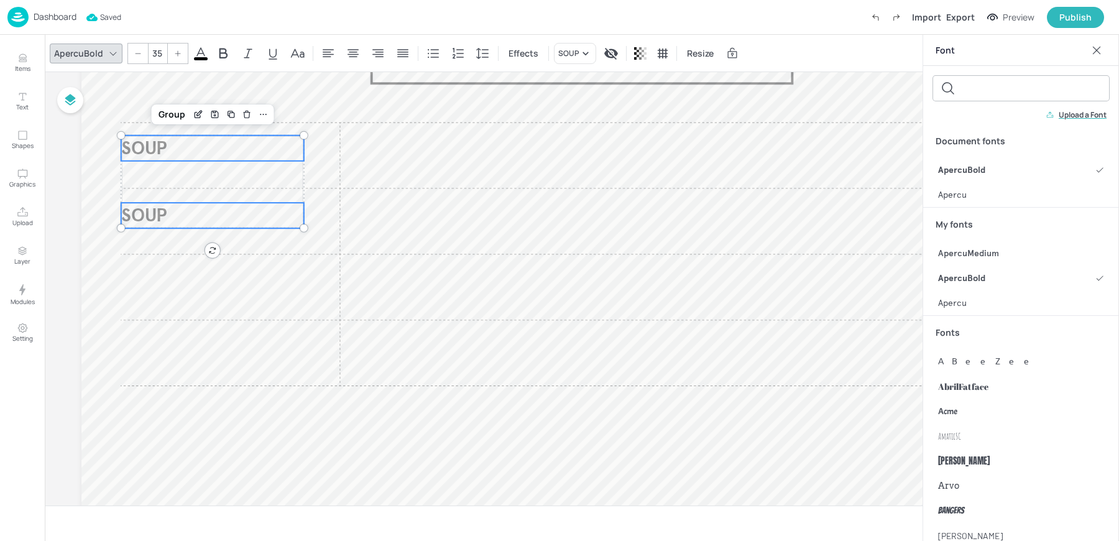
scroll to position [148, 0]
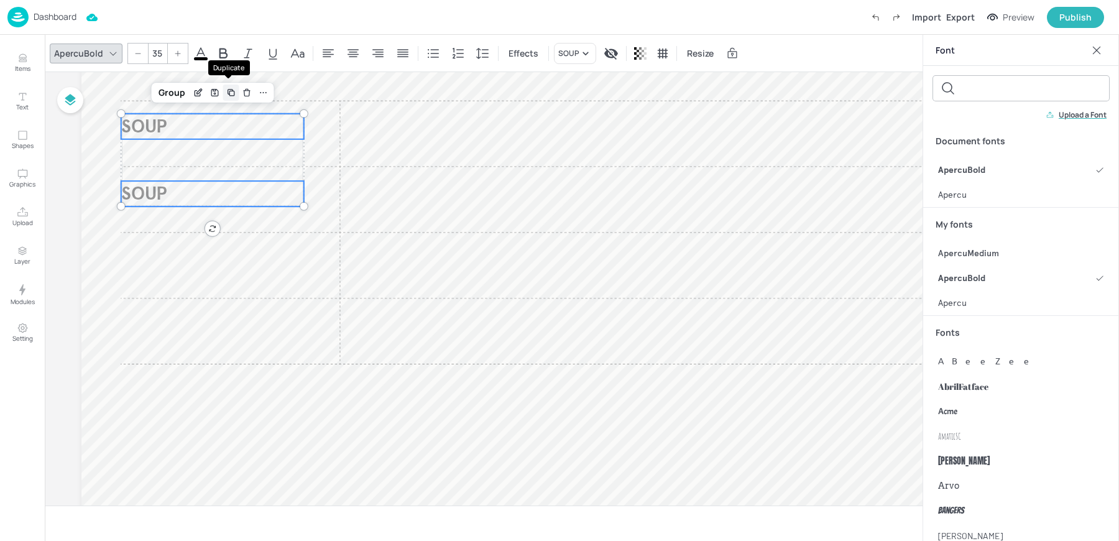
click at [231, 91] on icon "Duplicate" at bounding box center [231, 93] width 10 height 10
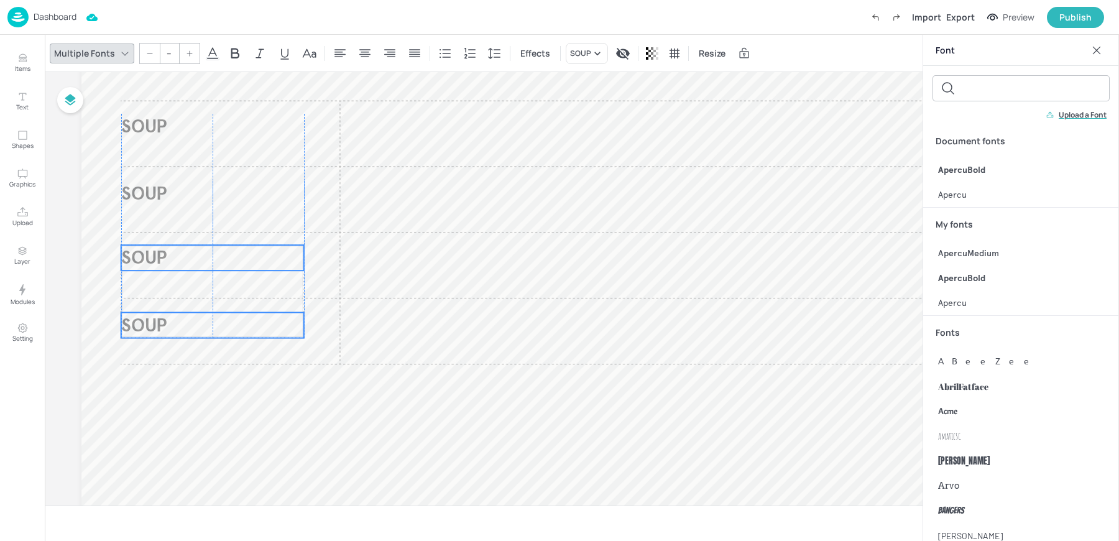
drag, startPoint x: 166, startPoint y: 128, endPoint x: 163, endPoint y: 254, distance: 126.3
click at [163, 254] on span "SOUP" at bounding box center [144, 257] width 46 height 23
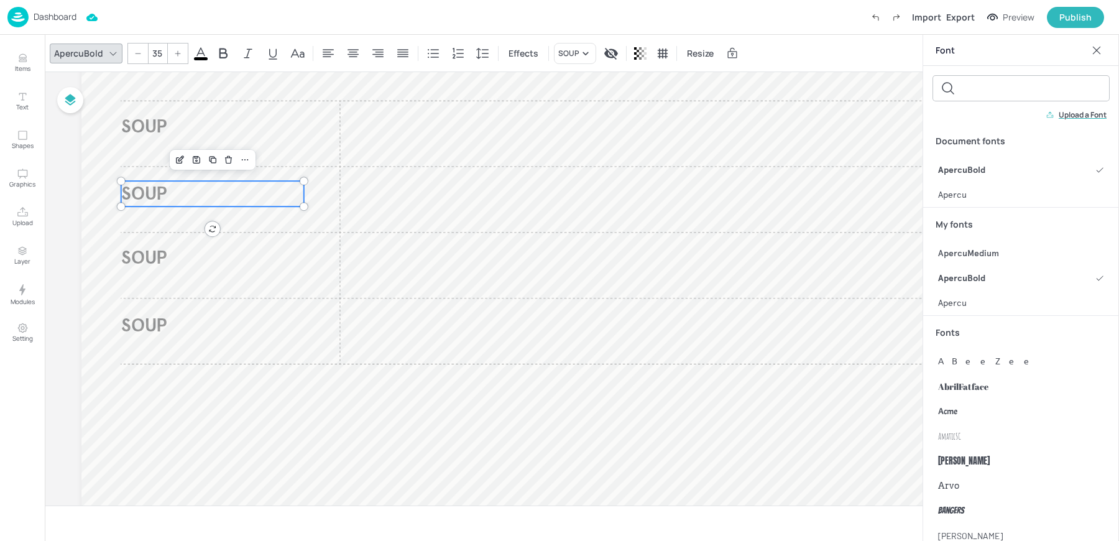
click at [137, 197] on span "SOUP" at bounding box center [144, 193] width 46 height 23
click at [131, 256] on span "SOUP" at bounding box center [144, 257] width 46 height 23
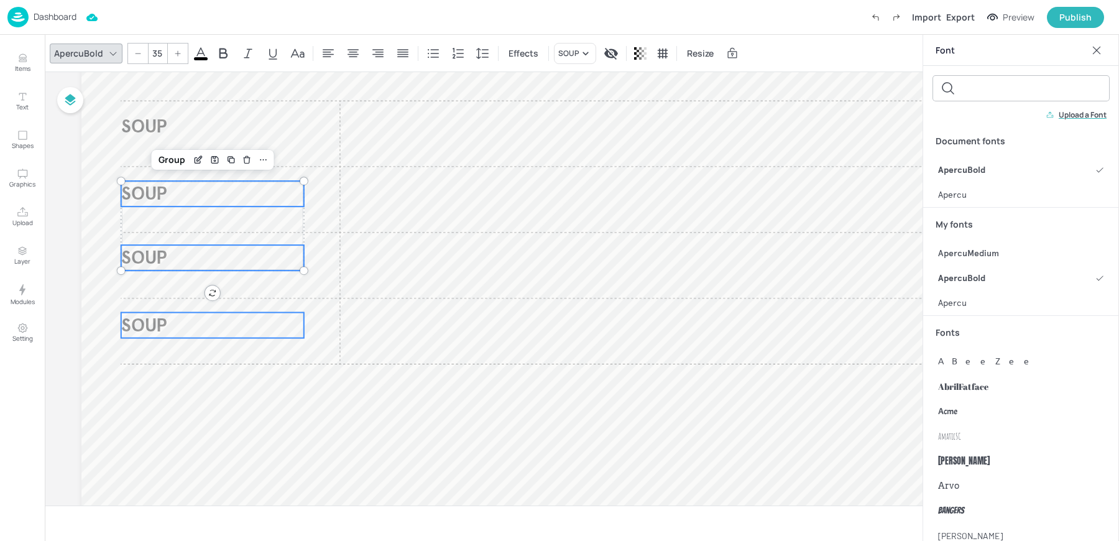
click at [127, 325] on span "SOUP" at bounding box center [144, 324] width 46 height 23
click at [138, 246] on span "SOUP" at bounding box center [144, 257] width 46 height 23
type input "35"
click at [138, 198] on span "SOUP" at bounding box center [144, 193] width 46 height 23
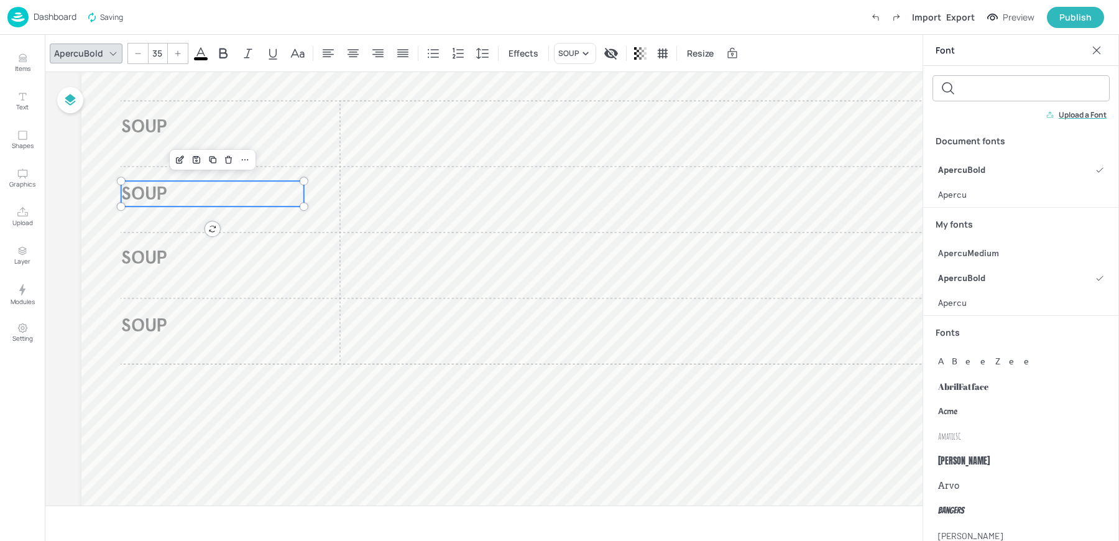
click at [1093, 42] on div at bounding box center [1097, 50] width 20 height 20
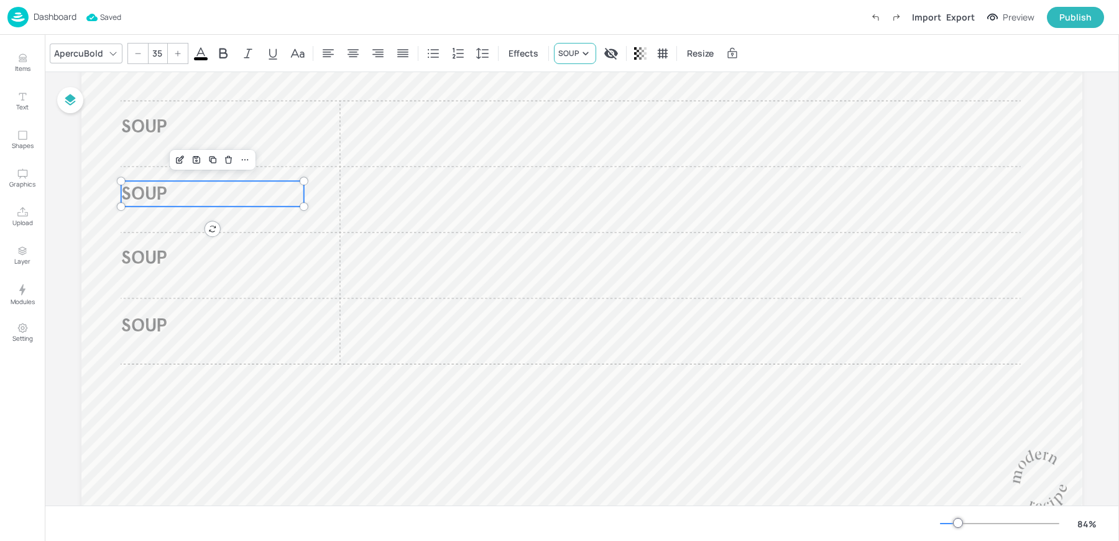
click at [567, 62] on div "SOUP" at bounding box center [575, 53] width 42 height 21
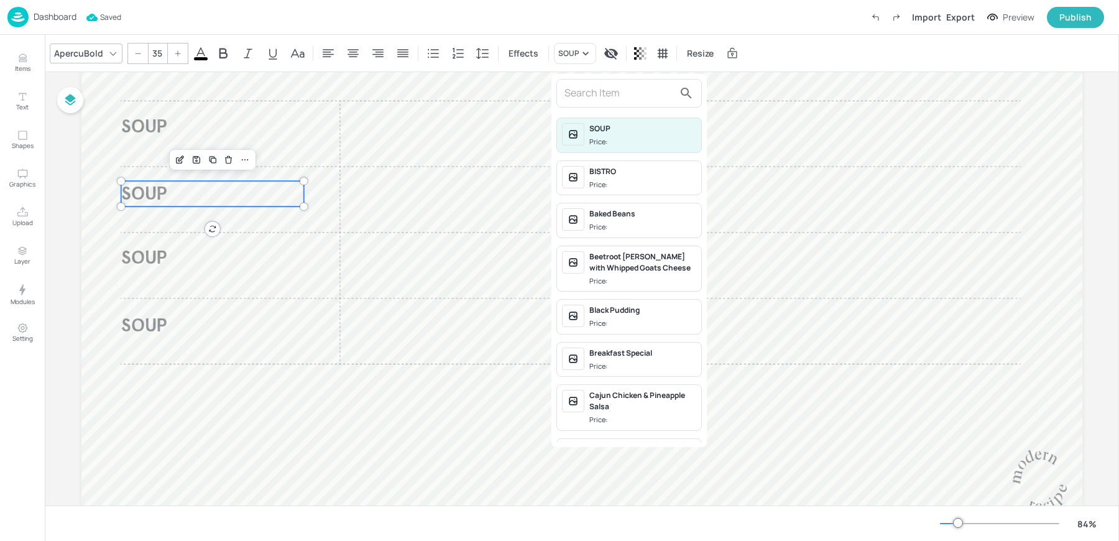
click at [599, 102] on input "text" at bounding box center [619, 93] width 109 height 20
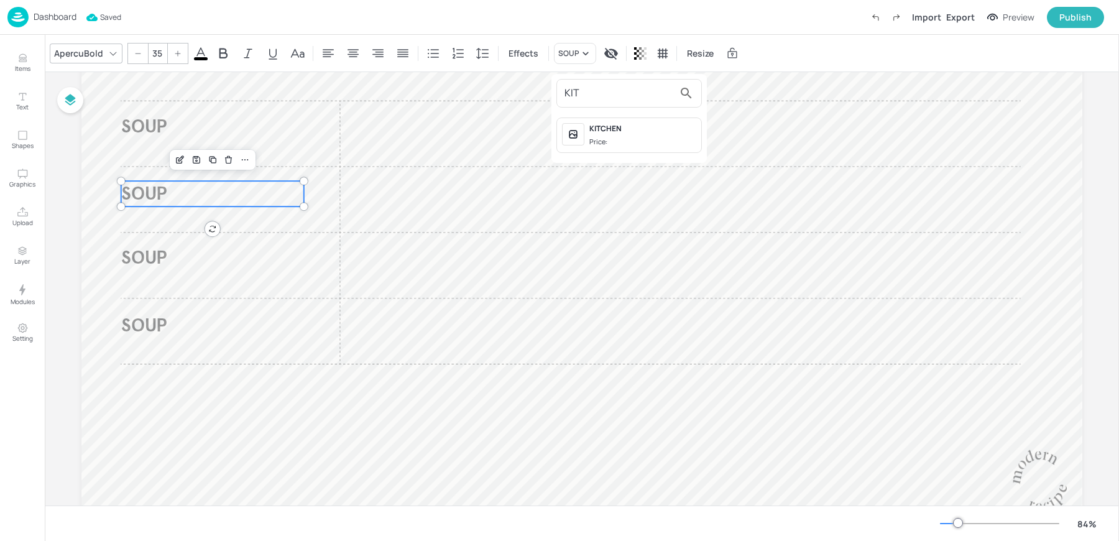
type input "KIT"
click at [640, 133] on div "KITCHEN" at bounding box center [642, 128] width 107 height 11
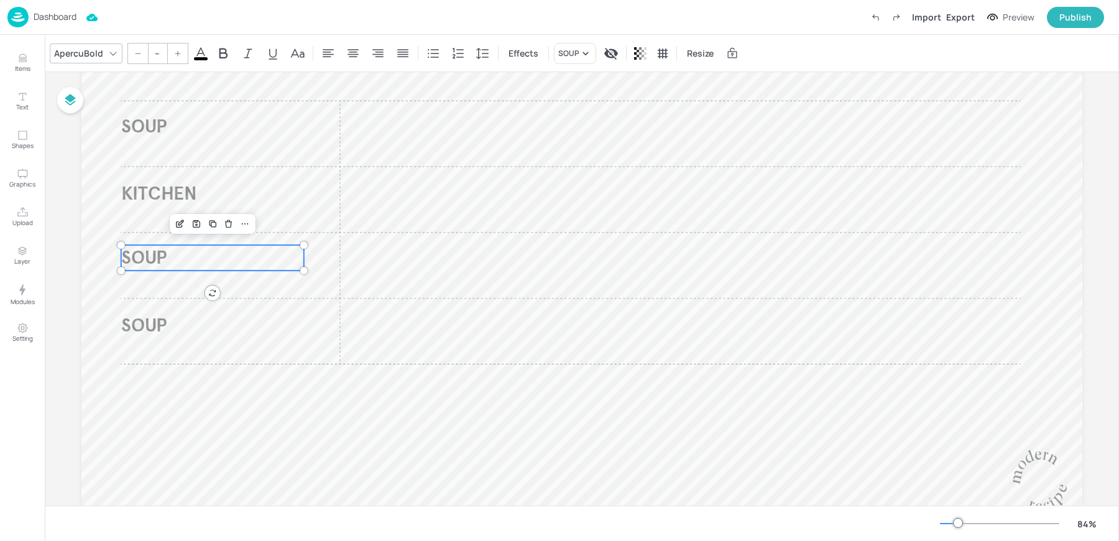
type input "35"
click at [150, 258] on span "SOUP" at bounding box center [144, 257] width 46 height 23
click at [567, 44] on div "SOUP" at bounding box center [575, 53] width 42 height 21
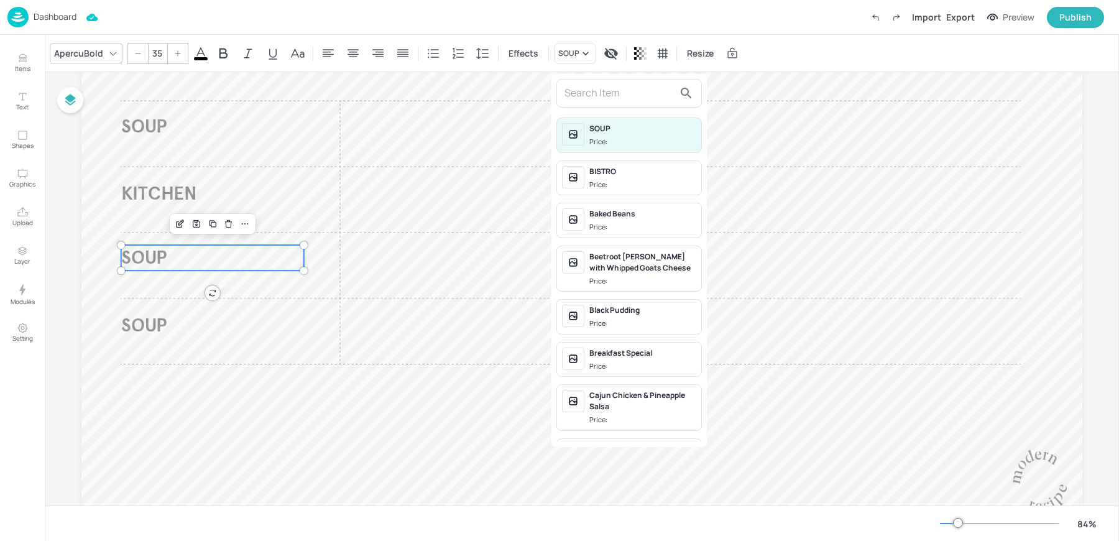
click at [578, 103] on input "text" at bounding box center [619, 93] width 109 height 20
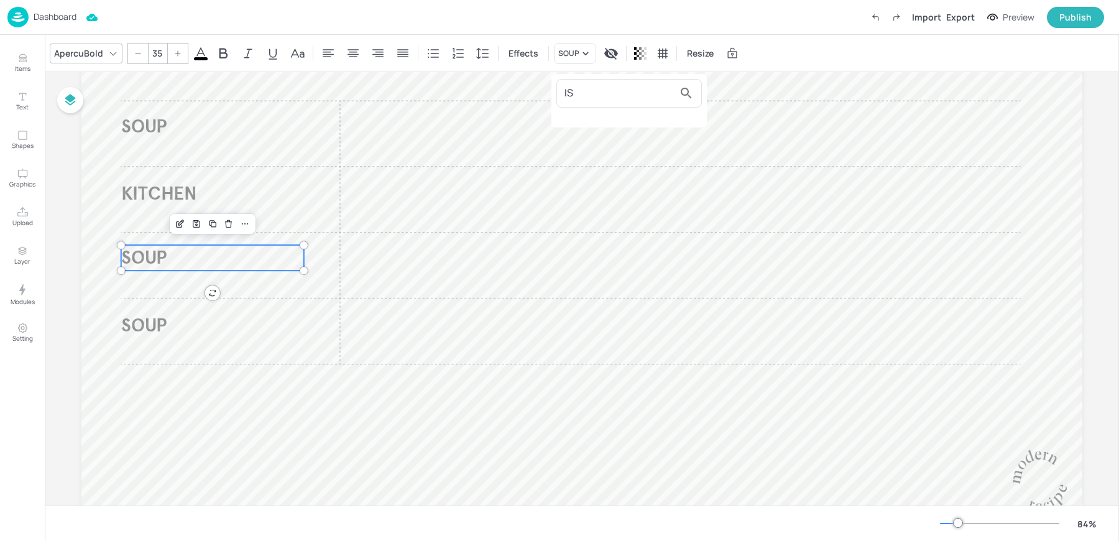
type input "I"
type input "BIS"
click at [616, 149] on div "BISTRO Price:" at bounding box center [630, 135] width 146 height 35
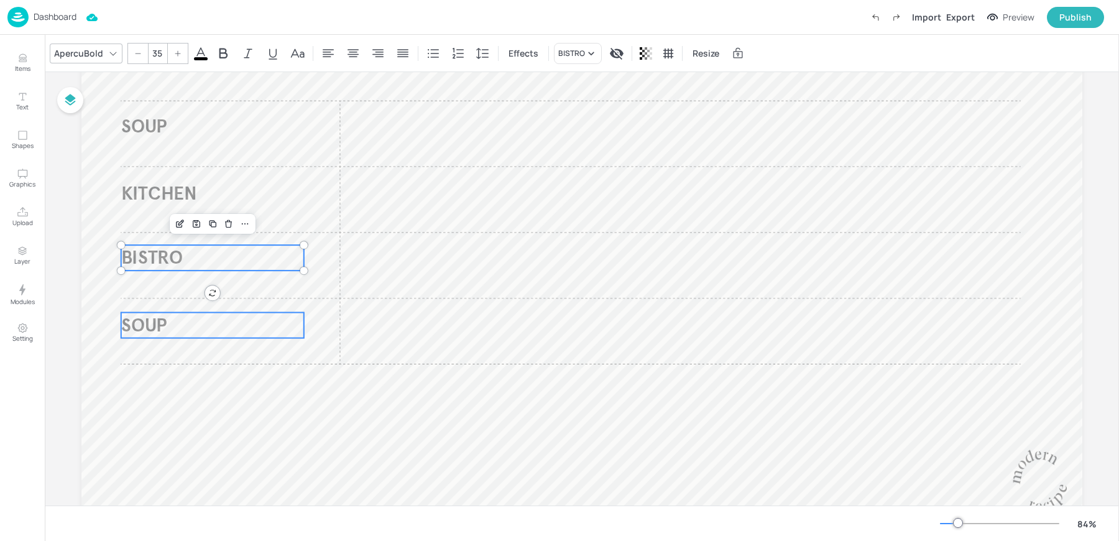
type input "35"
click at [146, 323] on span "SOUP" at bounding box center [144, 324] width 46 height 23
click at [570, 42] on div "ApercuBold 35 Effects SOUP Resize" at bounding box center [582, 53] width 1074 height 37
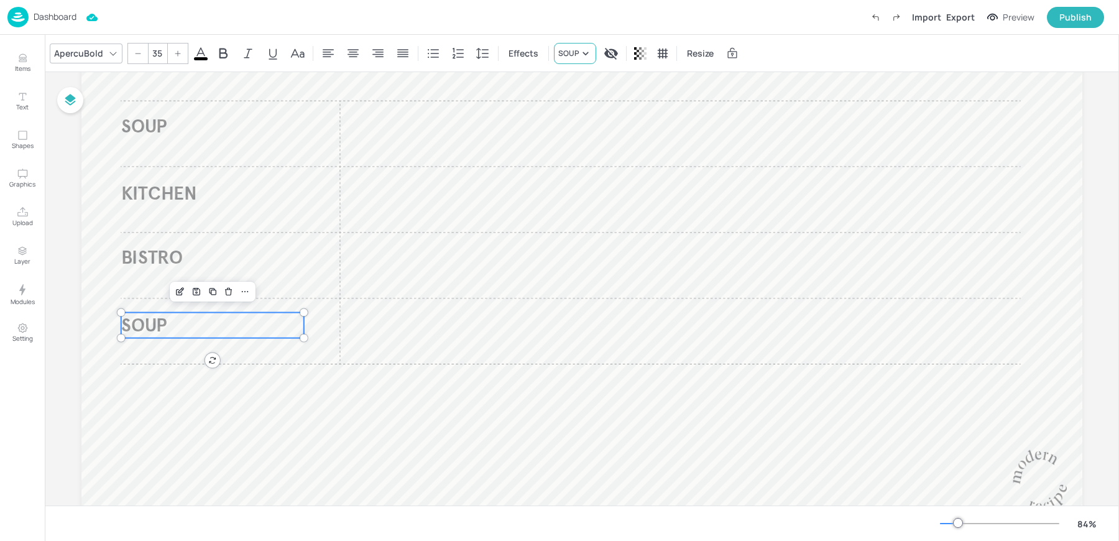
click at [568, 60] on div "SOUP" at bounding box center [575, 53] width 42 height 21
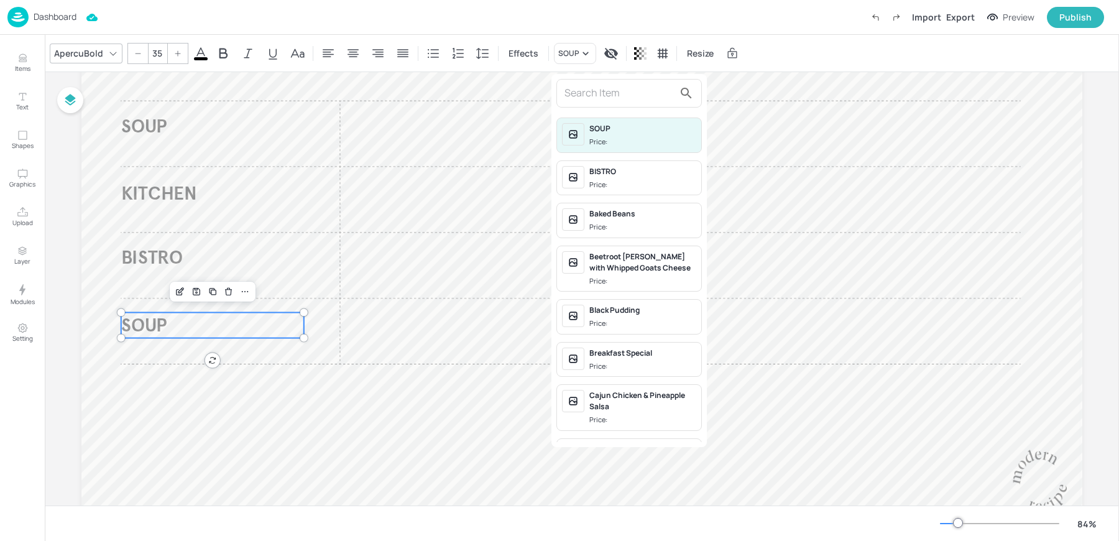
click at [578, 88] on input "text" at bounding box center [619, 93] width 109 height 20
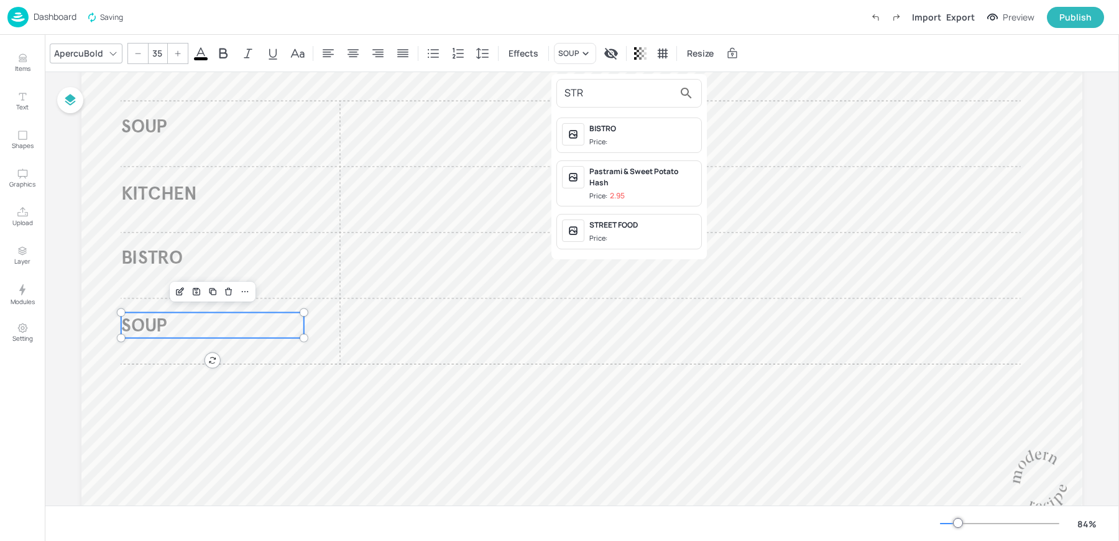
type input "STR"
click at [595, 230] on div "STREET FOOD Price:" at bounding box center [642, 231] width 107 height 24
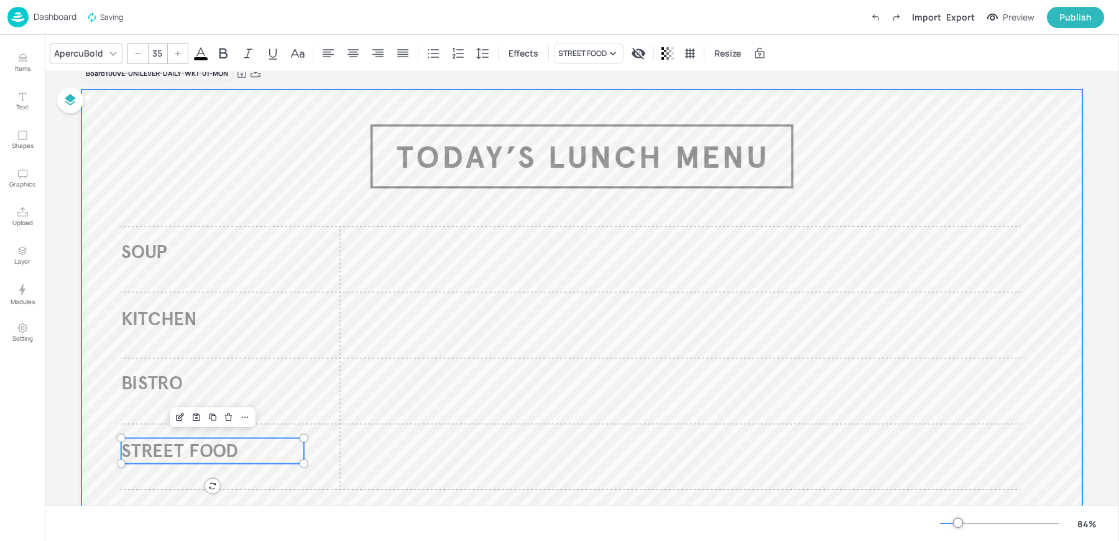
scroll to position [17, 0]
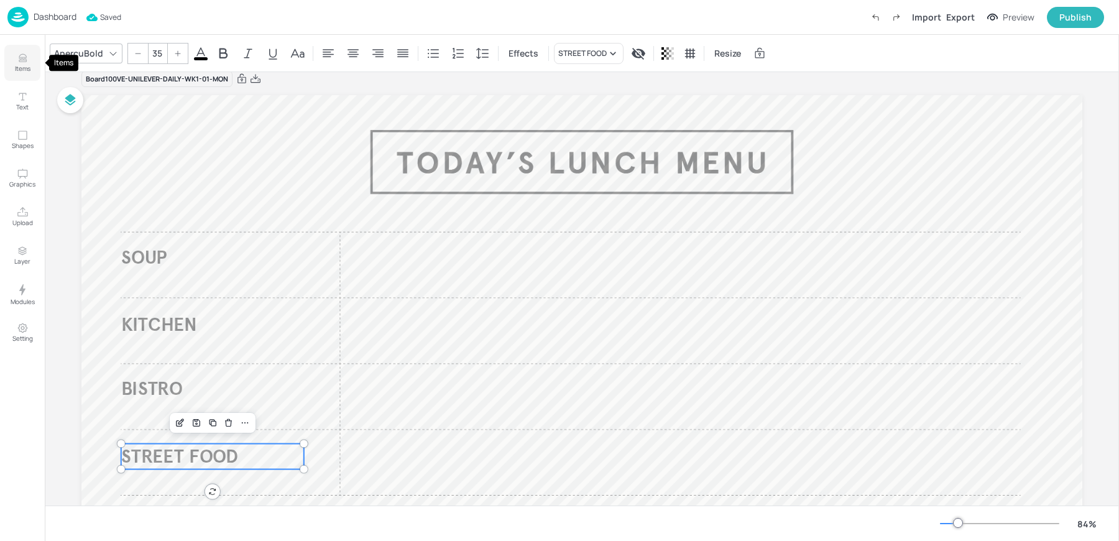
click at [31, 61] on button "Items" at bounding box center [22, 63] width 36 height 36
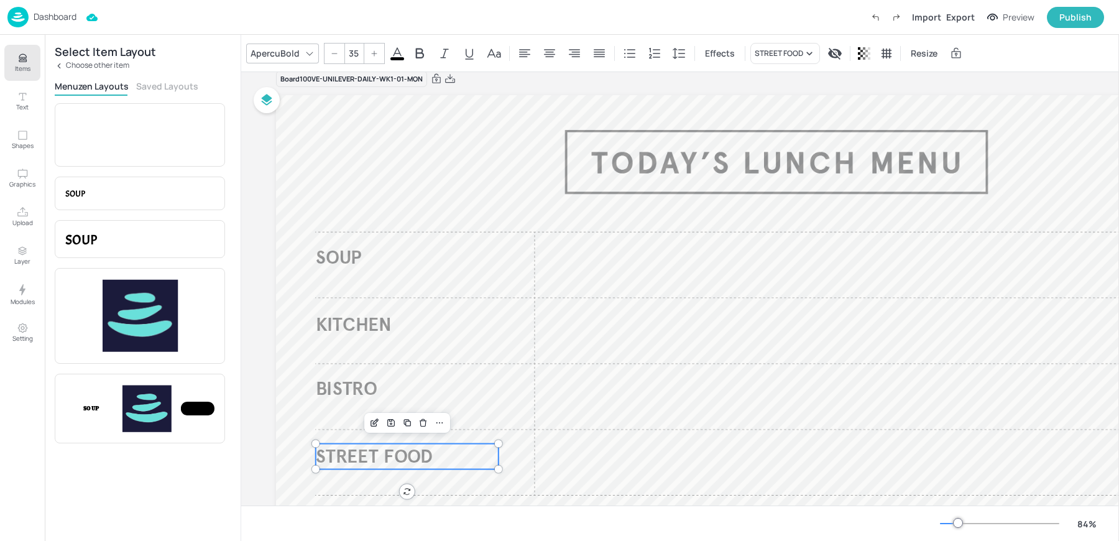
click at [80, 64] on p "Choose other item" at bounding box center [97, 65] width 63 height 9
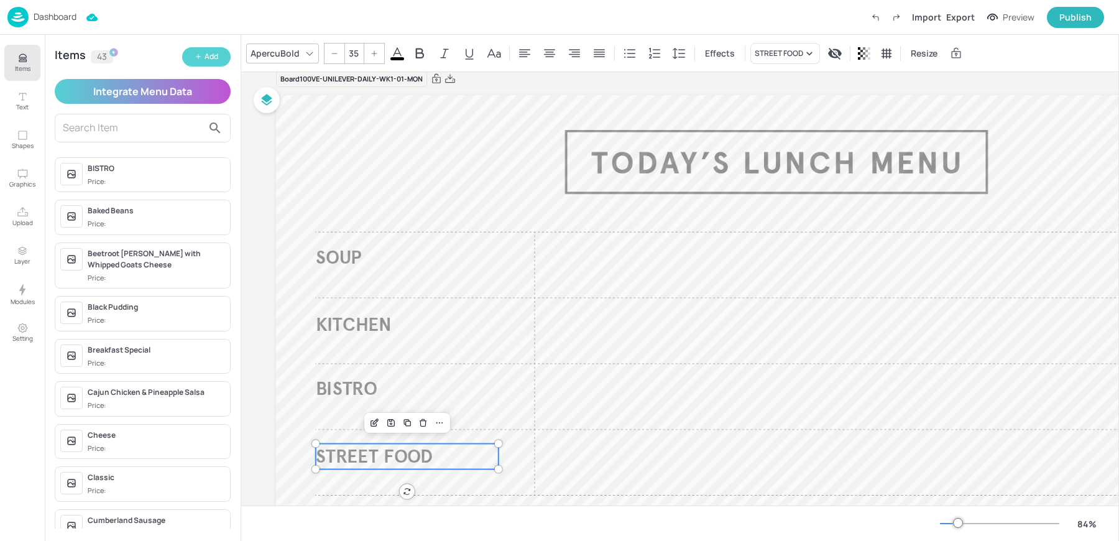
click at [192, 55] on button "Add" at bounding box center [206, 56] width 49 height 19
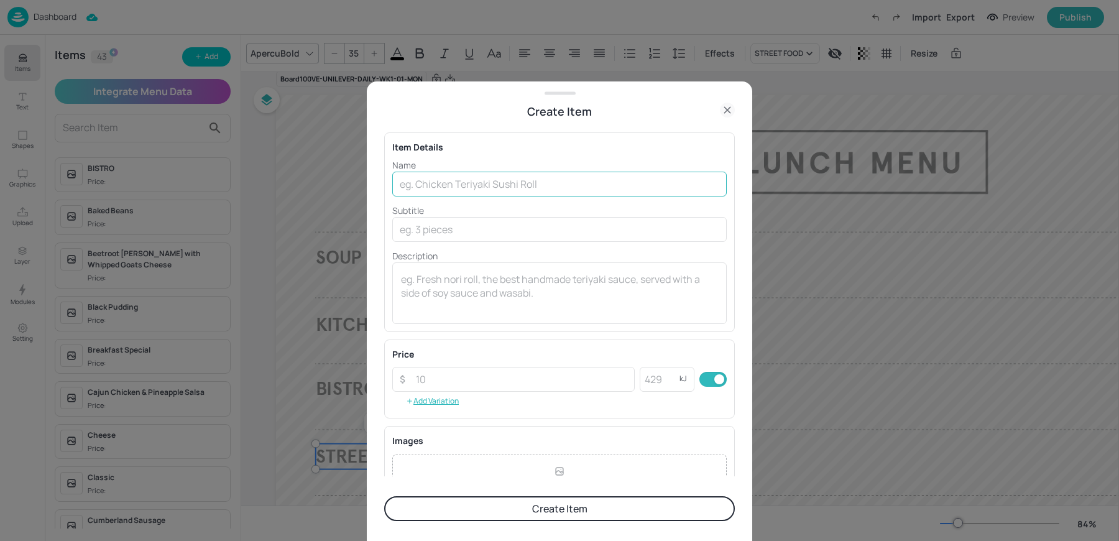
click at [529, 182] on input "text" at bounding box center [559, 184] width 335 height 25
type input "Soup of the Day"
click at [384, 496] on button "Create Item" at bounding box center [559, 508] width 351 height 25
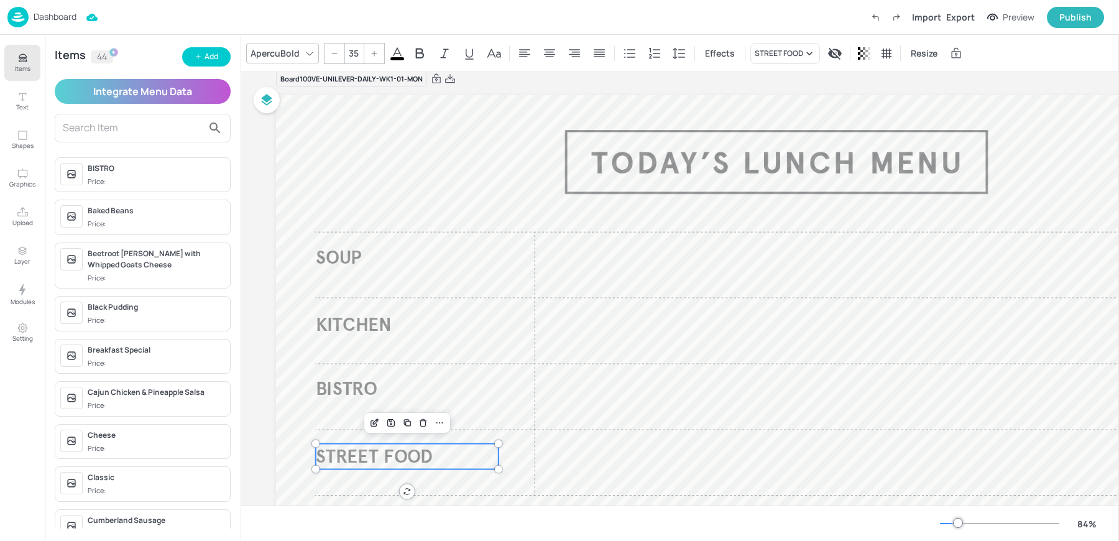
click at [167, 136] on input "text" at bounding box center [133, 128] width 140 height 20
click at [331, 257] on span "SOUP" at bounding box center [339, 257] width 46 height 23
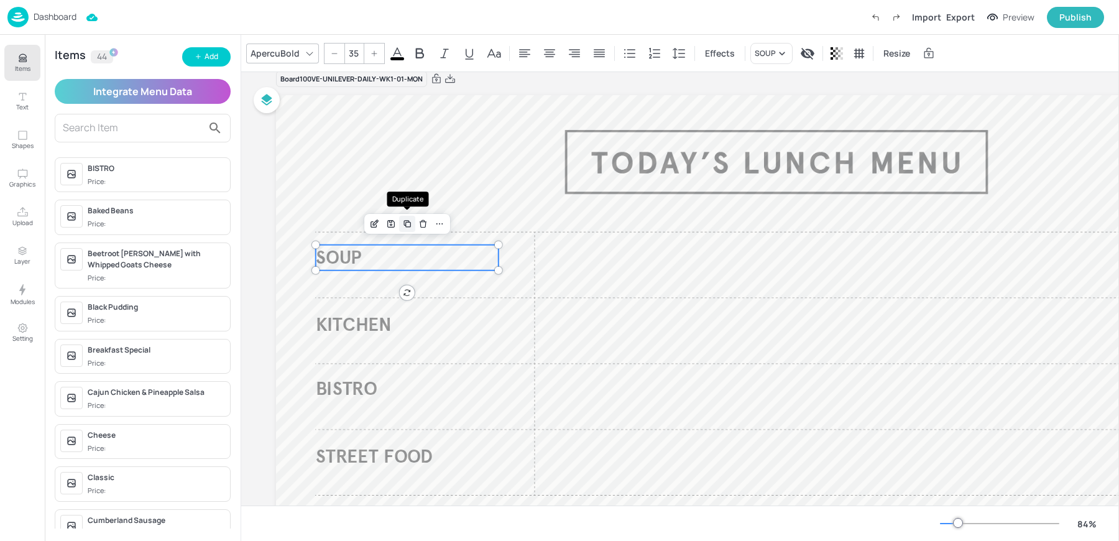
click at [404, 228] on icon "Duplicate" at bounding box center [407, 224] width 10 height 10
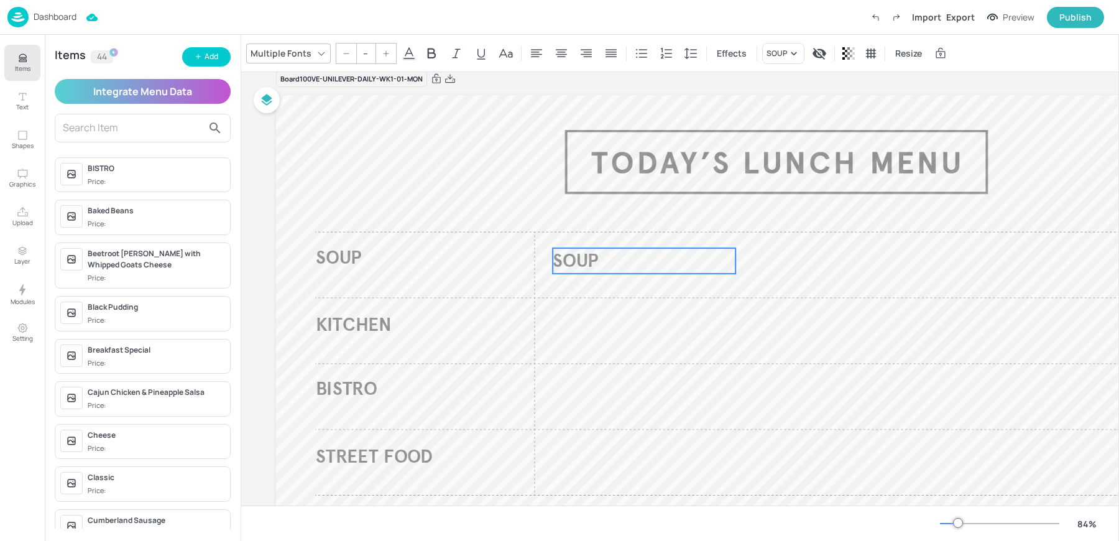
drag, startPoint x: 370, startPoint y: 266, endPoint x: 603, endPoint y: 264, distance: 232.6
click at [603, 264] on p "SOUP" at bounding box center [644, 260] width 183 height 25
type input "35"
click at [371, 253] on p "SOUP" at bounding box center [407, 257] width 183 height 25
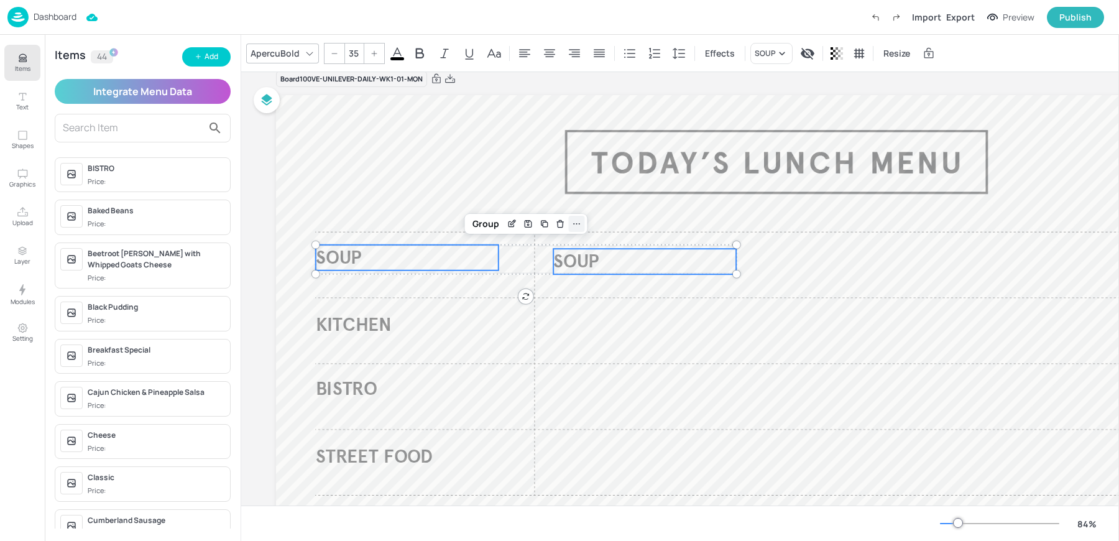
click at [579, 225] on icon at bounding box center [577, 224] width 10 height 10
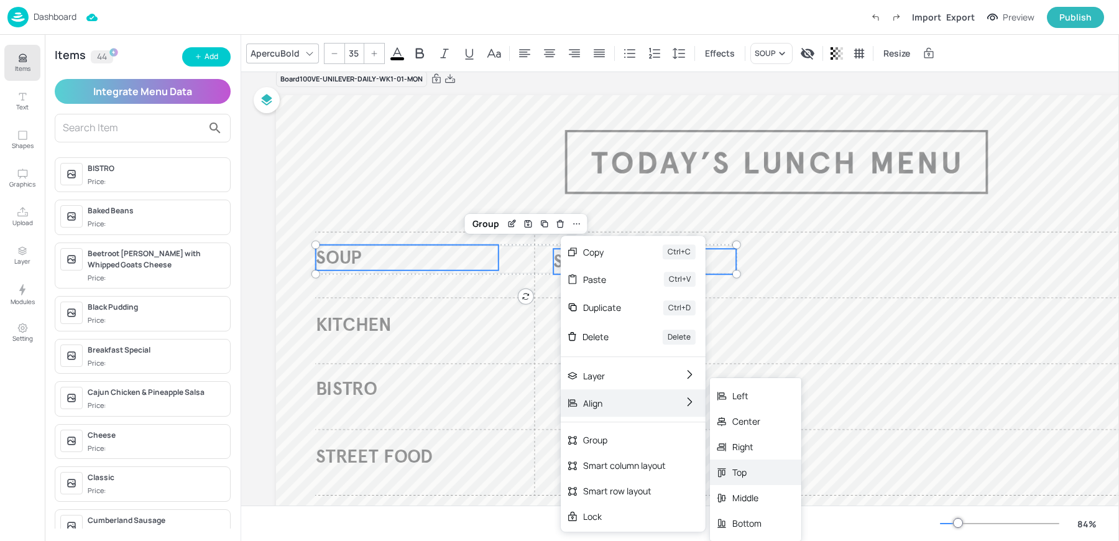
click at [746, 472] on div "Top" at bounding box center [746, 472] width 29 height 13
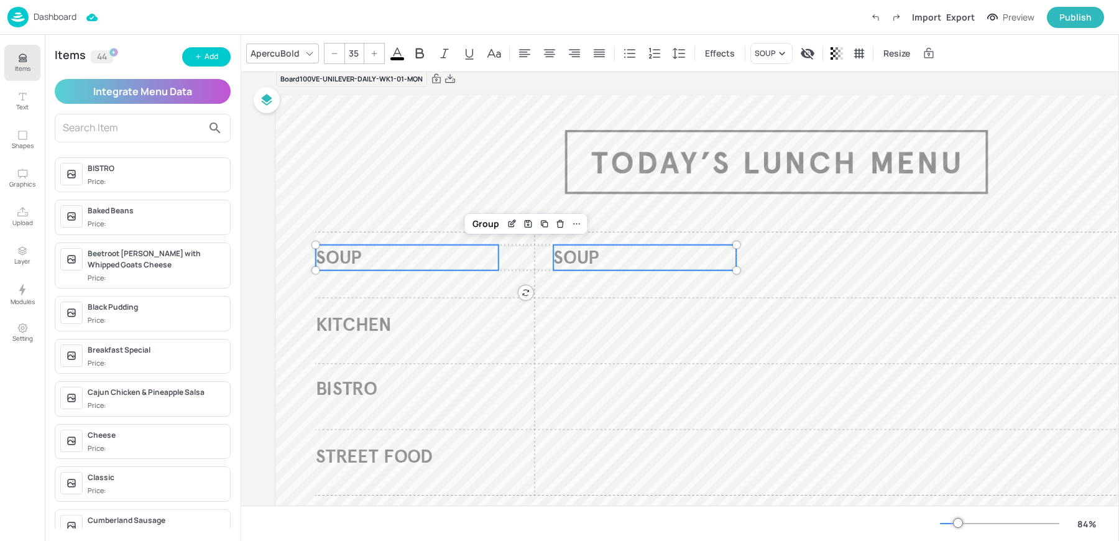
click at [691, 256] on p "SOUP" at bounding box center [644, 257] width 183 height 25
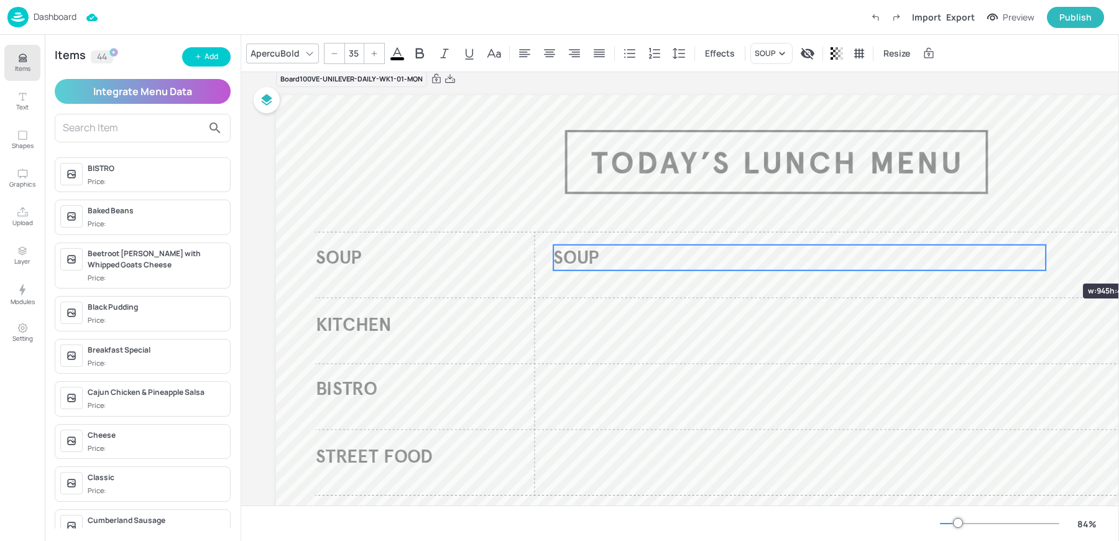
drag, startPoint x: 736, startPoint y: 258, endPoint x: 1048, endPoint y: 261, distance: 312.2
click at [1048, 261] on div at bounding box center [1046, 257] width 10 height 25
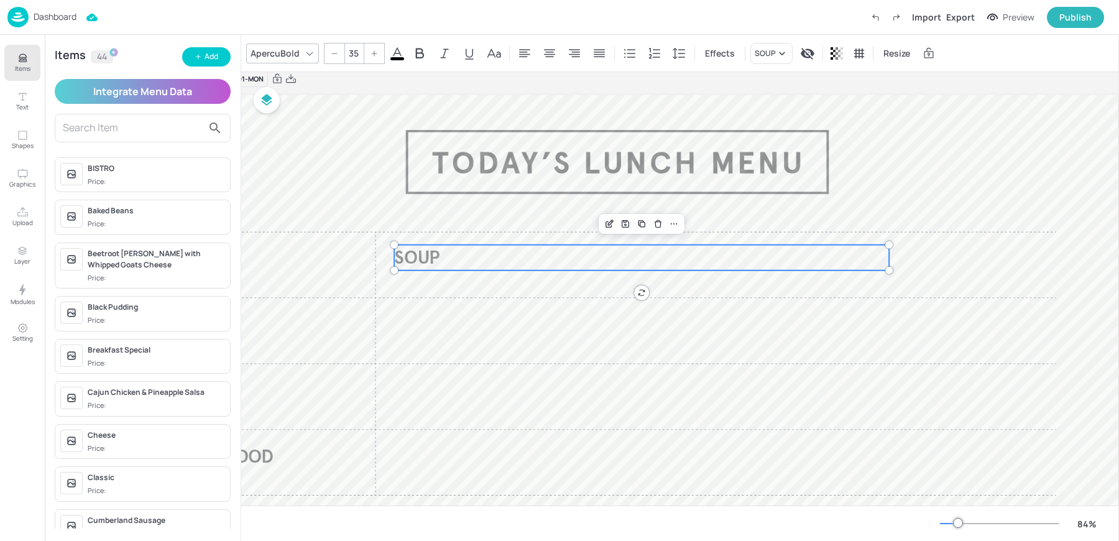
scroll to position [17, 196]
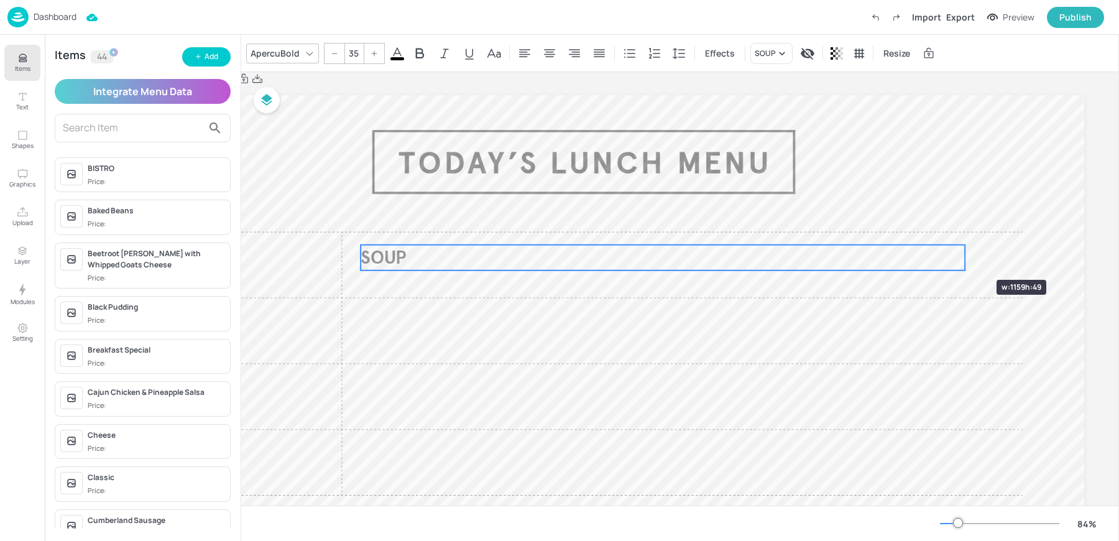
drag, startPoint x: 850, startPoint y: 258, endPoint x: 959, endPoint y: 257, distance: 109.4
click at [960, 257] on div at bounding box center [965, 257] width 10 height 25
click at [766, 58] on div "SOUP" at bounding box center [765, 53] width 21 height 11
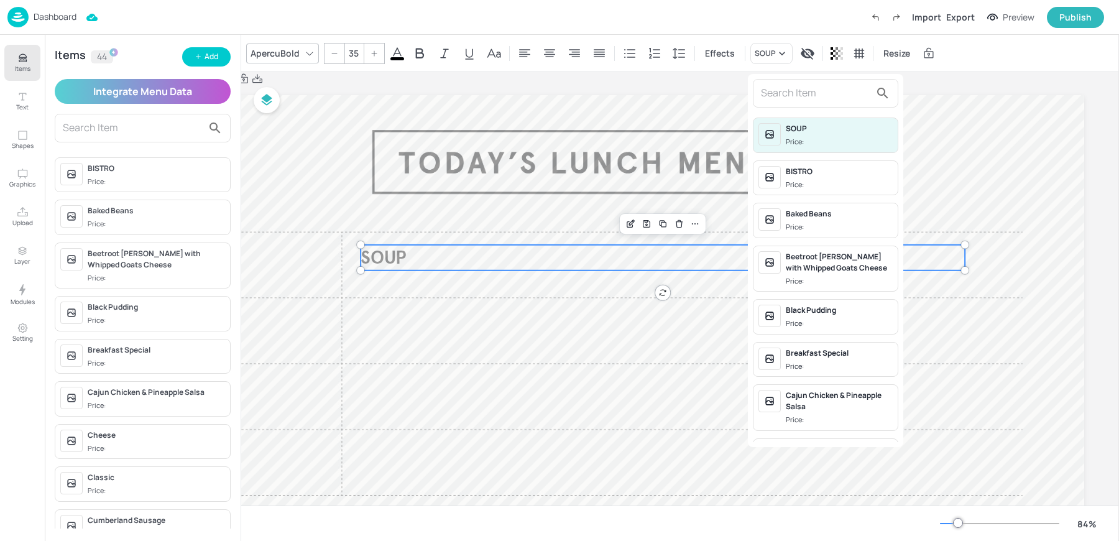
click at [769, 86] on input "text" at bounding box center [815, 93] width 109 height 20
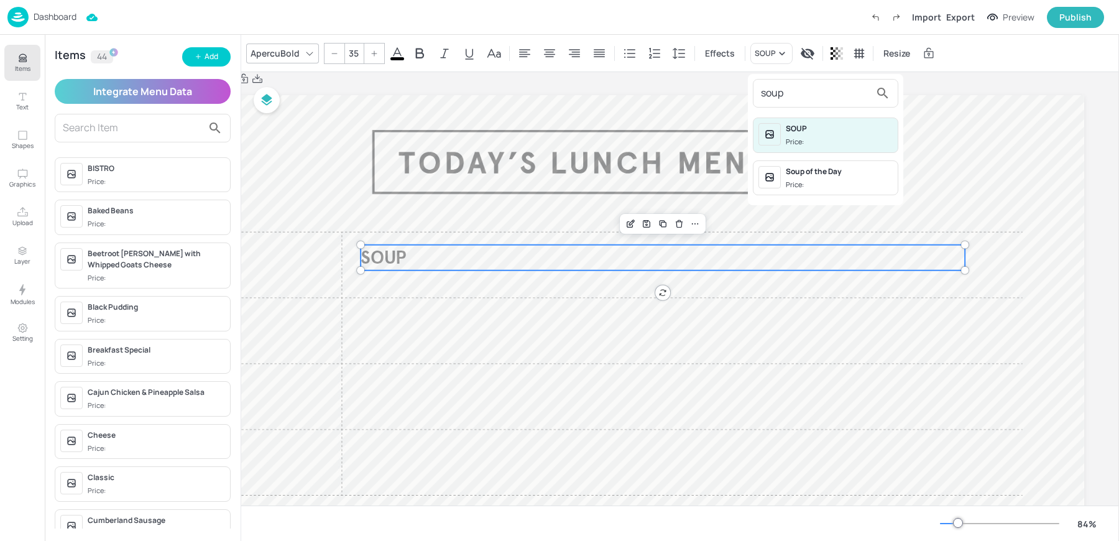
type input "soup"
click at [808, 169] on div "Soup of the Day" at bounding box center [839, 171] width 107 height 11
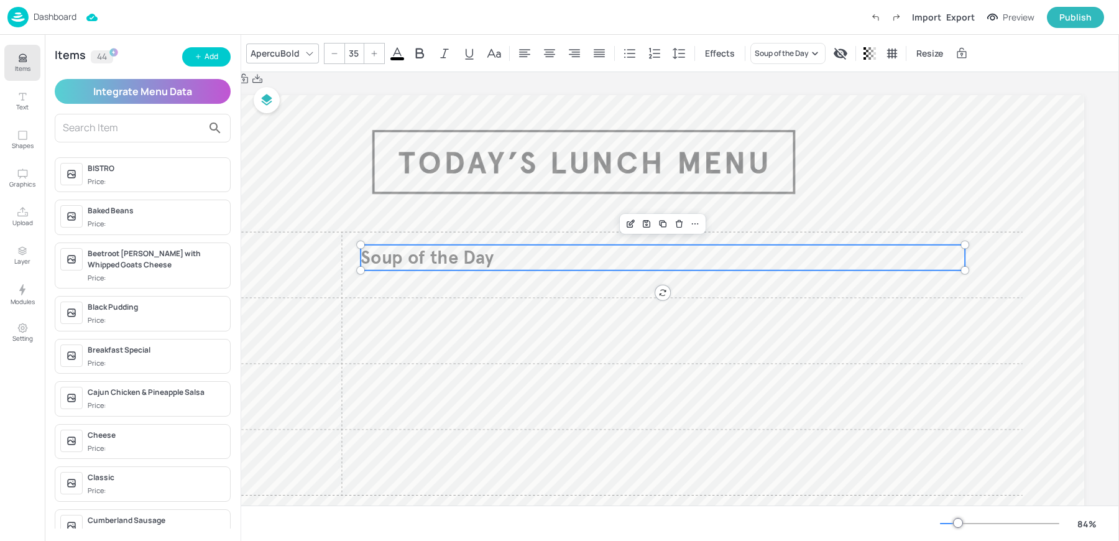
click at [275, 55] on div "ApercuBold" at bounding box center [275, 53] width 54 height 18
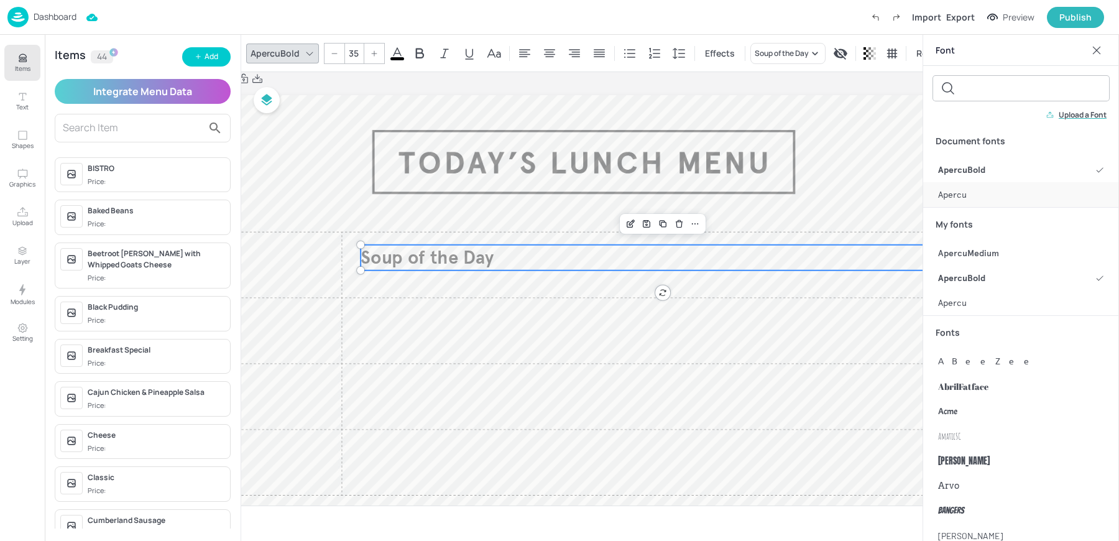
click at [941, 185] on div "Apercu" at bounding box center [1021, 194] width 196 height 25
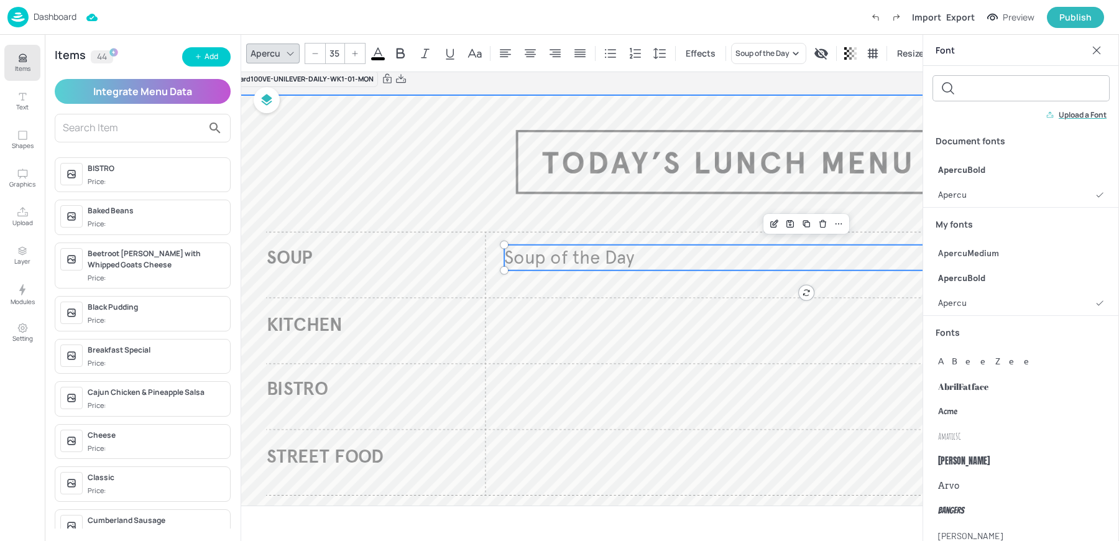
scroll to position [17, 0]
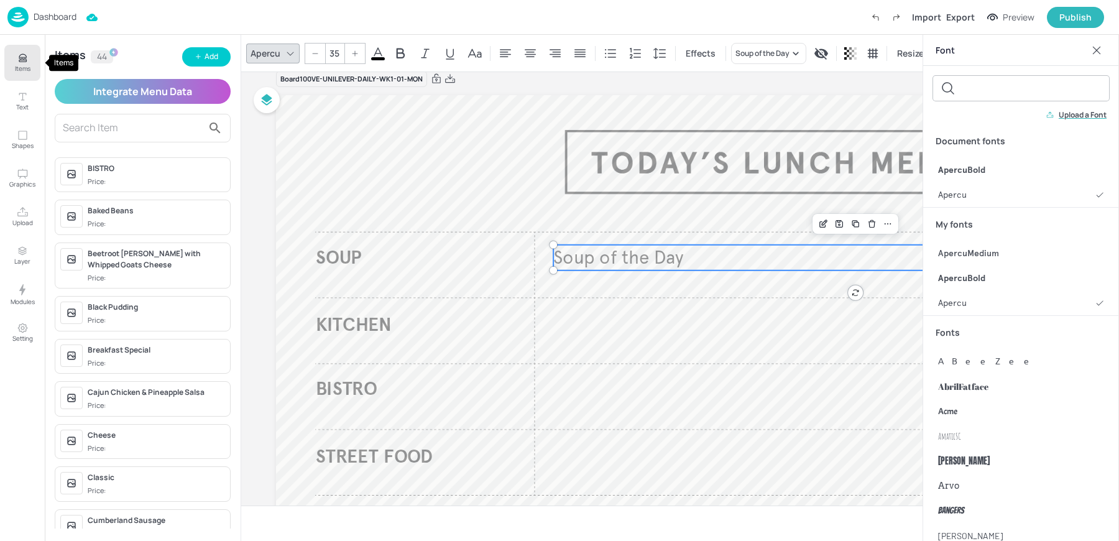
click at [32, 63] on button "Items" at bounding box center [22, 63] width 36 height 36
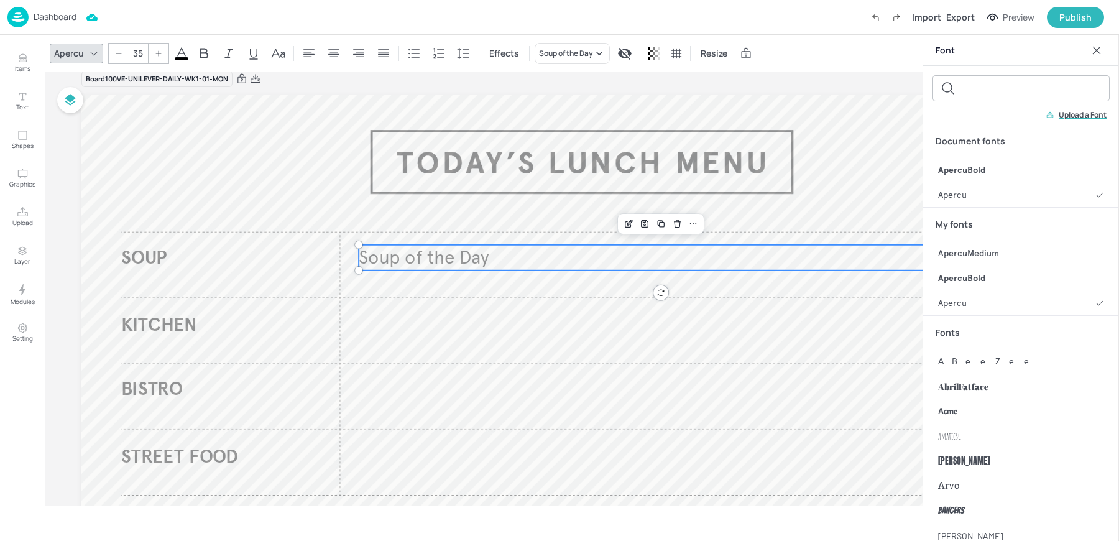
click at [1102, 47] on icon at bounding box center [1097, 50] width 12 height 12
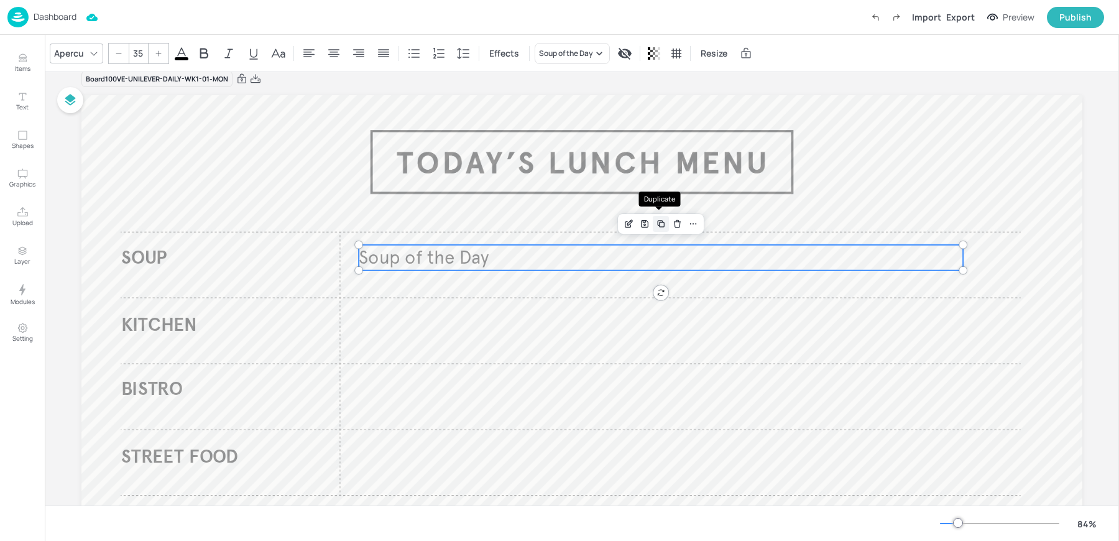
click at [656, 221] on icon "Duplicate" at bounding box center [661, 224] width 10 height 10
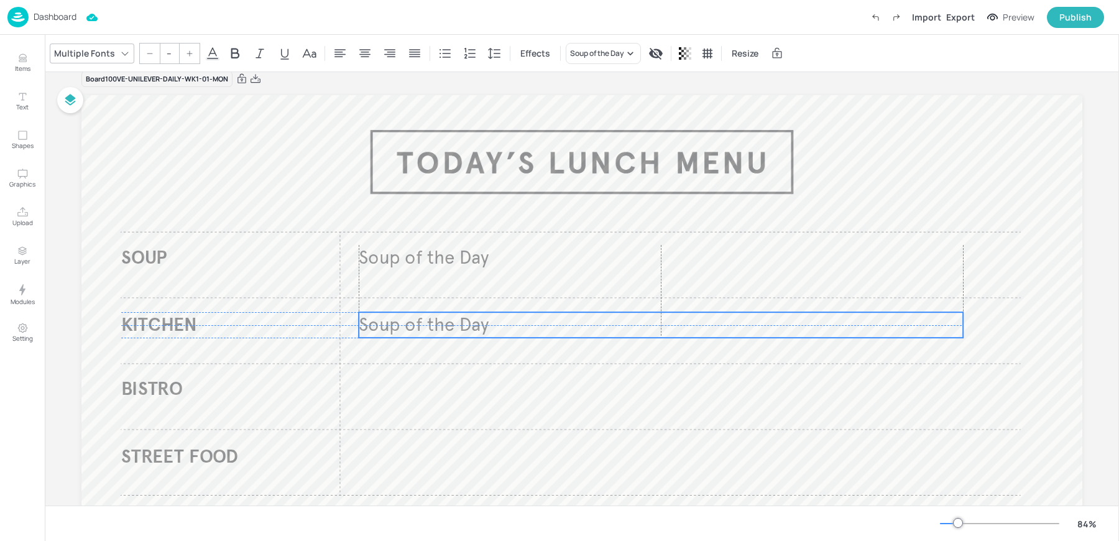
drag, startPoint x: 455, startPoint y: 256, endPoint x: 448, endPoint y: 316, distance: 60.7
click at [448, 316] on span "Soup of the Day" at bounding box center [424, 324] width 130 height 23
click at [661, 292] on icon "Duplicate" at bounding box center [661, 291] width 10 height 10
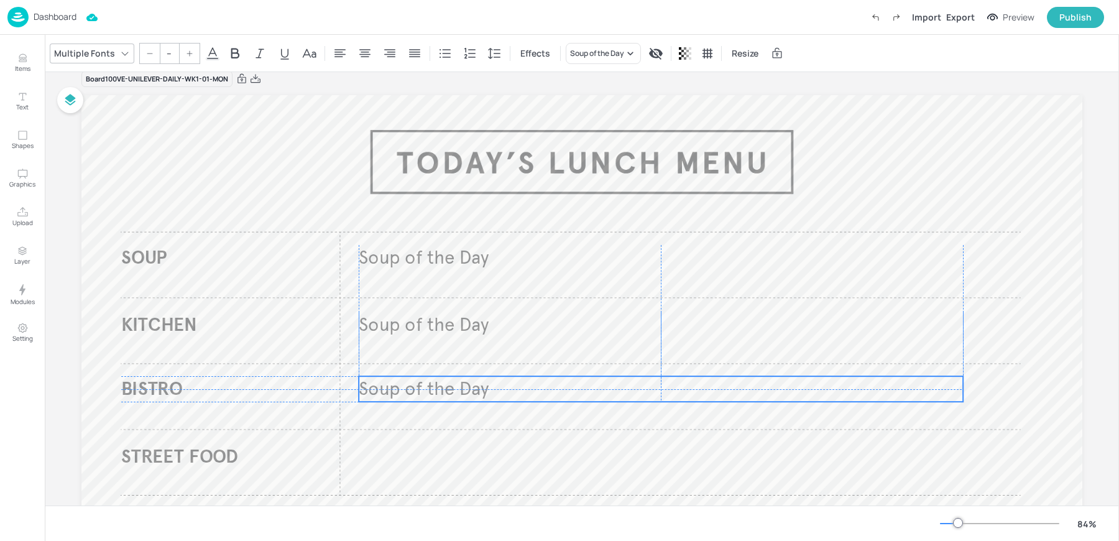
drag, startPoint x: 451, startPoint y: 328, endPoint x: 444, endPoint y: 386, distance: 57.6
click at [444, 386] on span "Soup of the Day" at bounding box center [424, 388] width 130 height 23
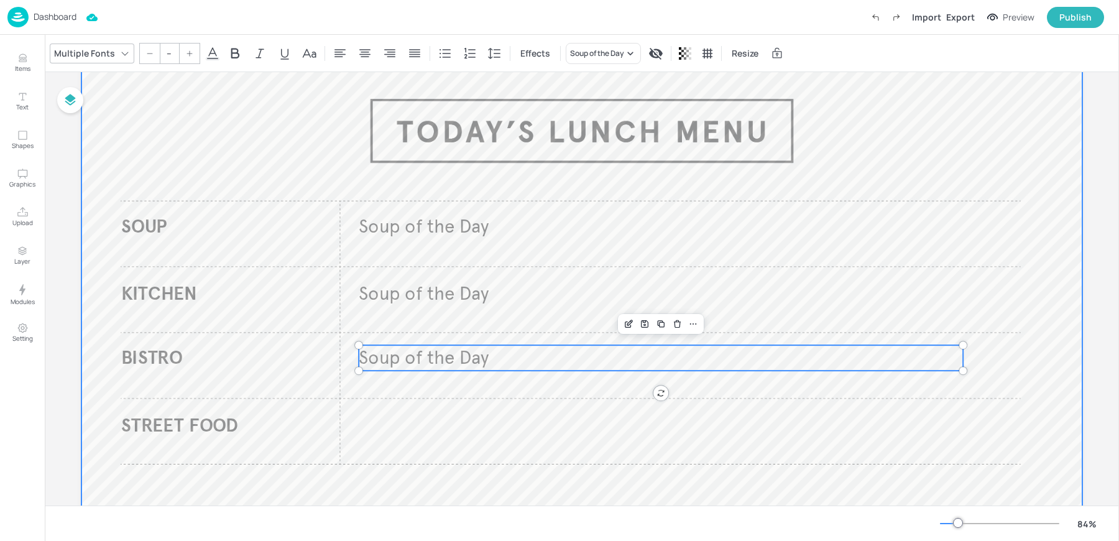
scroll to position [63, 0]
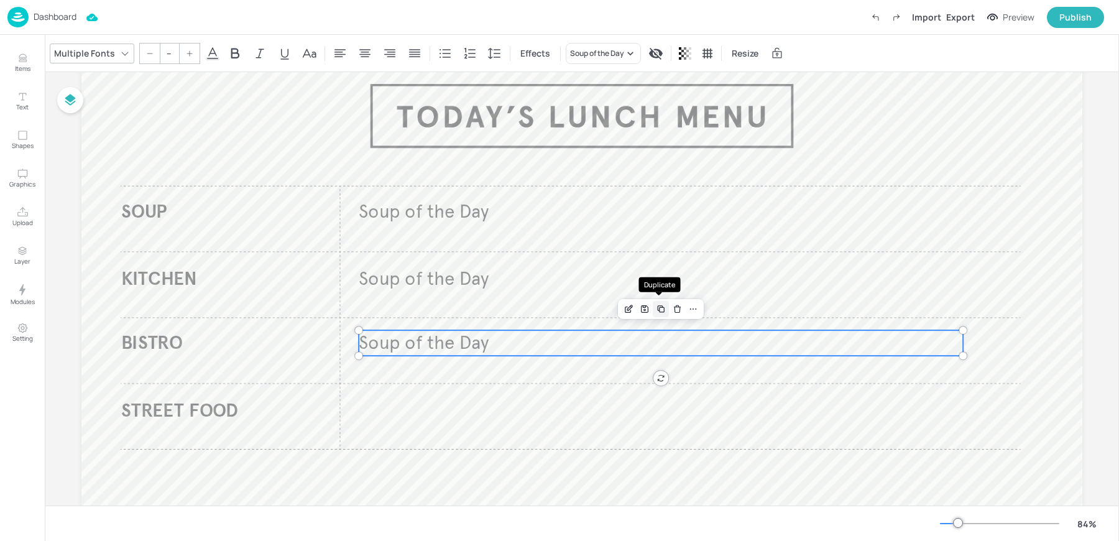
click at [664, 308] on icon "Duplicate" at bounding box center [661, 309] width 10 height 10
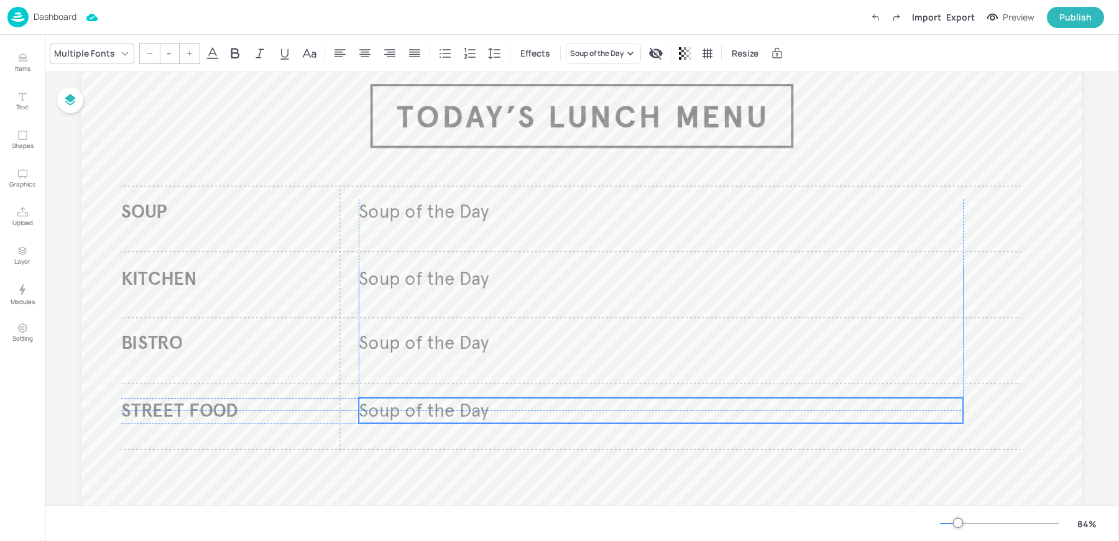
drag, startPoint x: 438, startPoint y: 348, endPoint x: 431, endPoint y: 409, distance: 61.4
click at [431, 409] on span "Soup of the Day" at bounding box center [424, 410] width 130 height 23
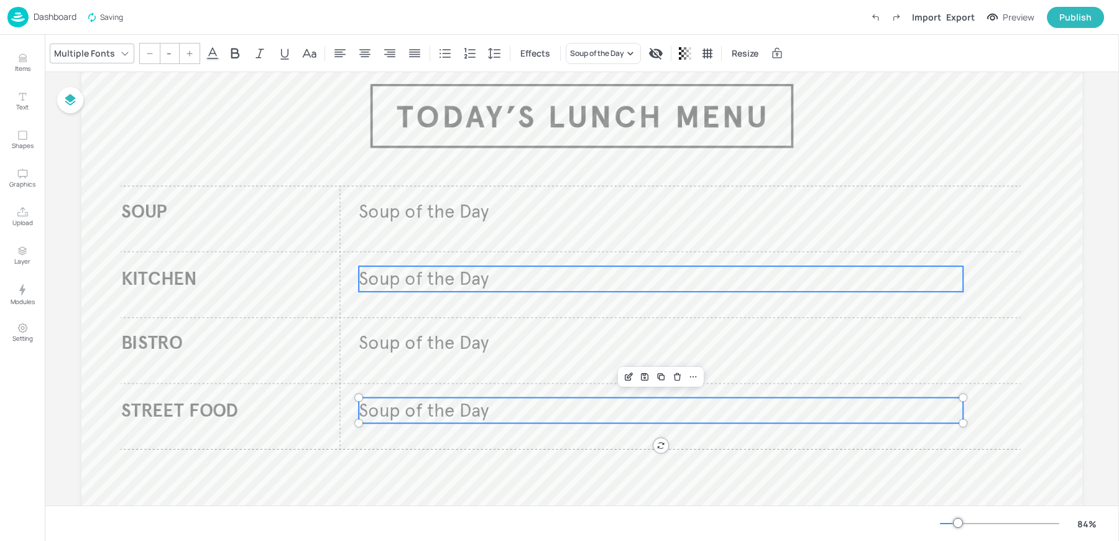
type input "35"
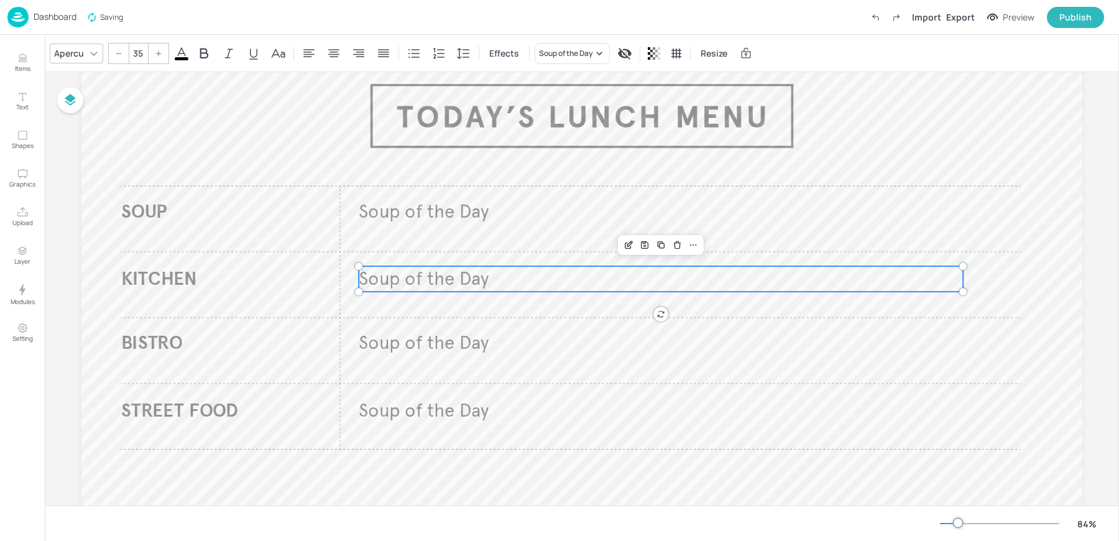
click at [392, 290] on p "Soup of the Day" at bounding box center [661, 278] width 604 height 25
click at [542, 55] on div "Soup of the Day" at bounding box center [566, 53] width 54 height 11
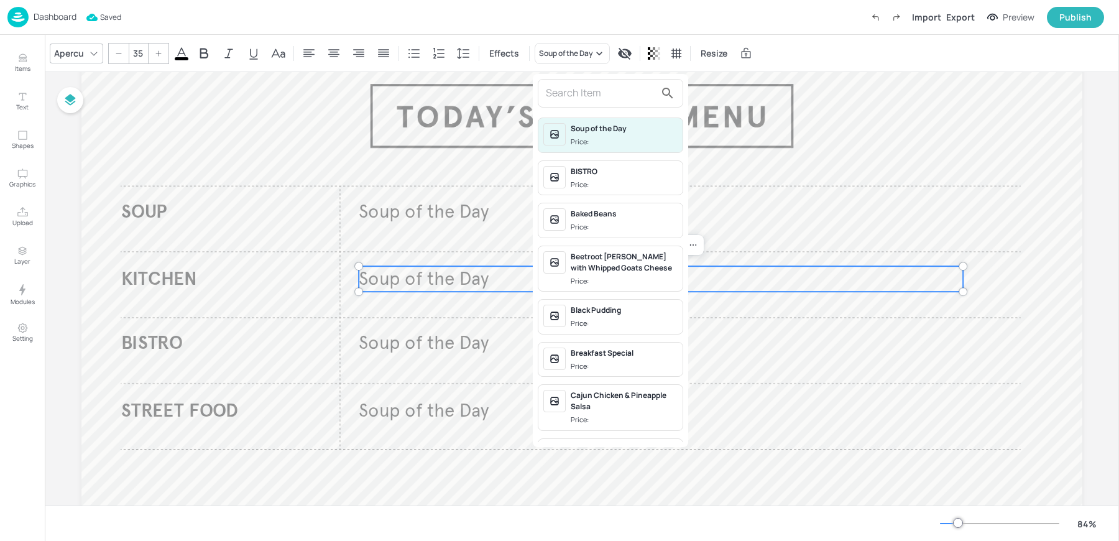
click at [576, 98] on input "text" at bounding box center [600, 93] width 109 height 20
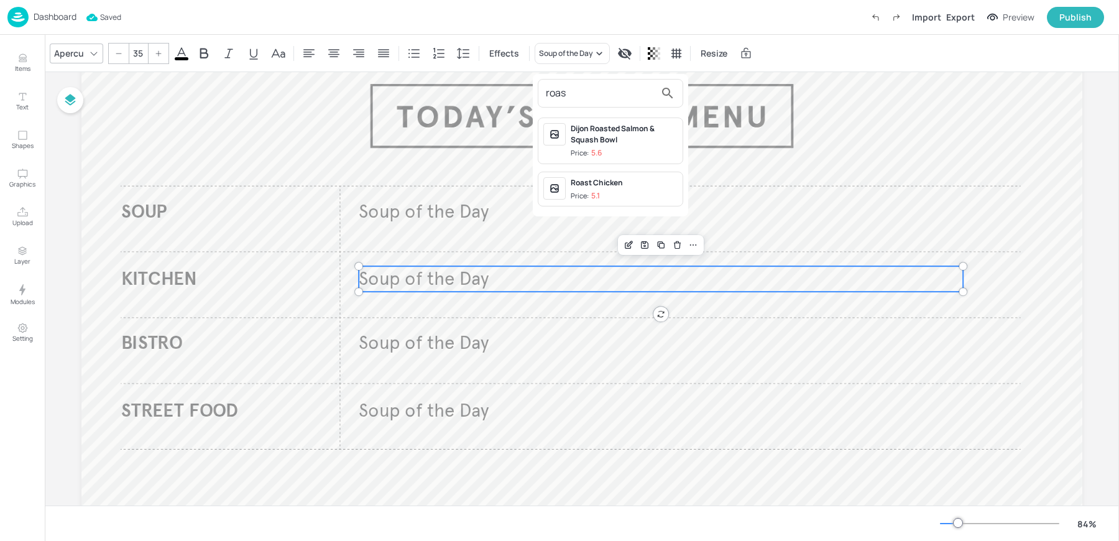
type input "roas"
click at [601, 177] on div "Roast Chicken" at bounding box center [624, 182] width 107 height 11
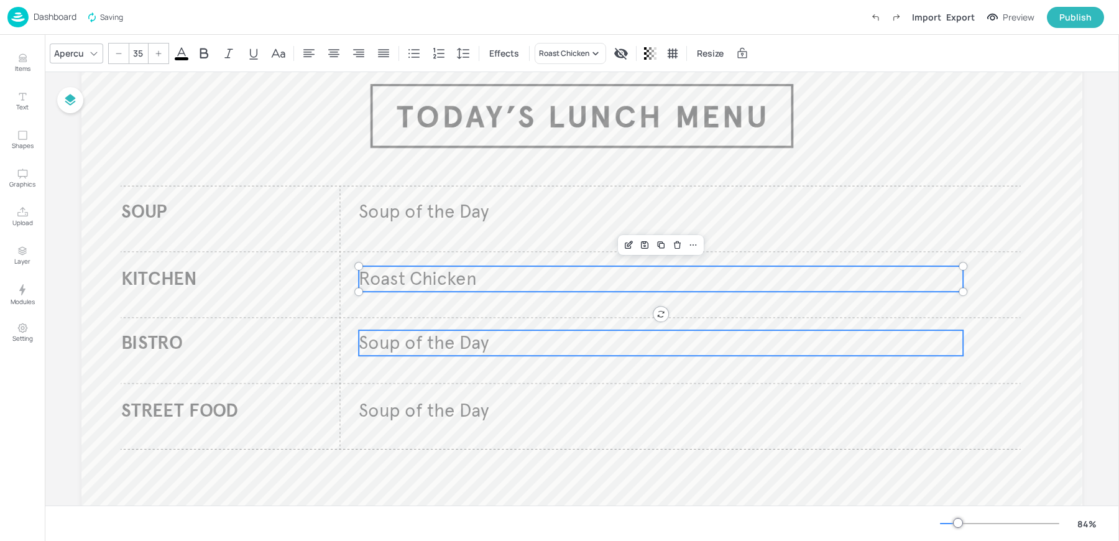
type input "35"
click at [438, 338] on span "Soup of the Day" at bounding box center [424, 342] width 130 height 23
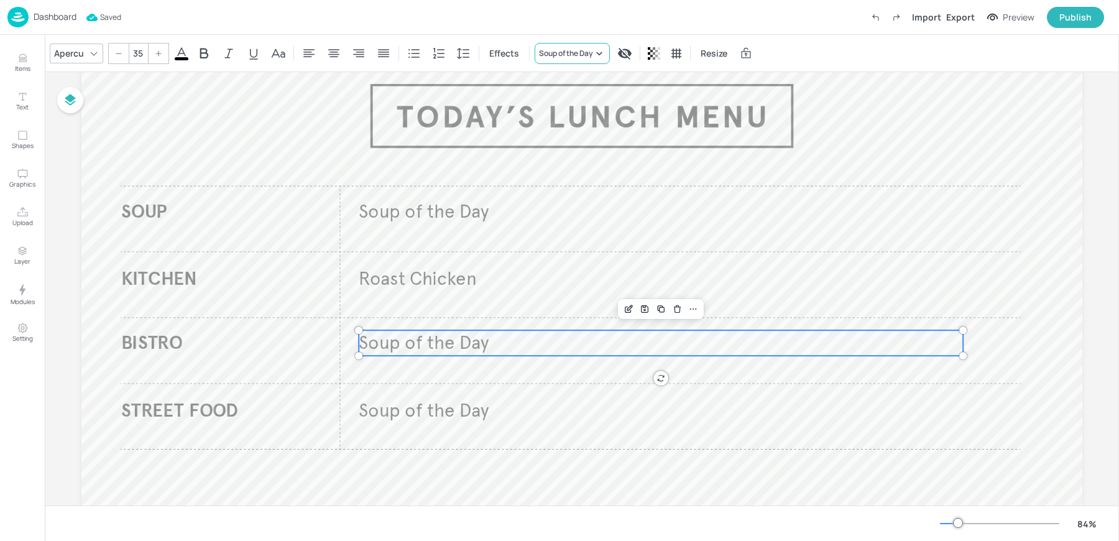
click at [553, 52] on div "Soup of the Day" at bounding box center [566, 53] width 54 height 11
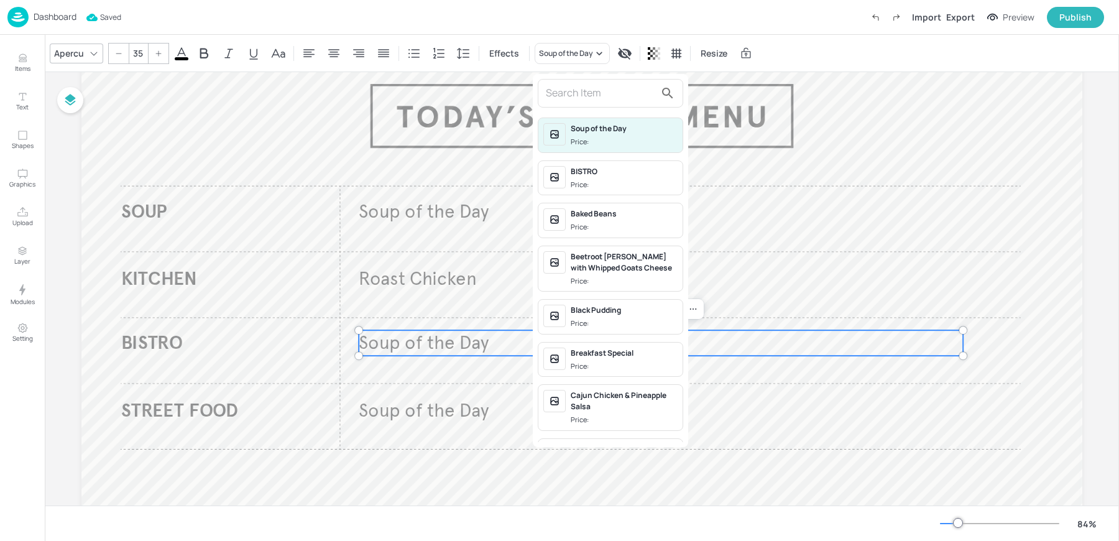
click at [555, 99] on input "text" at bounding box center [600, 93] width 109 height 20
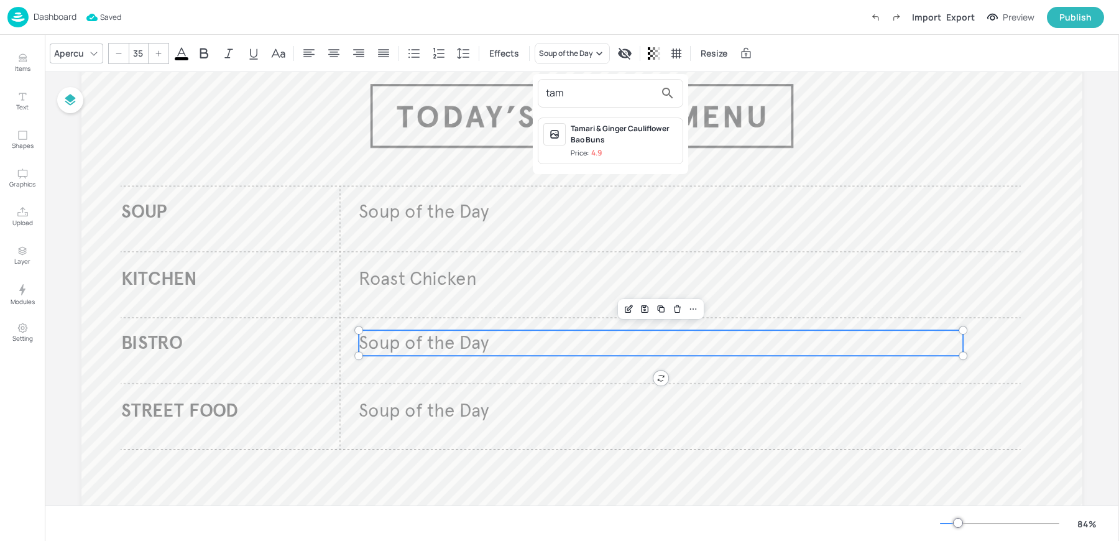
type input "tam"
click at [597, 141] on div "Tamari & Ginger Cauliflower Bao Buns" at bounding box center [624, 134] width 107 height 22
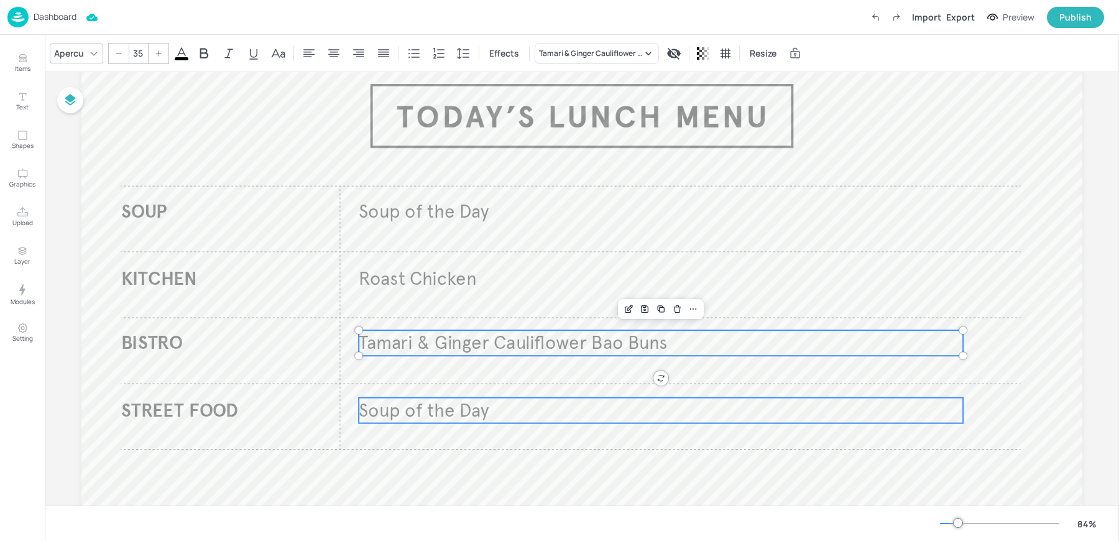
click at [418, 408] on span "Soup of the Day" at bounding box center [424, 410] width 130 height 23
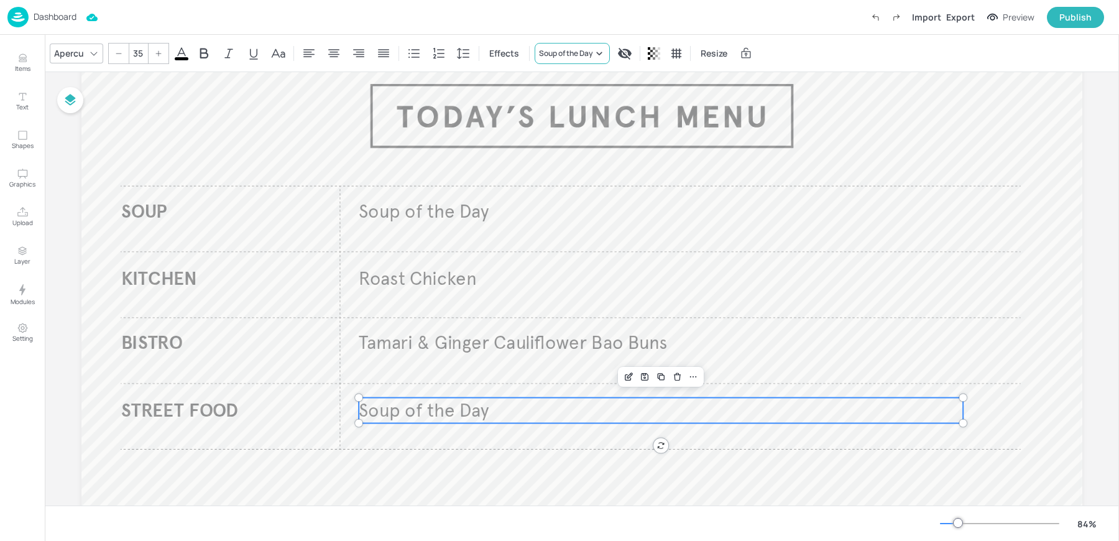
click at [568, 54] on div "Soup of the Day" at bounding box center [566, 53] width 54 height 11
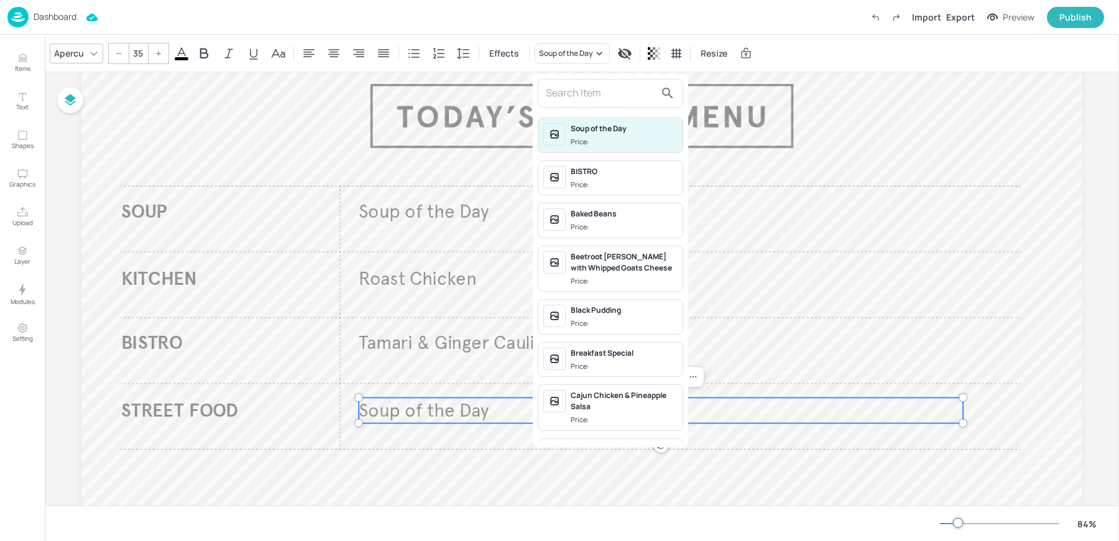
click at [578, 182] on div "Price:" at bounding box center [581, 185] width 21 height 11
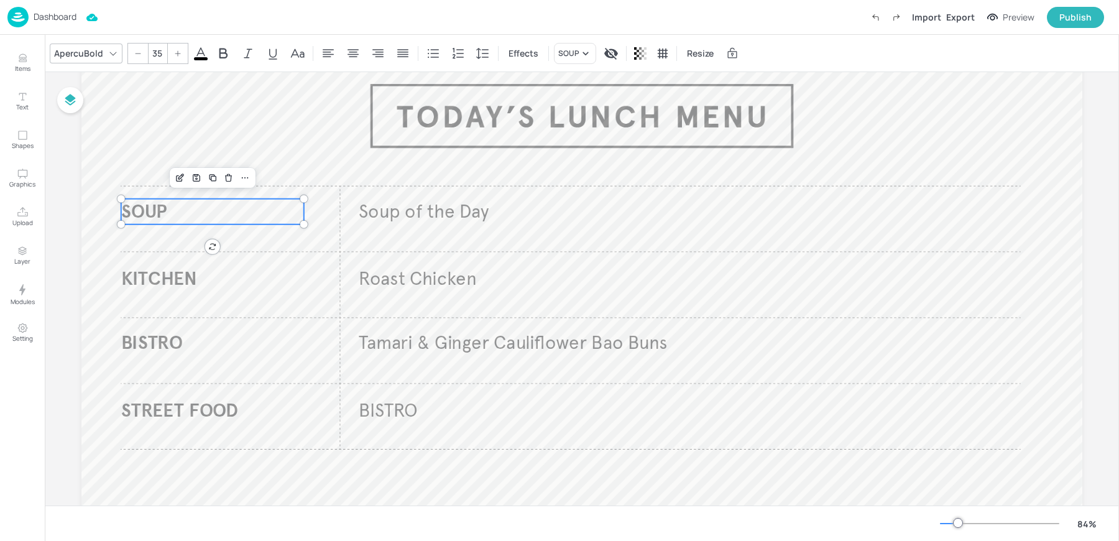
click at [135, 212] on span "SOUP" at bounding box center [144, 211] width 46 height 23
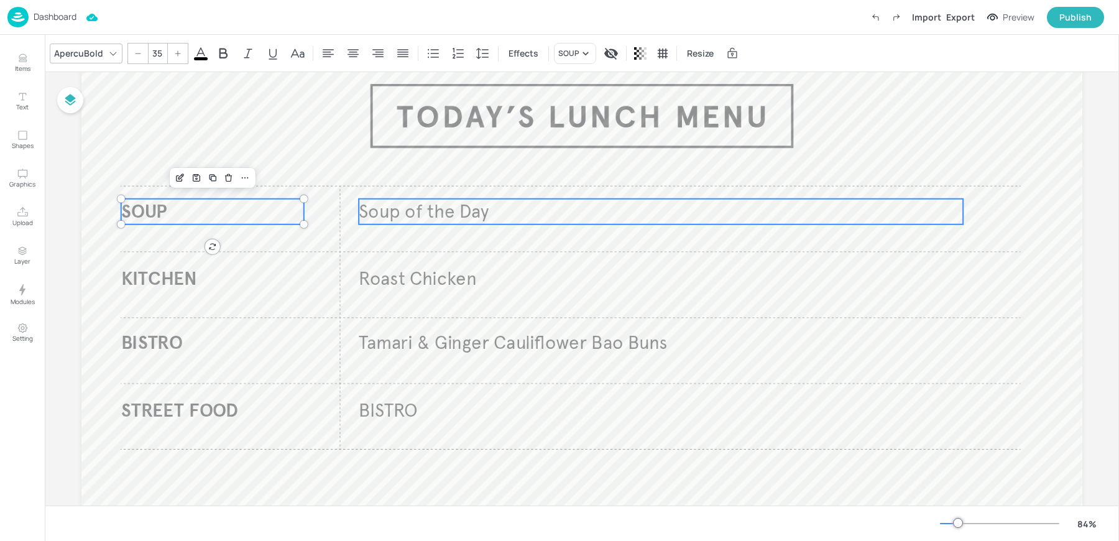
click at [389, 223] on p "Soup of the Day" at bounding box center [661, 211] width 604 height 25
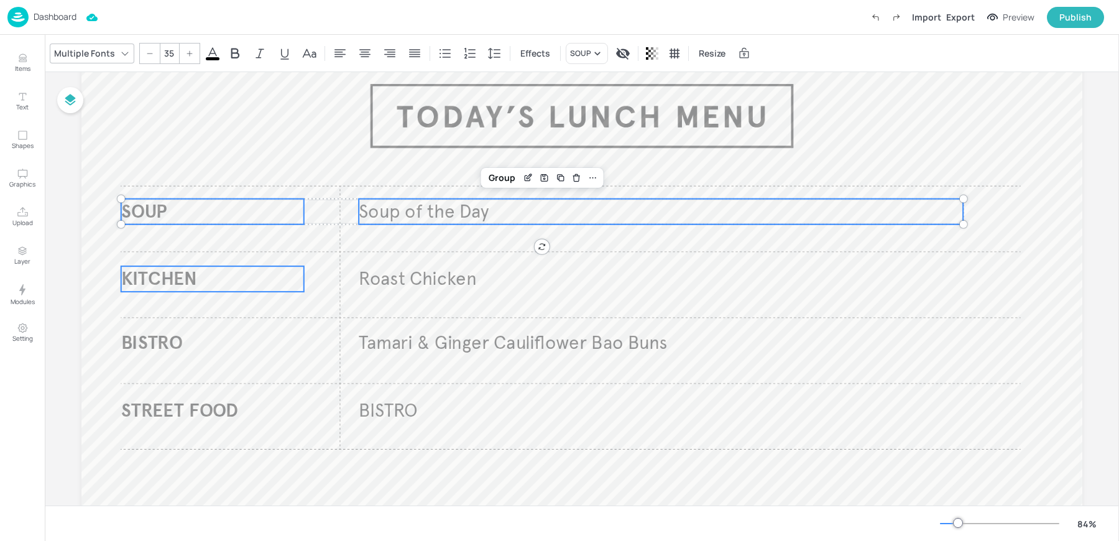
click at [187, 281] on span "KITCHEN" at bounding box center [159, 278] width 76 height 23
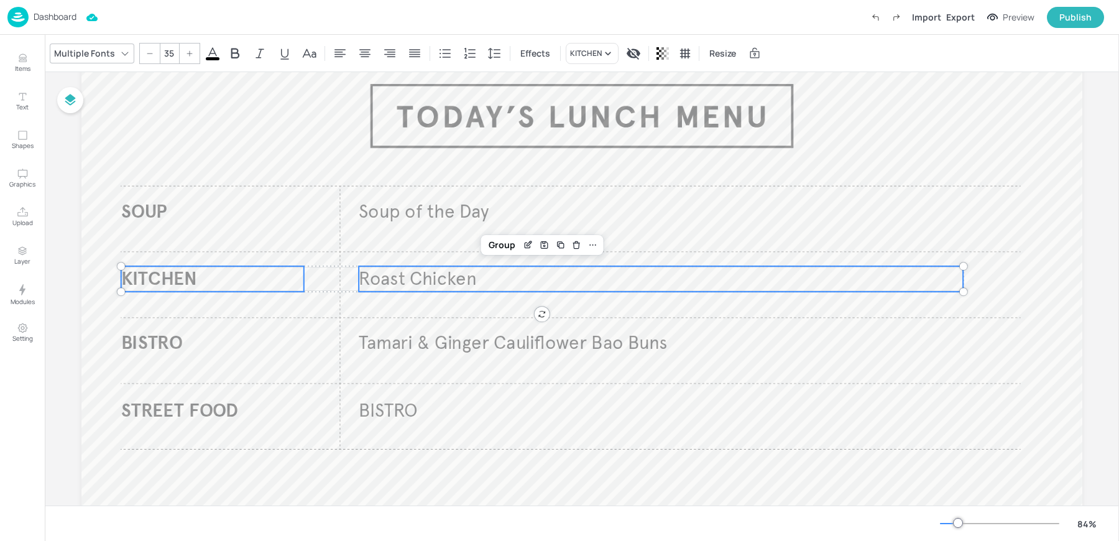
click at [410, 282] on span "Roast Chicken" at bounding box center [418, 278] width 118 height 23
click at [177, 342] on span "BISTRO" at bounding box center [152, 342] width 62 height 23
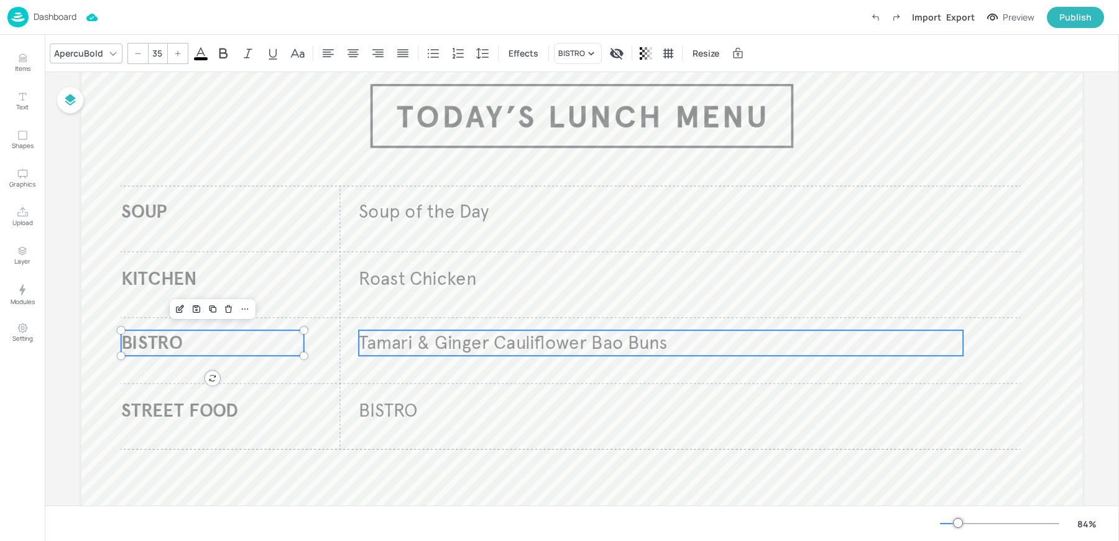
click at [395, 349] on span "Tamari & Ginger Cauliflower Bao Buns" at bounding box center [513, 342] width 308 height 23
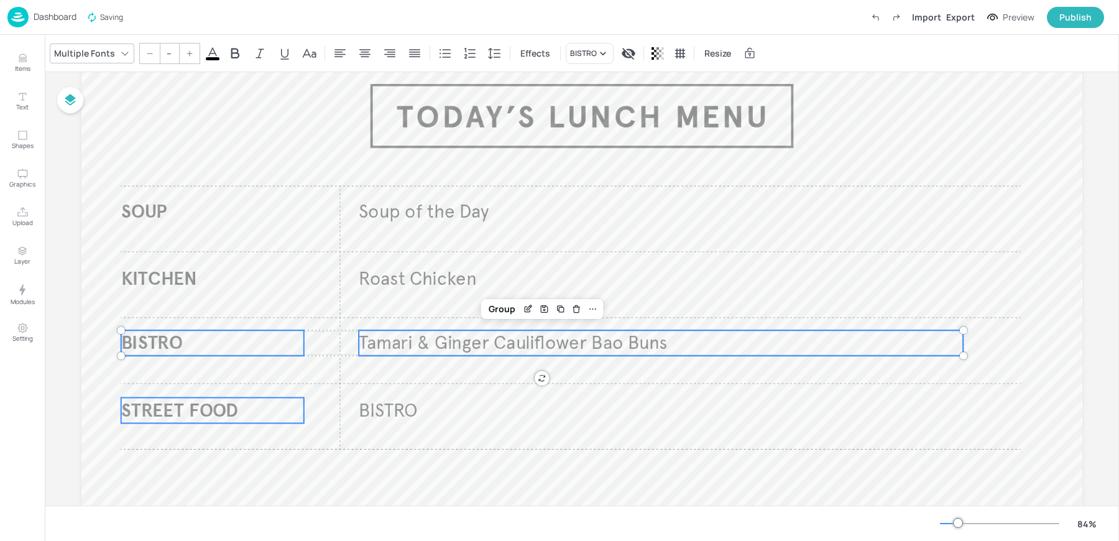
type input "35"
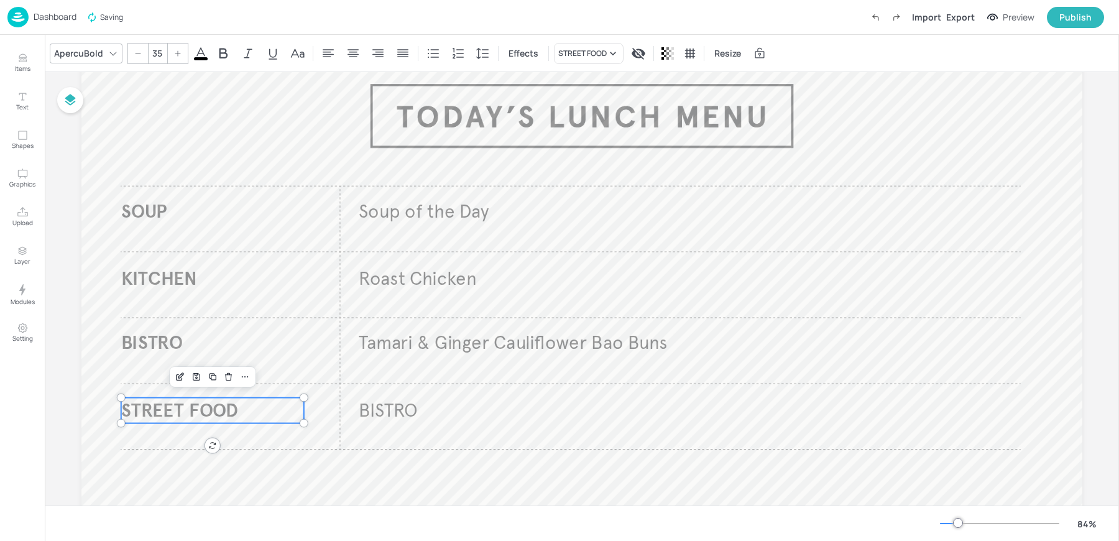
click at [167, 410] on span "STREET FOOD" at bounding box center [180, 410] width 118 height 23
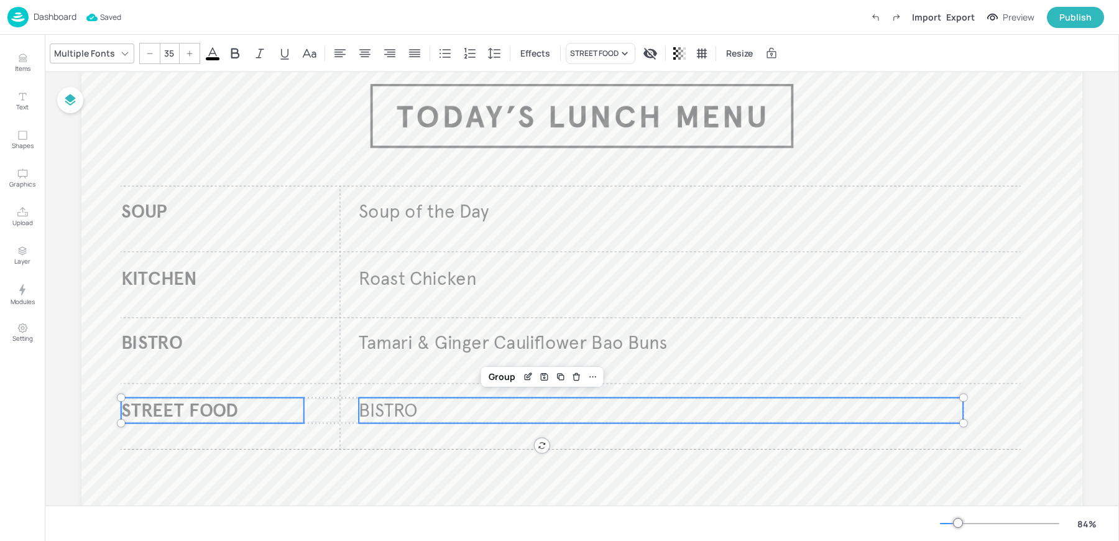
click at [381, 419] on span "BISTRO" at bounding box center [388, 410] width 59 height 23
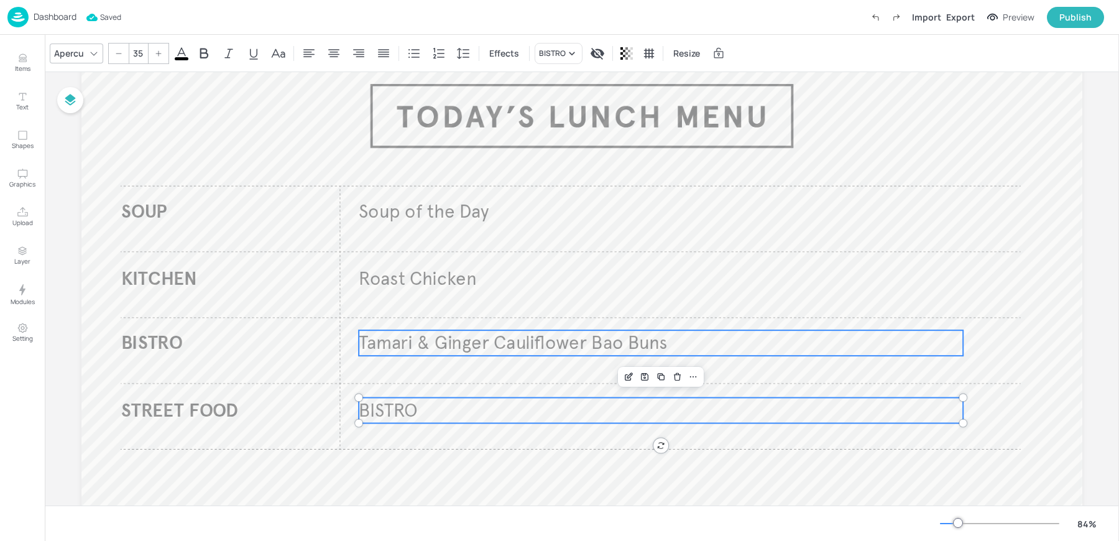
click at [382, 352] on span "Tamari & Ginger Cauliflower Bao Buns" at bounding box center [513, 342] width 308 height 23
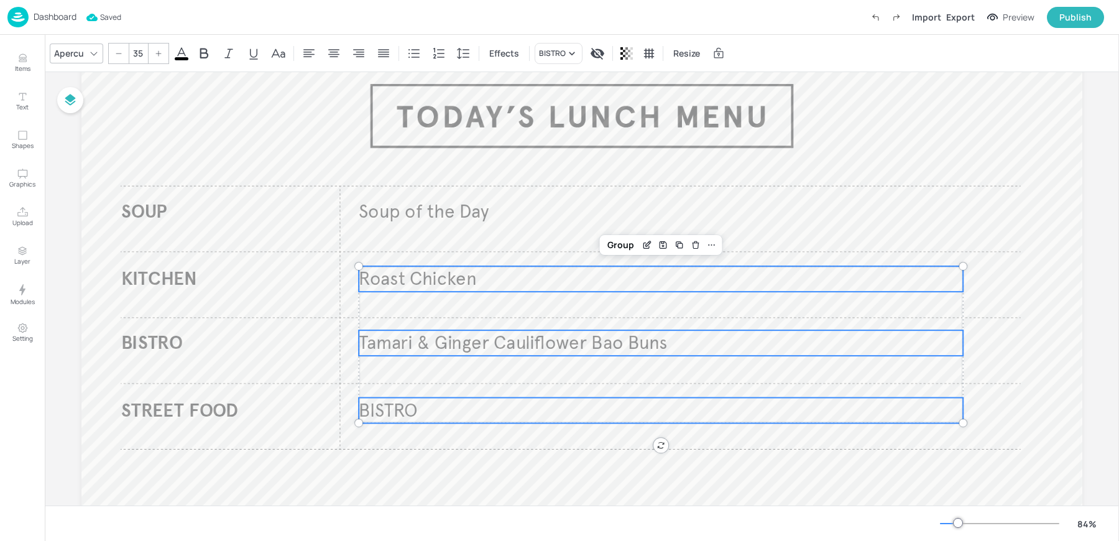
click at [382, 284] on span "Roast Chicken" at bounding box center [418, 278] width 118 height 23
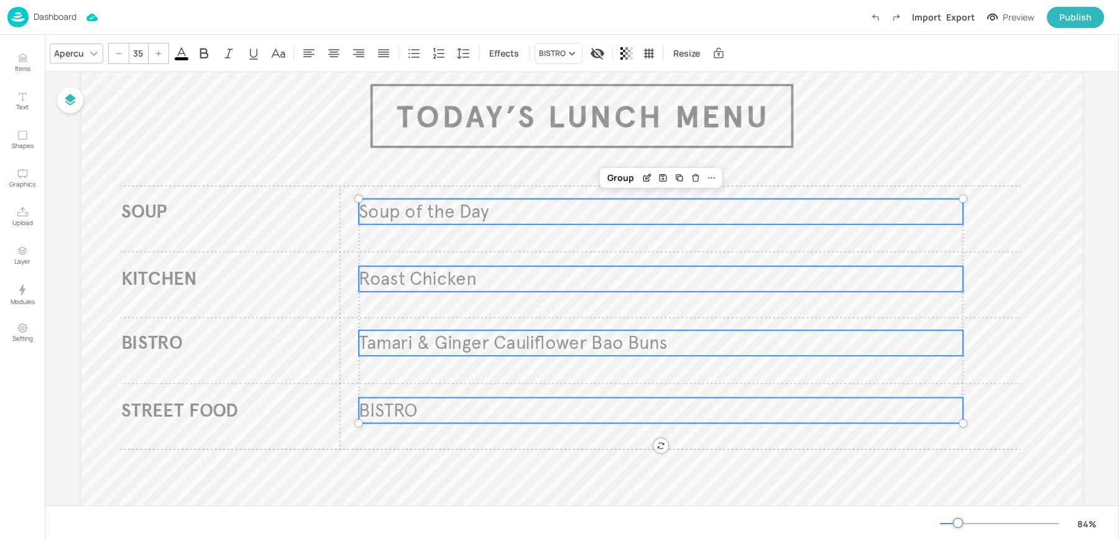
click at [380, 203] on span "Soup of the Day" at bounding box center [424, 211] width 130 height 23
click at [370, 407] on span "BISTRO" at bounding box center [388, 410] width 59 height 23
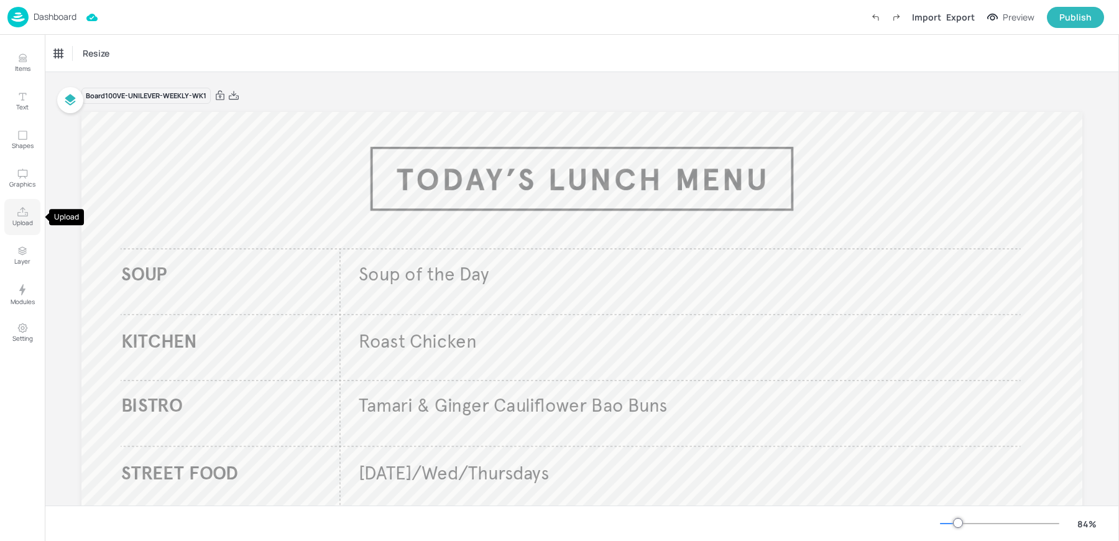
click at [17, 221] on p "Upload" at bounding box center [22, 222] width 21 height 9
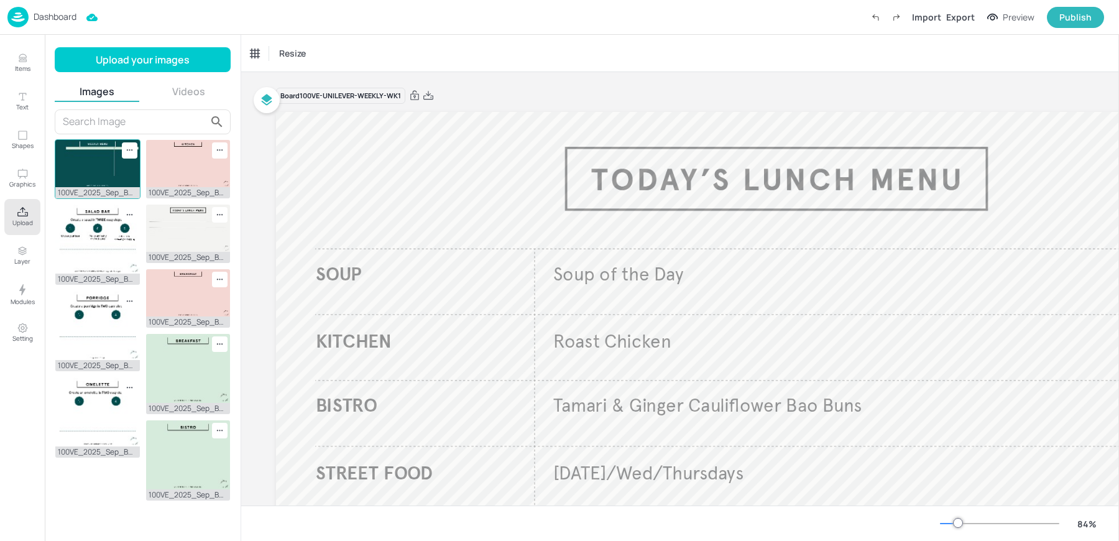
click at [99, 170] on img at bounding box center [97, 163] width 85 height 47
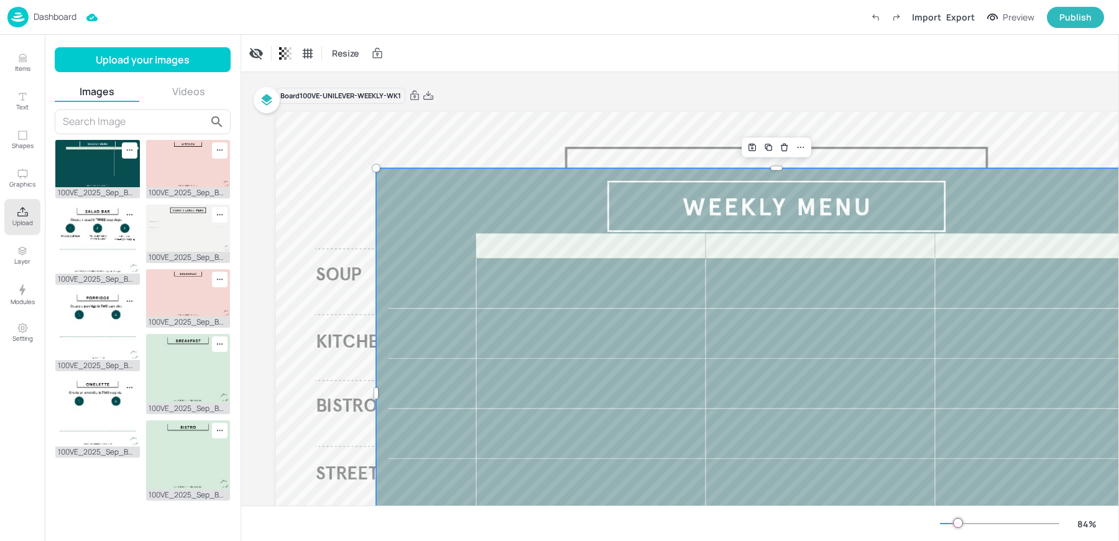
click at [809, 142] on div at bounding box center [777, 147] width 70 height 20
click at [801, 150] on icon at bounding box center [801, 147] width 10 height 10
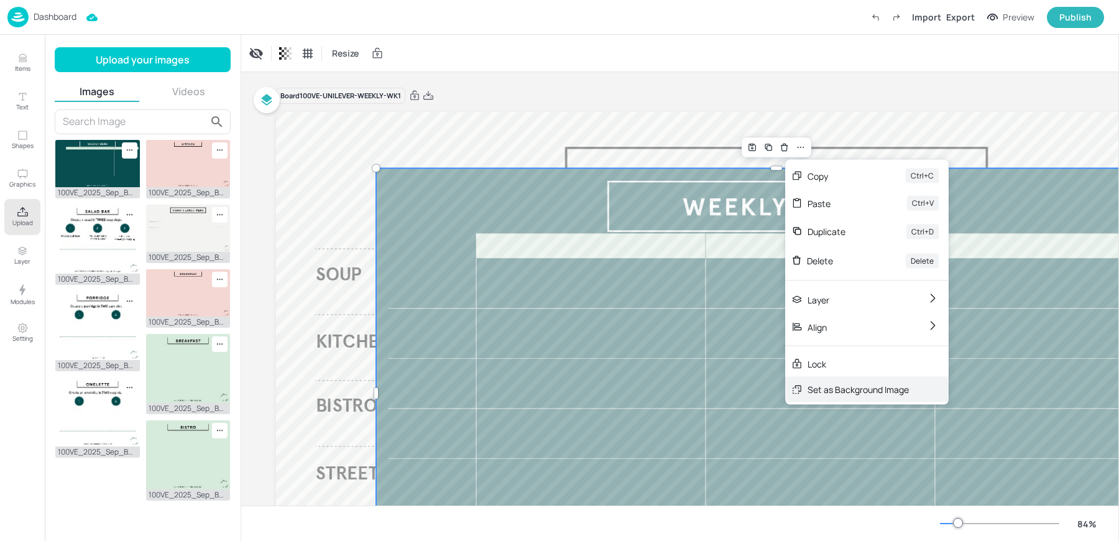
click at [859, 397] on div "Set as Background Image" at bounding box center [867, 389] width 164 height 25
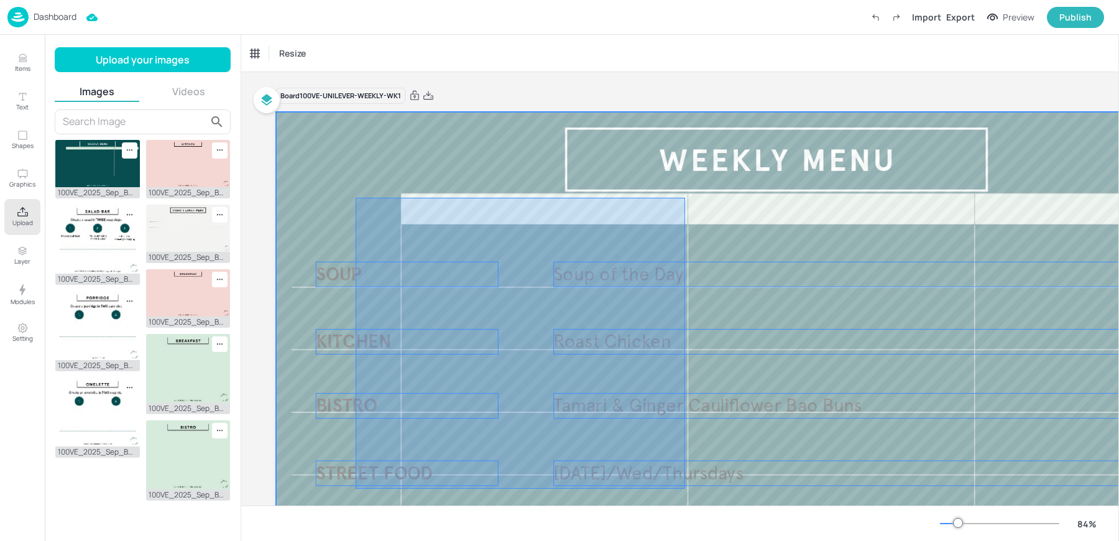
drag, startPoint x: 356, startPoint y: 198, endPoint x: 685, endPoint y: 489, distance: 439.7
click at [685, 489] on div at bounding box center [776, 393] width 1001 height 563
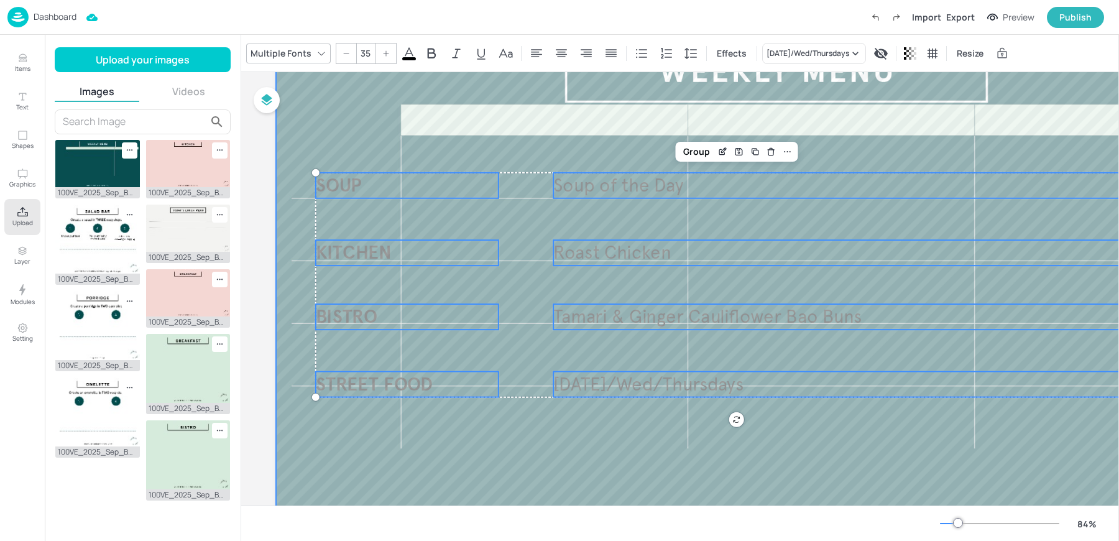
scroll to position [203, 0]
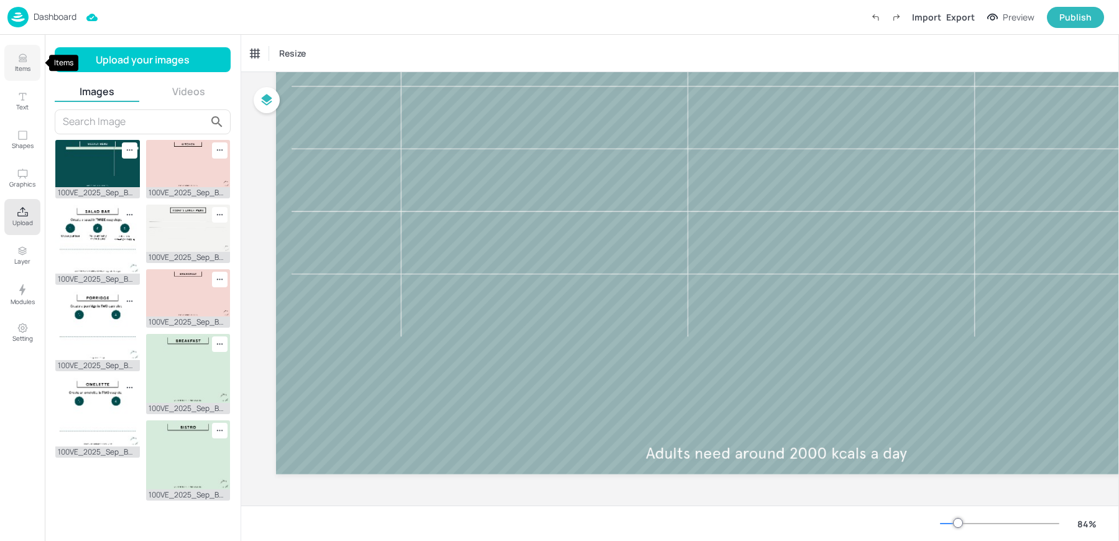
click at [24, 65] on p "Items" at bounding box center [23, 68] width 16 height 9
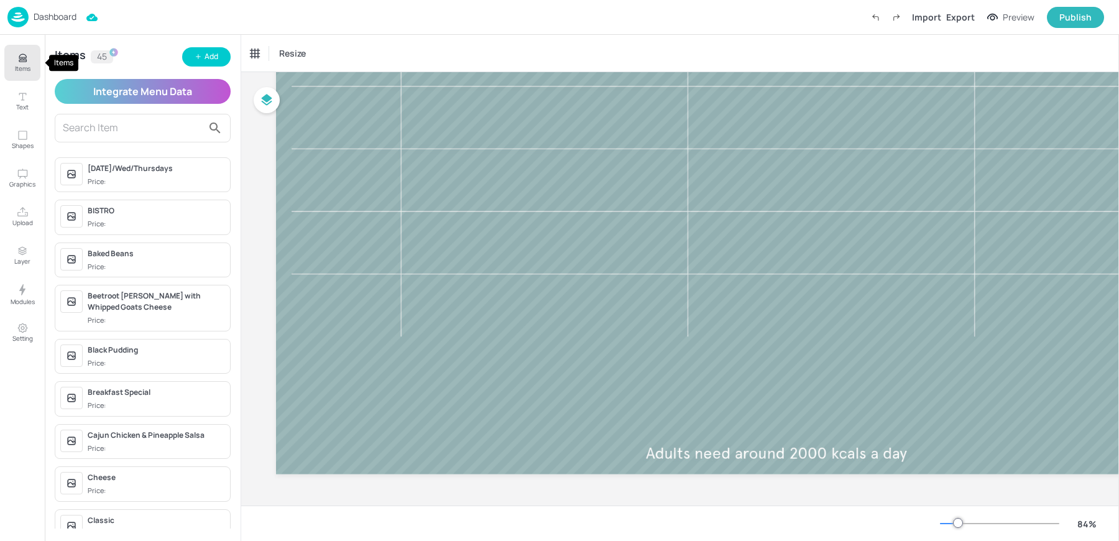
click at [24, 65] on p "Items" at bounding box center [23, 68] width 16 height 9
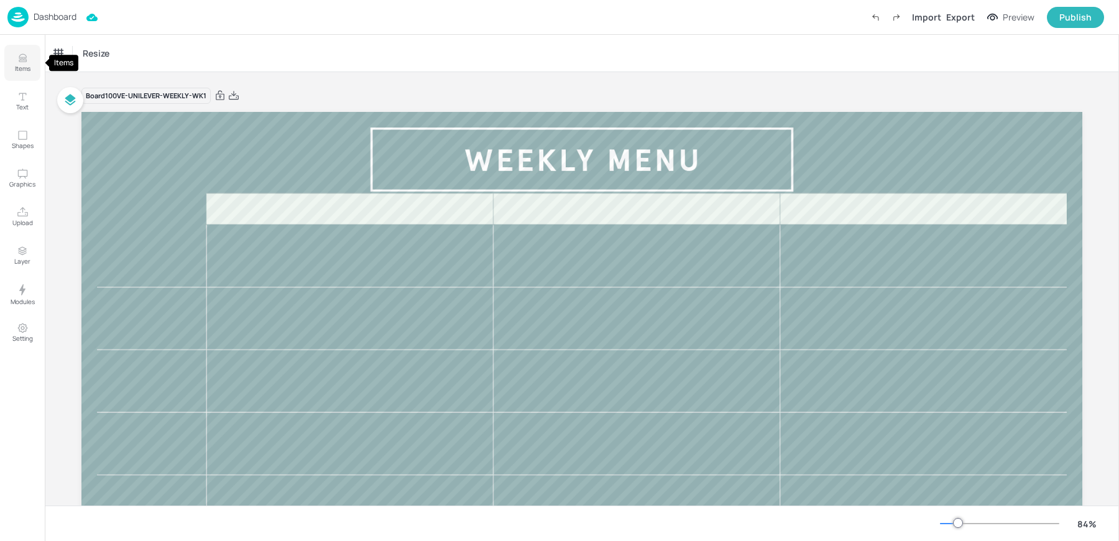
click at [27, 50] on button "Items" at bounding box center [22, 63] width 36 height 36
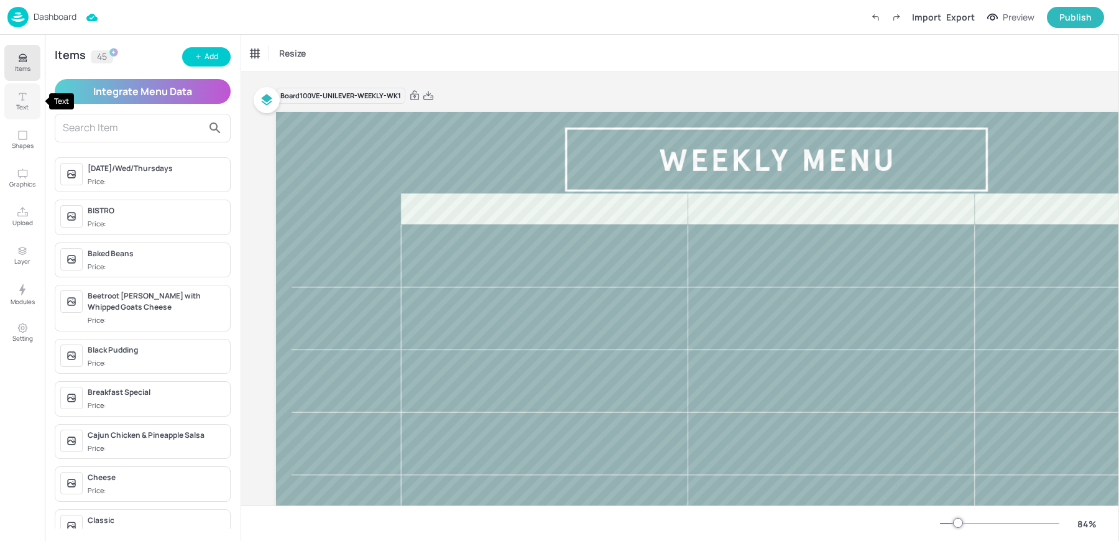
click at [22, 99] on icon "Text" at bounding box center [22, 96] width 7 height 7
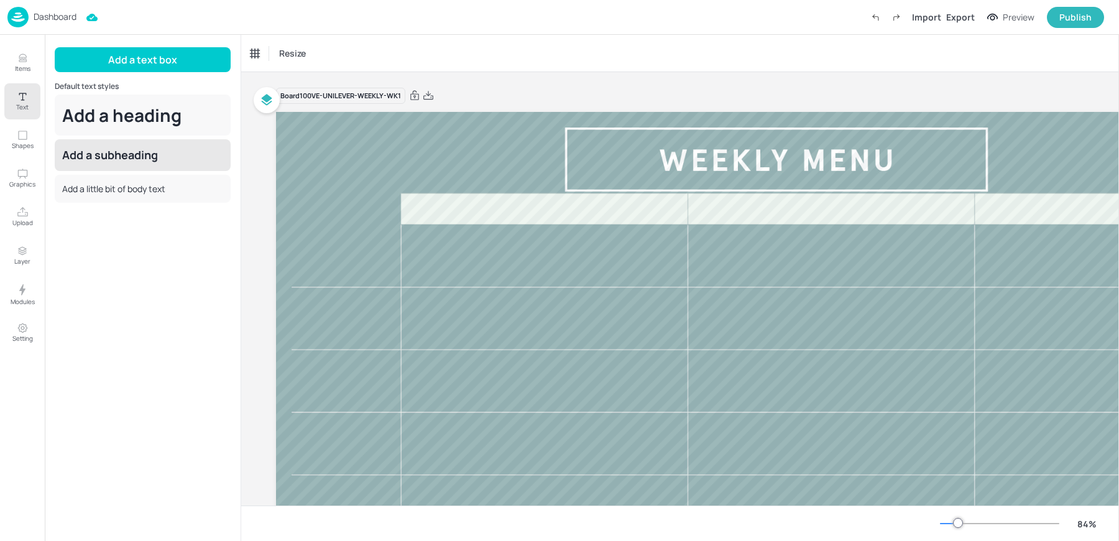
click at [126, 149] on div "Add a subheading" at bounding box center [143, 155] width 176 height 32
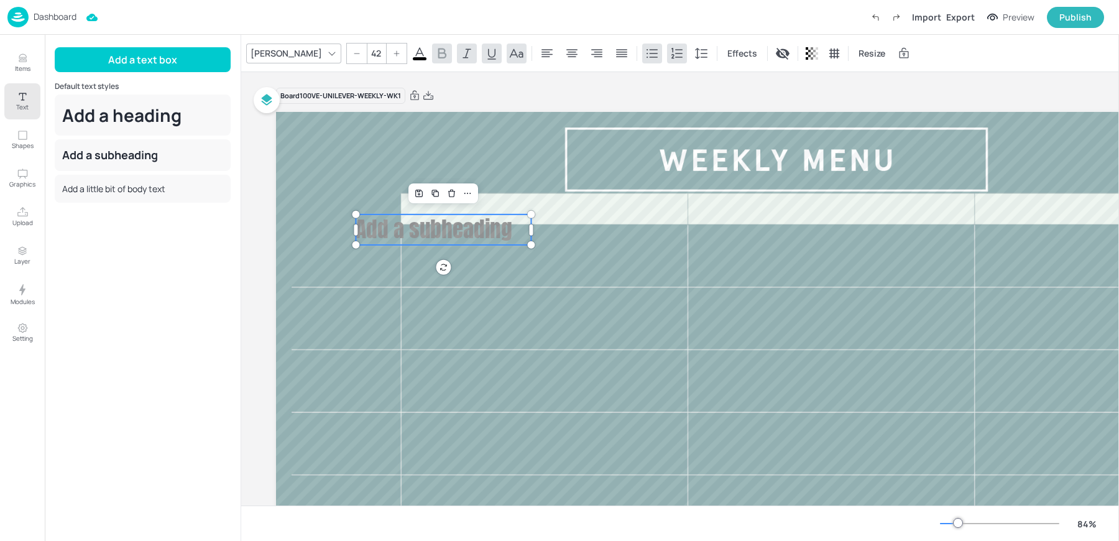
click at [417, 229] on span "Add a subheading" at bounding box center [434, 229] width 156 height 33
click at [369, 224] on span "[DATE]" at bounding box center [382, 229] width 52 height 33
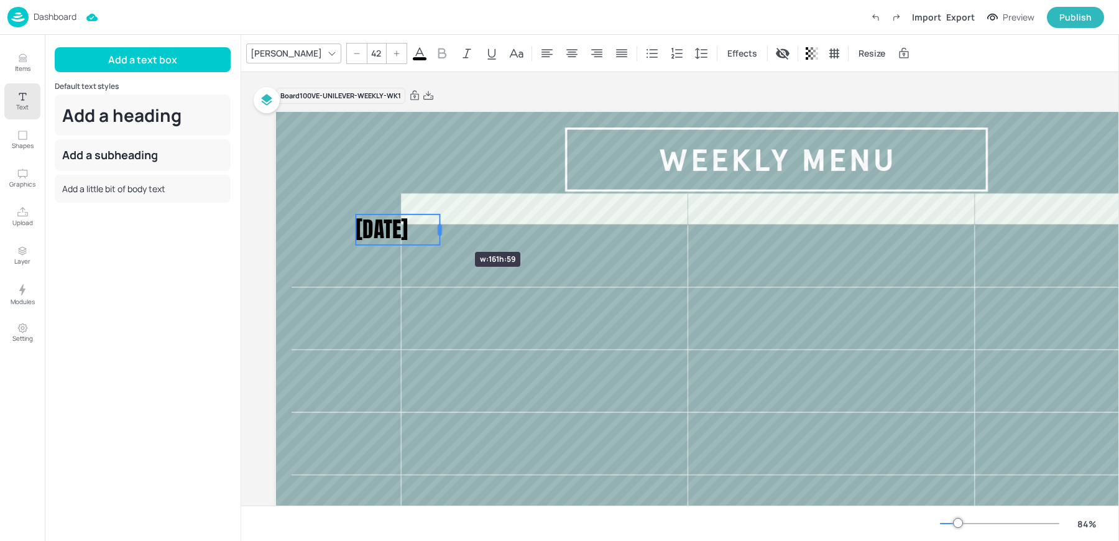
drag, startPoint x: 529, startPoint y: 229, endPoint x: 438, endPoint y: 229, distance: 91.4
click at [438, 229] on div at bounding box center [440, 229] width 4 height 11
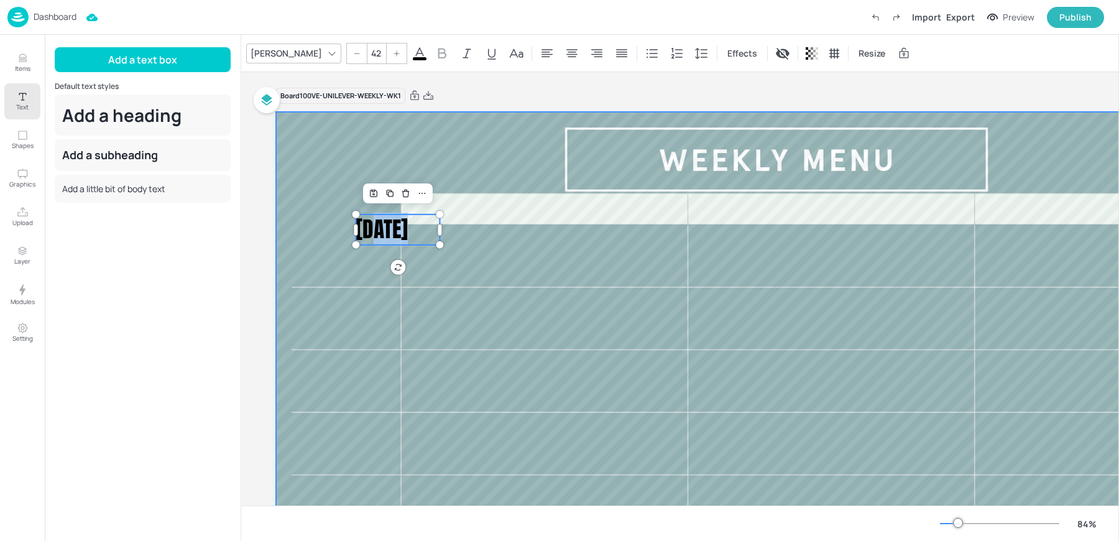
drag, startPoint x: 381, startPoint y: 233, endPoint x: 334, endPoint y: 257, distance: 53.4
click at [334, 257] on div "[DATE] [DATE]" at bounding box center [776, 393] width 1001 height 563
click at [487, 247] on div at bounding box center [776, 393] width 1001 height 563
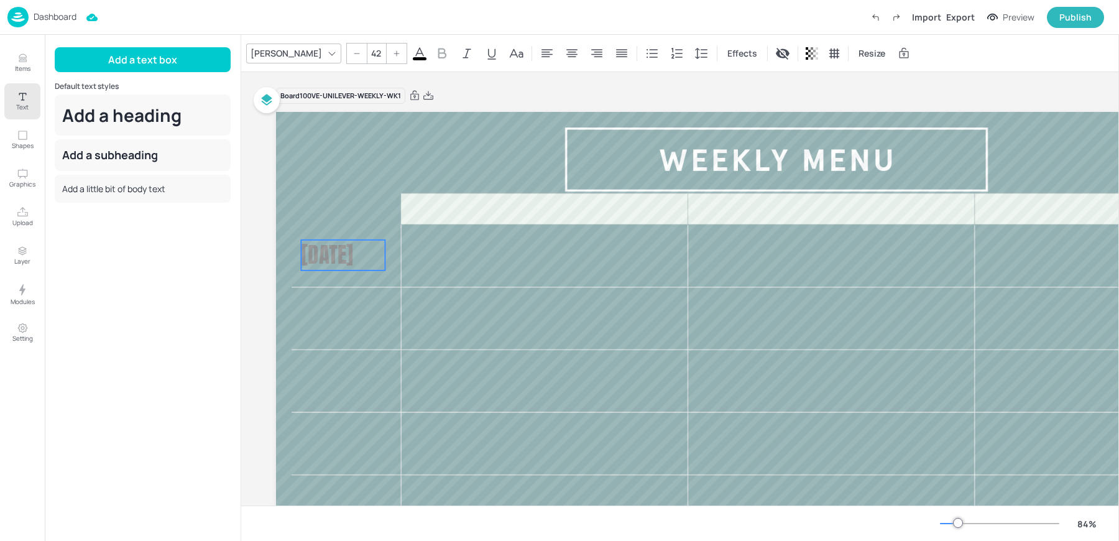
drag, startPoint x: 382, startPoint y: 231, endPoint x: 327, endPoint y: 257, distance: 60.6
click at [327, 257] on span "[DATE]" at bounding box center [327, 254] width 52 height 33
click at [268, 45] on div "[PERSON_NAME]" at bounding box center [286, 53] width 76 height 18
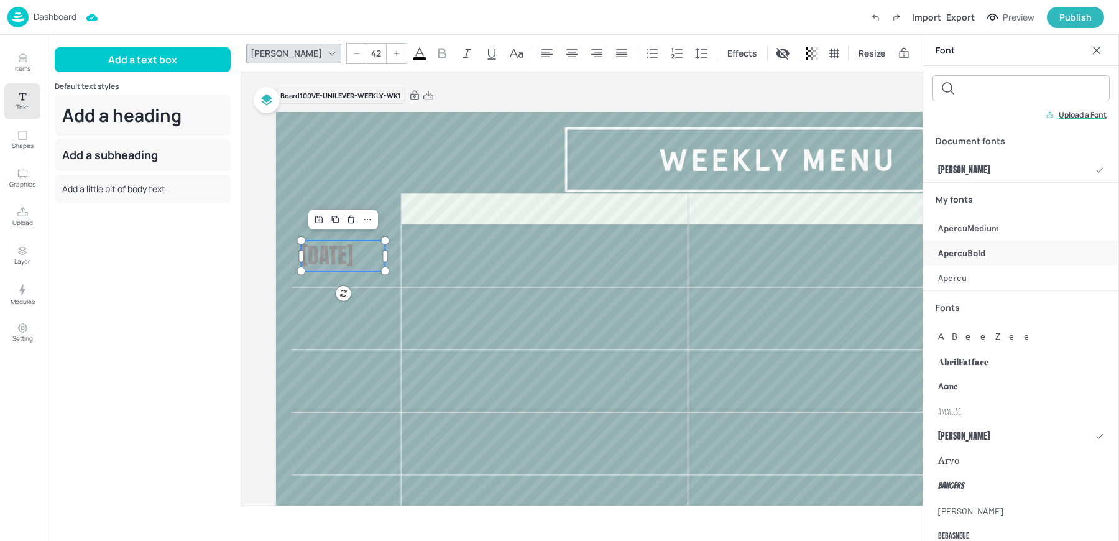
click at [984, 256] on span "ApercuBold" at bounding box center [961, 253] width 47 height 13
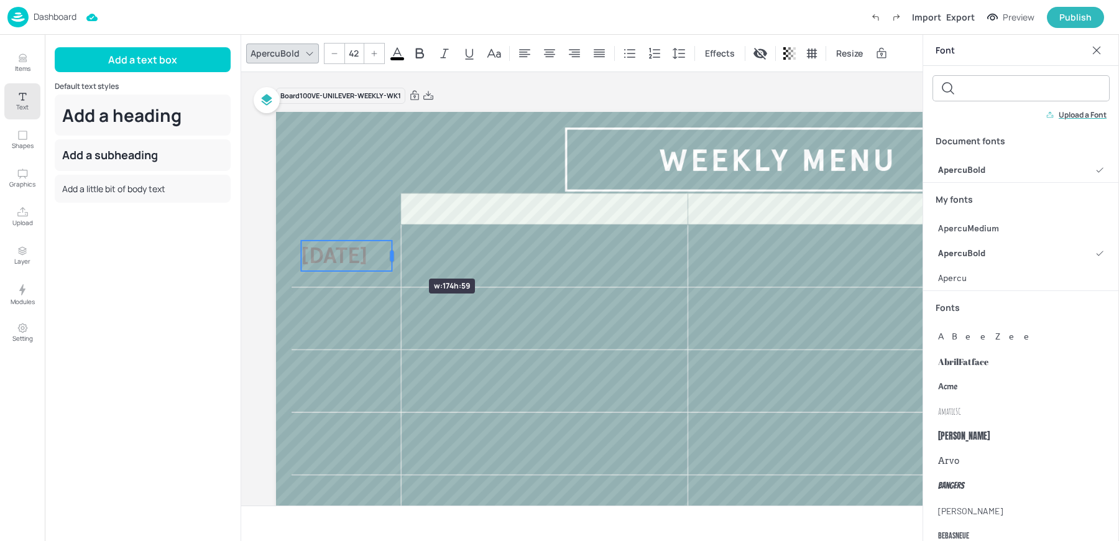
drag, startPoint x: 385, startPoint y: 256, endPoint x: 393, endPoint y: 256, distance: 8.1
click at [393, 256] on div at bounding box center [392, 256] width 4 height 11
drag, startPoint x: 344, startPoint y: 256, endPoint x: 336, endPoint y: 257, distance: 8.2
click at [336, 257] on span "[DATE]" at bounding box center [326, 256] width 67 height 27
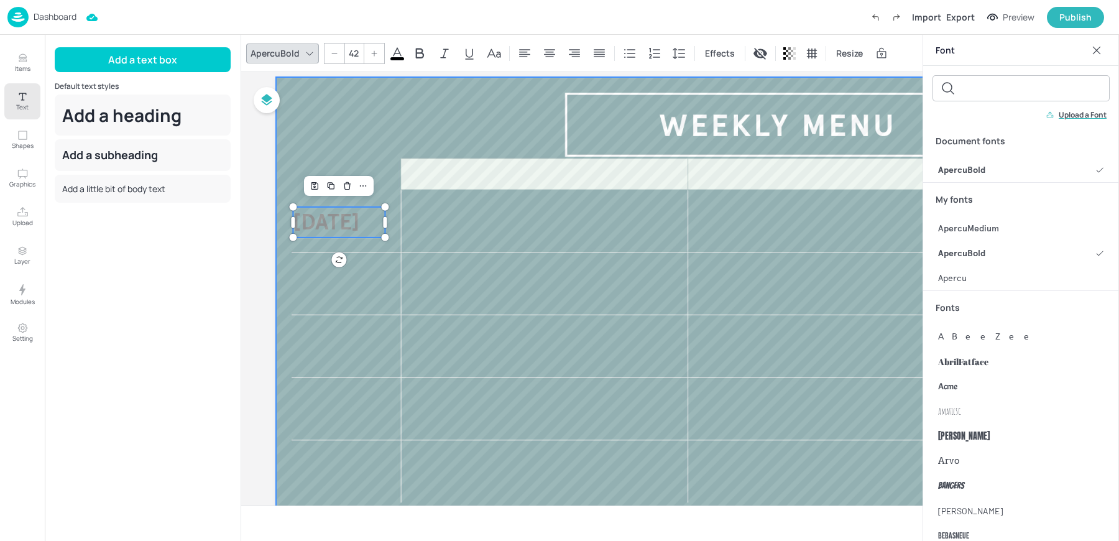
scroll to position [38, 0]
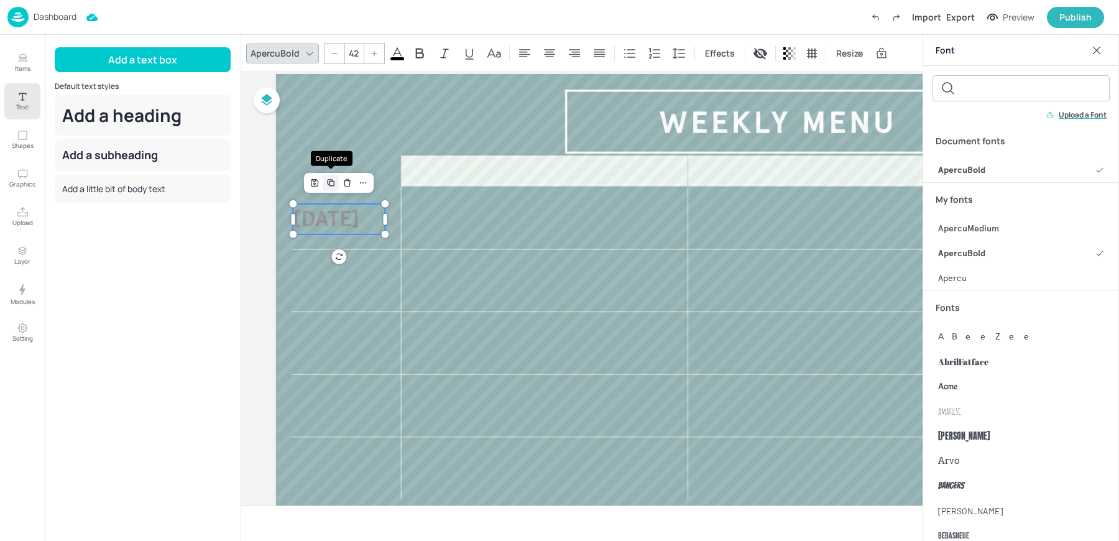
click at [328, 178] on icon "Duplicate" at bounding box center [331, 183] width 10 height 10
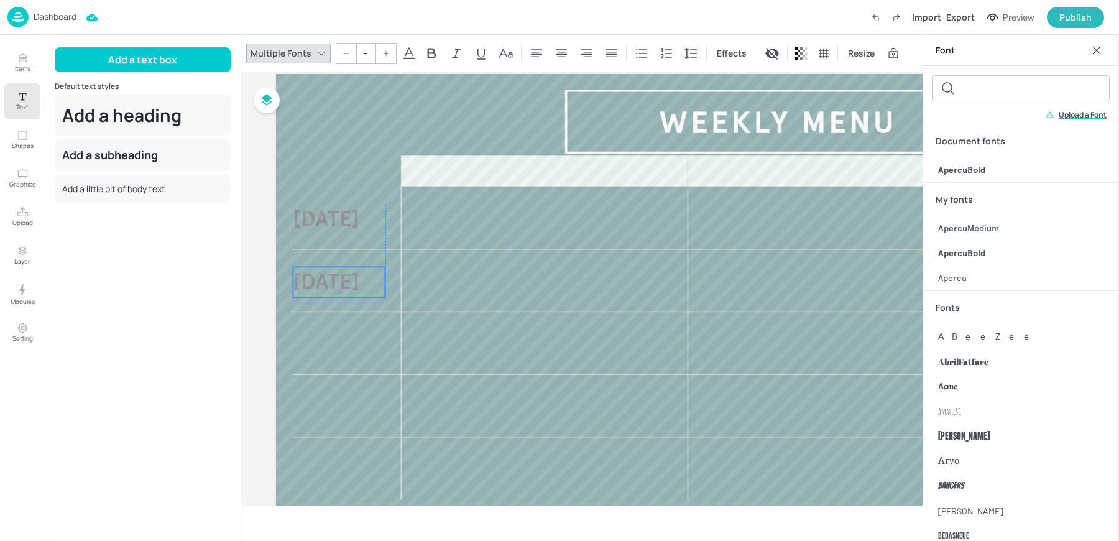
drag, startPoint x: 319, startPoint y: 223, endPoint x: 314, endPoint y: 280, distance: 57.4
click at [314, 280] on span "[DATE]" at bounding box center [326, 282] width 67 height 27
click at [314, 280] on span "[DATE]" at bounding box center [326, 281] width 67 height 27
type input "42"
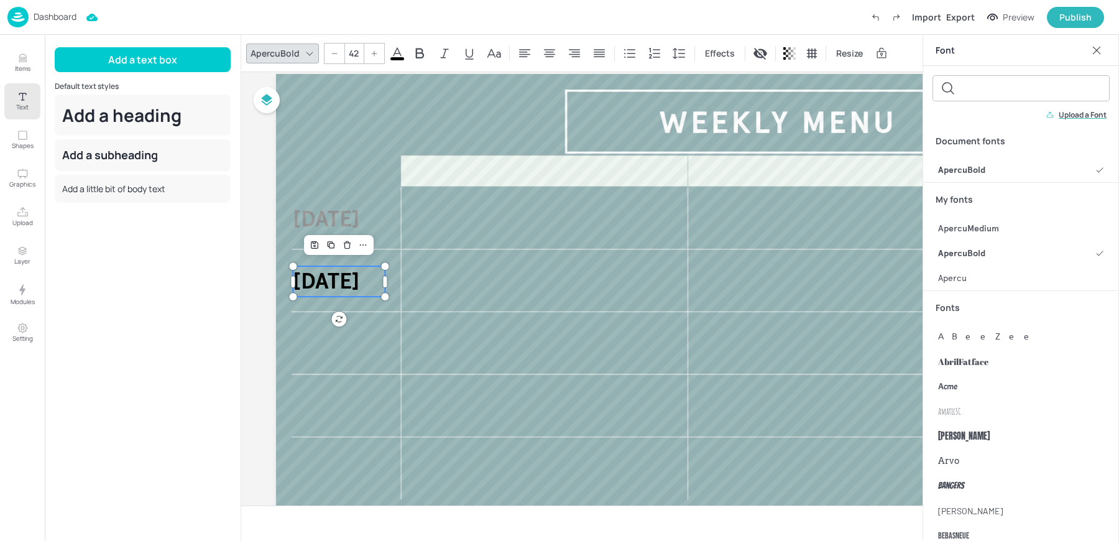
click at [314, 280] on span "[DATE]" at bounding box center [326, 281] width 67 height 27
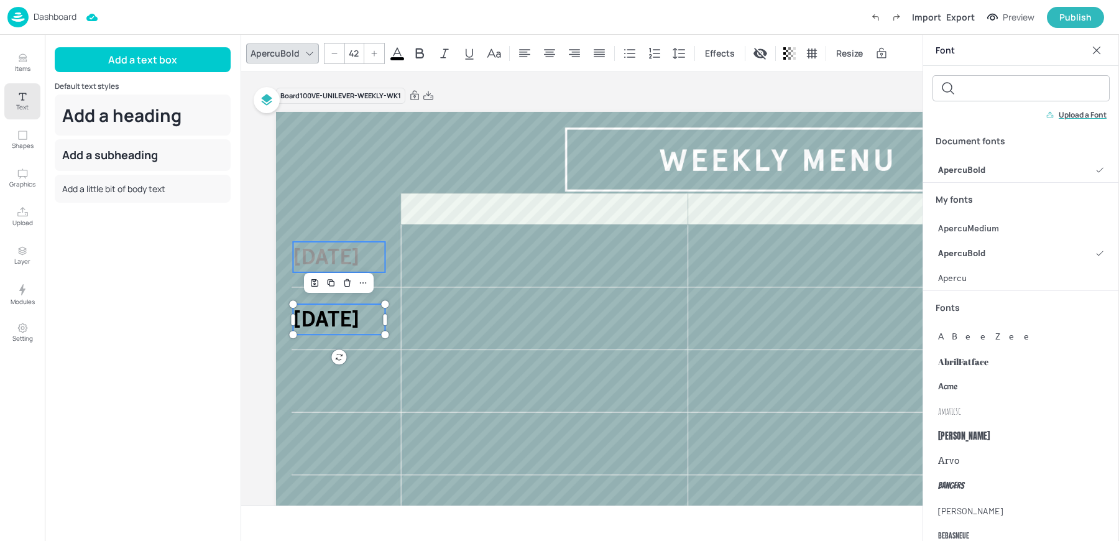
click at [350, 262] on span "[DATE]" at bounding box center [326, 256] width 67 height 27
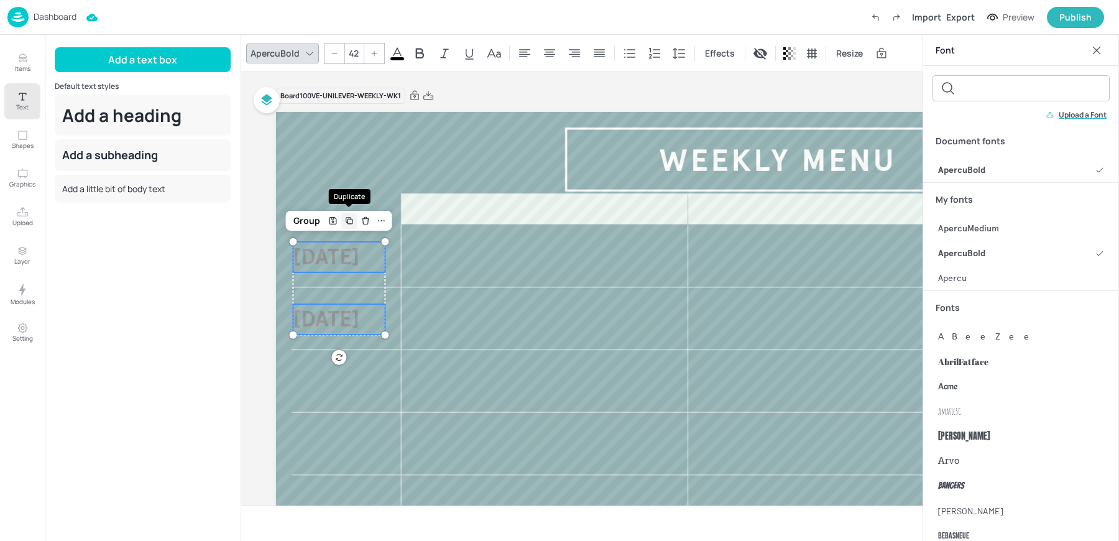
click at [352, 224] on icon "Duplicate" at bounding box center [349, 221] width 10 height 10
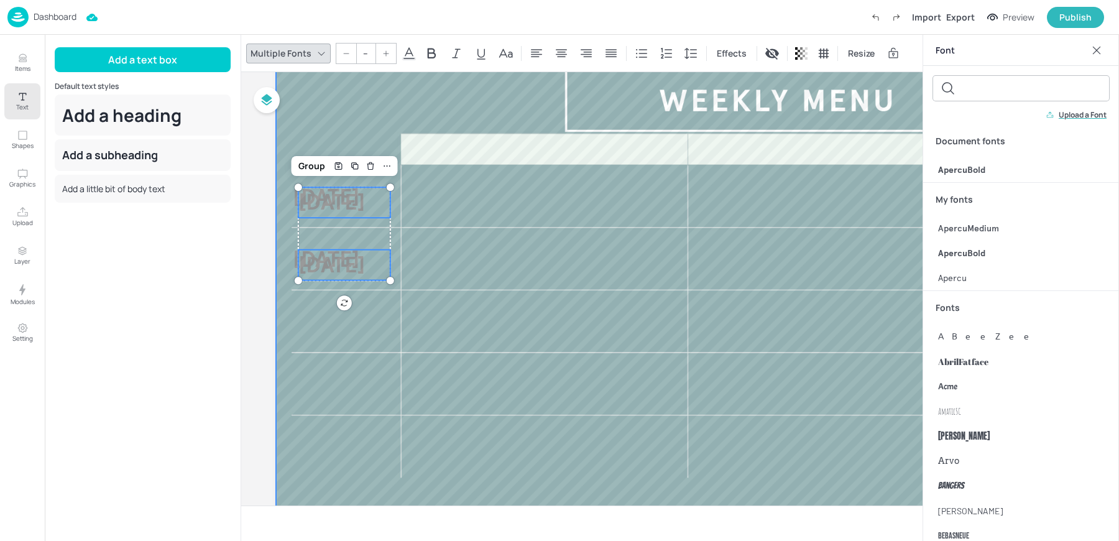
scroll to position [78, 0]
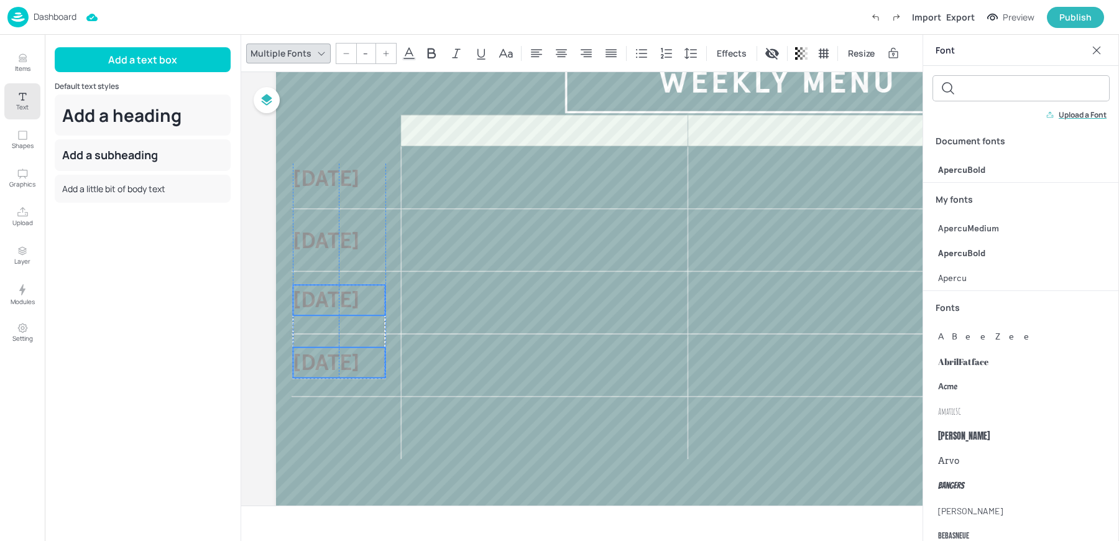
drag, startPoint x: 329, startPoint y: 182, endPoint x: 323, endPoint y: 298, distance: 116.4
click at [323, 298] on span "[DATE]" at bounding box center [326, 300] width 67 height 27
click at [314, 298] on span "[DATE]" at bounding box center [326, 300] width 67 height 27
type input "42"
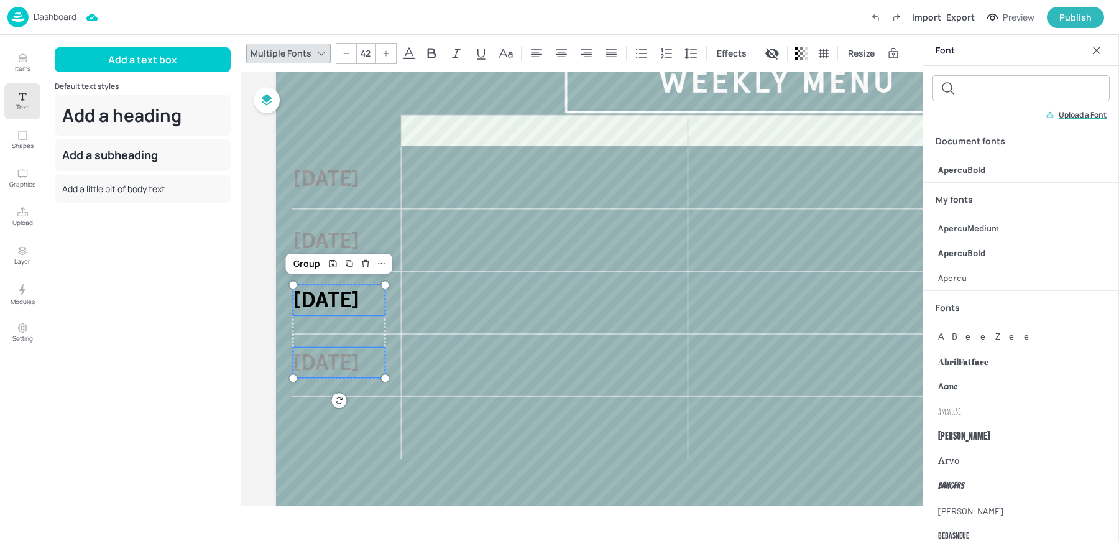
click at [314, 298] on span "[DATE]" at bounding box center [326, 300] width 67 height 27
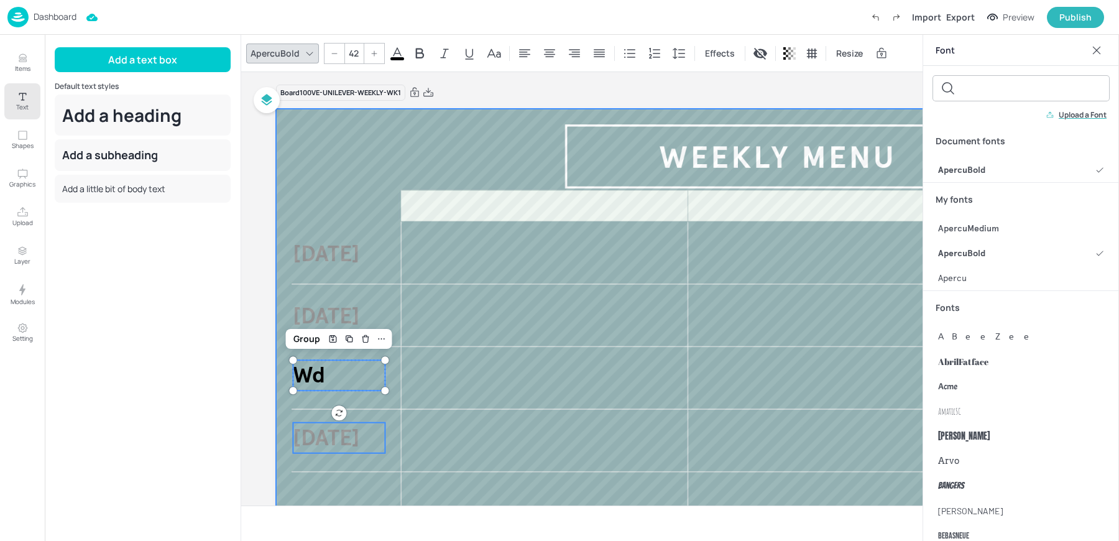
scroll to position [0, 0]
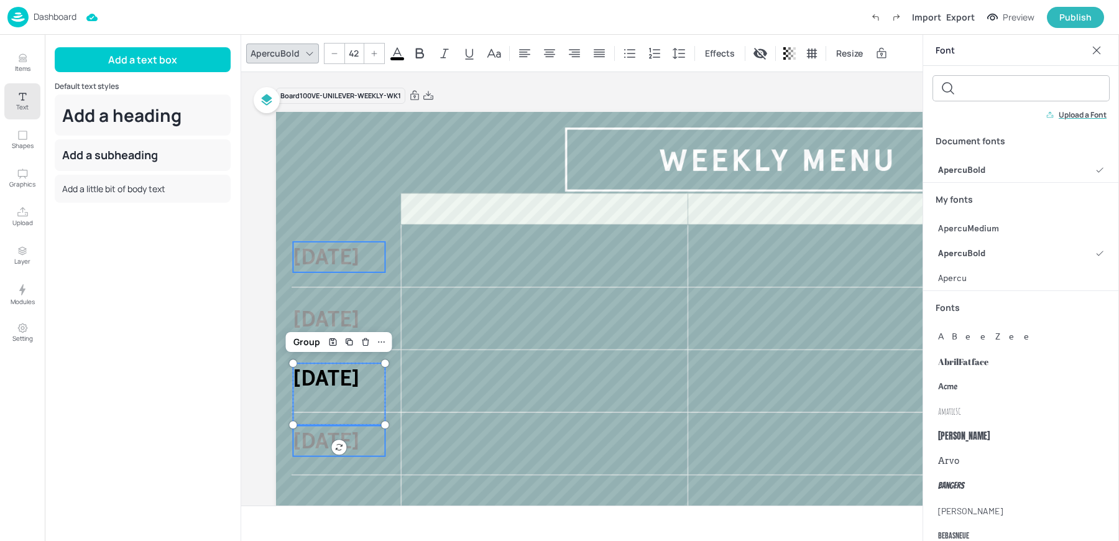
type input "42"
click at [359, 266] on span "[DATE]" at bounding box center [326, 256] width 67 height 27
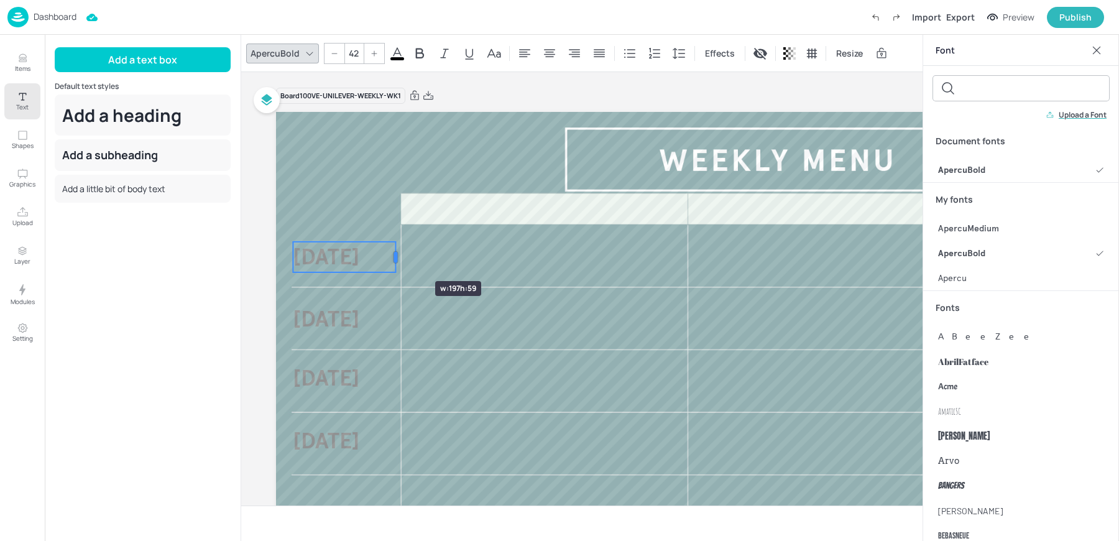
drag, startPoint x: 387, startPoint y: 259, endPoint x: 399, endPoint y: 259, distance: 11.2
click at [399, 259] on div at bounding box center [396, 257] width 10 height 30
